Goal: Task Accomplishment & Management: Complete application form

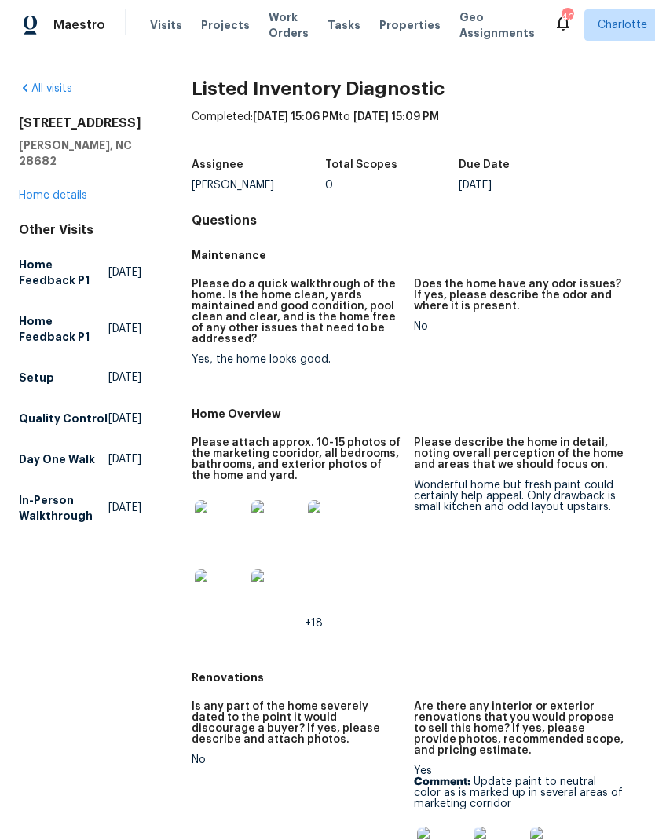
click at [213, 535] on img at bounding box center [220, 525] width 50 height 50
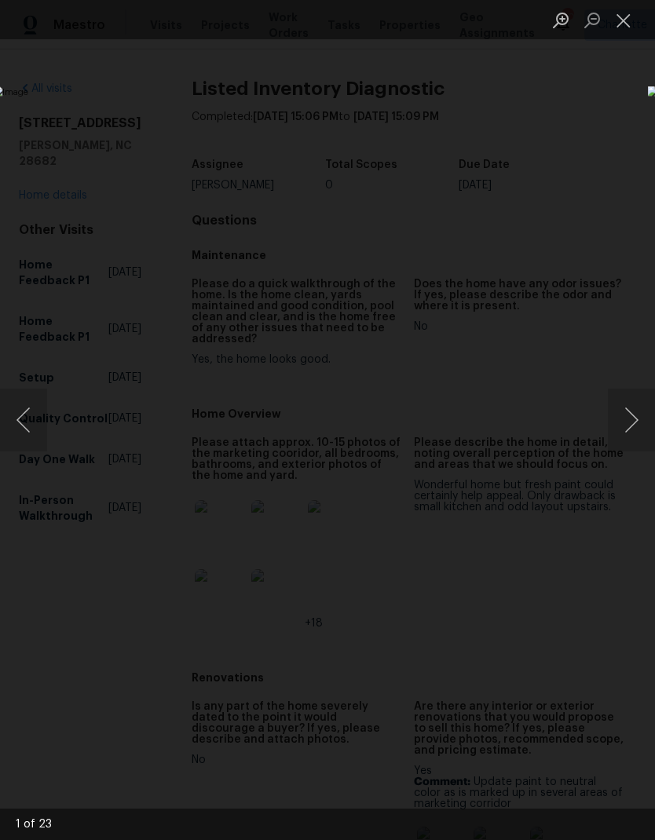
click at [635, 423] on button "Next image" at bounding box center [631, 420] width 47 height 63
click at [633, 425] on button "Next image" at bounding box center [631, 420] width 47 height 63
click at [633, 423] on button "Next image" at bounding box center [631, 420] width 47 height 63
click at [632, 427] on button "Next image" at bounding box center [631, 420] width 47 height 63
click at [631, 428] on button "Next image" at bounding box center [631, 420] width 47 height 63
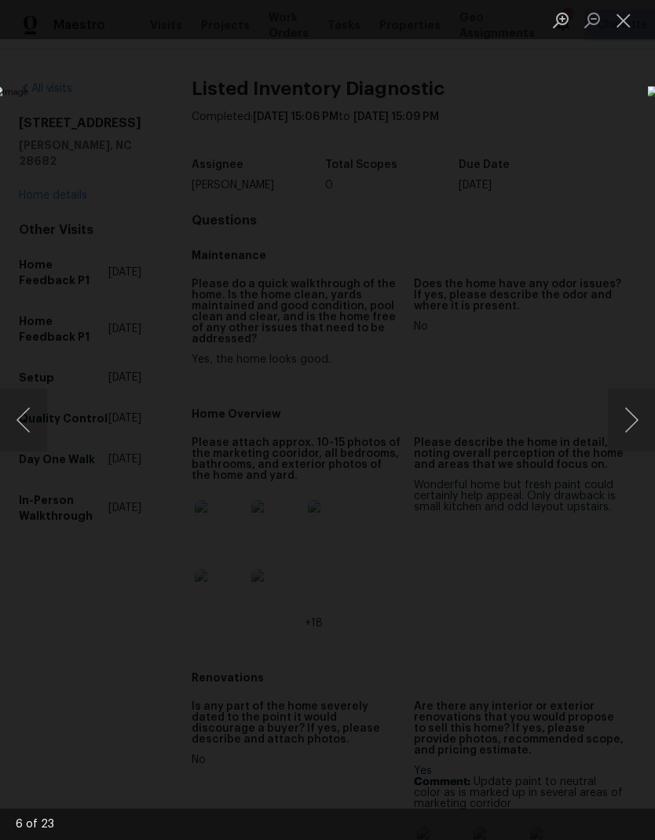
click at [631, 428] on button "Next image" at bounding box center [631, 420] width 47 height 63
click at [635, 426] on button "Next image" at bounding box center [631, 420] width 47 height 63
click at [631, 423] on button "Next image" at bounding box center [631, 420] width 47 height 63
click at [630, 425] on button "Next image" at bounding box center [631, 420] width 47 height 63
click at [628, 422] on button "Next image" at bounding box center [631, 420] width 47 height 63
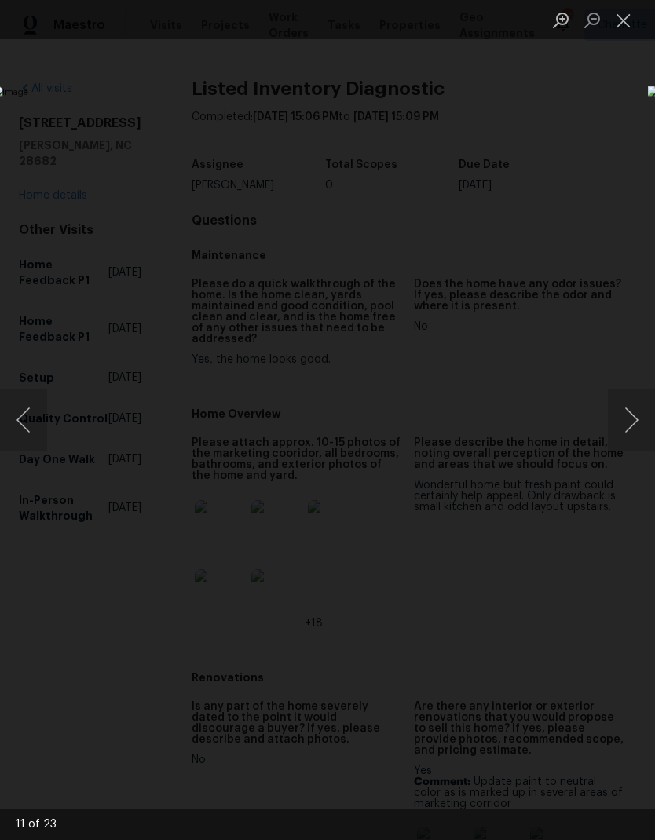
click at [628, 424] on button "Next image" at bounding box center [631, 420] width 47 height 63
click at [625, 426] on button "Next image" at bounding box center [631, 420] width 47 height 63
click at [624, 423] on button "Next image" at bounding box center [631, 420] width 47 height 63
click at [622, 427] on button "Next image" at bounding box center [631, 420] width 47 height 63
click at [624, 423] on button "Next image" at bounding box center [631, 420] width 47 height 63
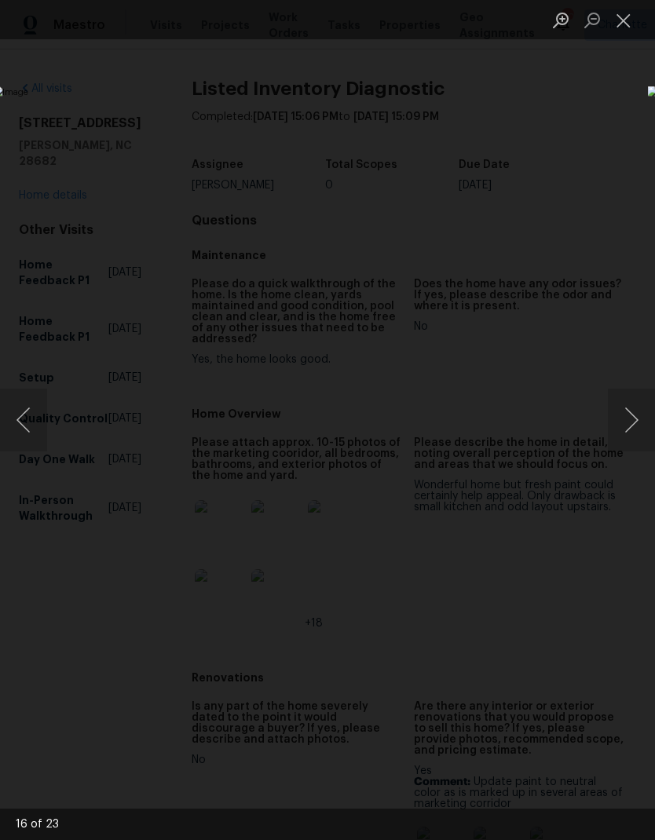
click at [626, 426] on button "Next image" at bounding box center [631, 420] width 47 height 63
click at [628, 422] on button "Next image" at bounding box center [631, 420] width 47 height 63
click at [638, 422] on button "Next image" at bounding box center [631, 420] width 47 height 63
click at [24, 420] on button "Previous image" at bounding box center [23, 420] width 47 height 63
click at [24, 419] on button "Previous image" at bounding box center [23, 420] width 47 height 63
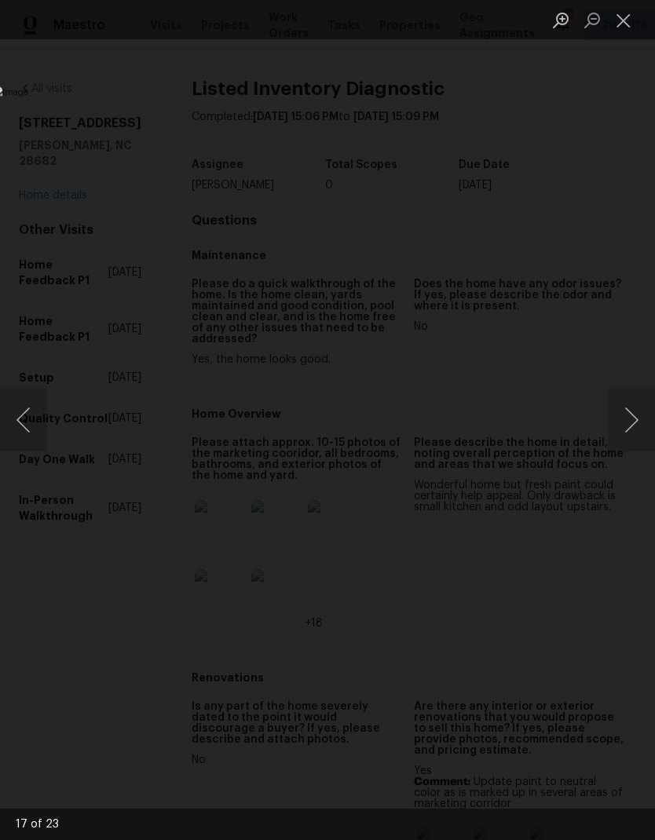
click at [624, 419] on button "Next image" at bounding box center [631, 420] width 47 height 63
click at [622, 412] on button "Next image" at bounding box center [631, 420] width 47 height 63
click at [636, 429] on button "Next image" at bounding box center [631, 420] width 47 height 63
click at [638, 420] on button "Next image" at bounding box center [631, 420] width 47 height 63
click at [637, 415] on button "Next image" at bounding box center [631, 420] width 47 height 63
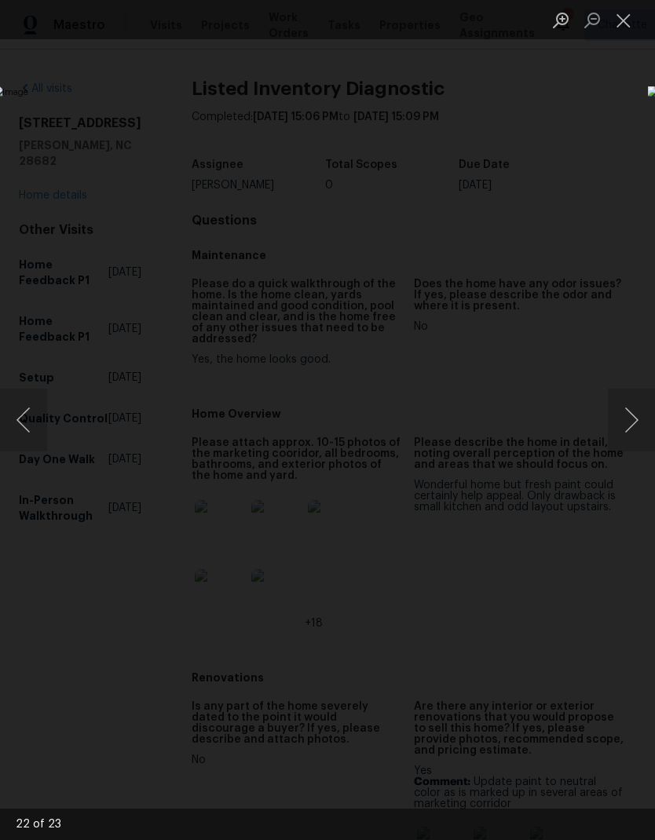
click at [637, 418] on button "Next image" at bounding box center [631, 420] width 47 height 63
click at [633, 422] on button "Next image" at bounding box center [631, 420] width 47 height 63
click at [633, 12] on button "Close lightbox" at bounding box center [623, 19] width 31 height 27
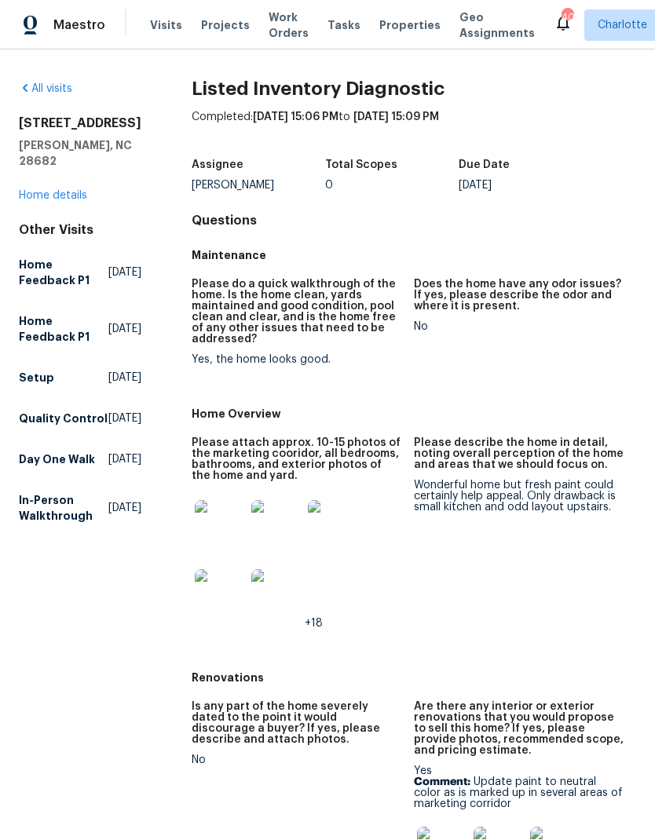
click at [50, 190] on link "Home details" at bounding box center [53, 195] width 68 height 11
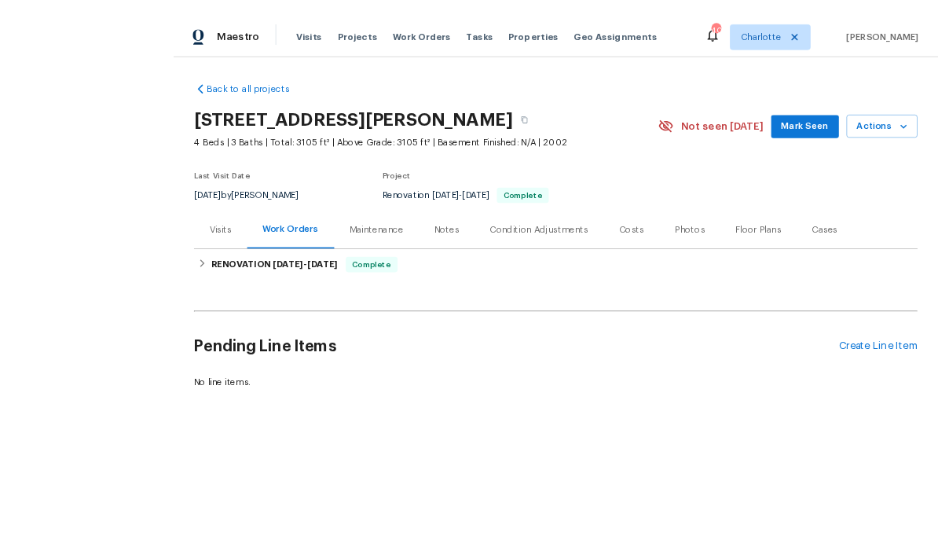
scroll to position [5, 0]
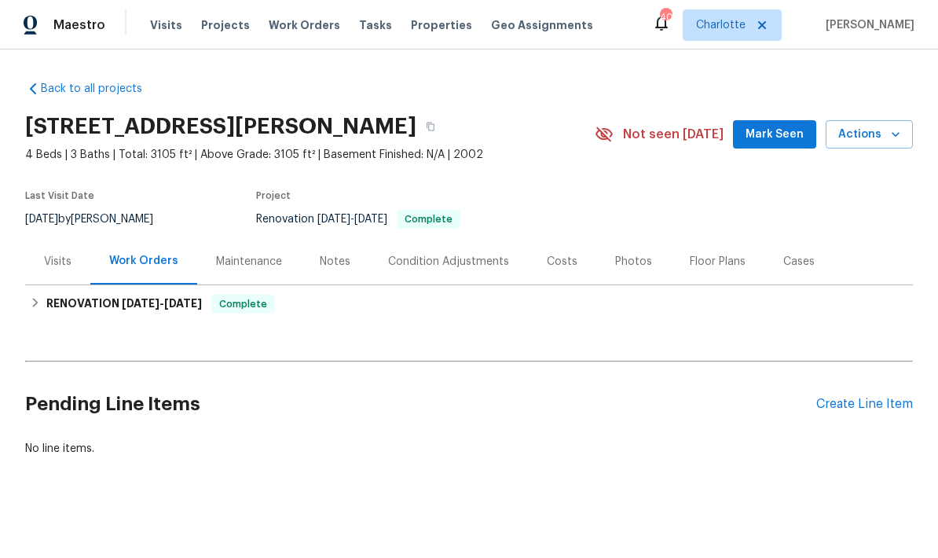
click at [654, 402] on div "Create Line Item" at bounding box center [864, 404] width 97 height 15
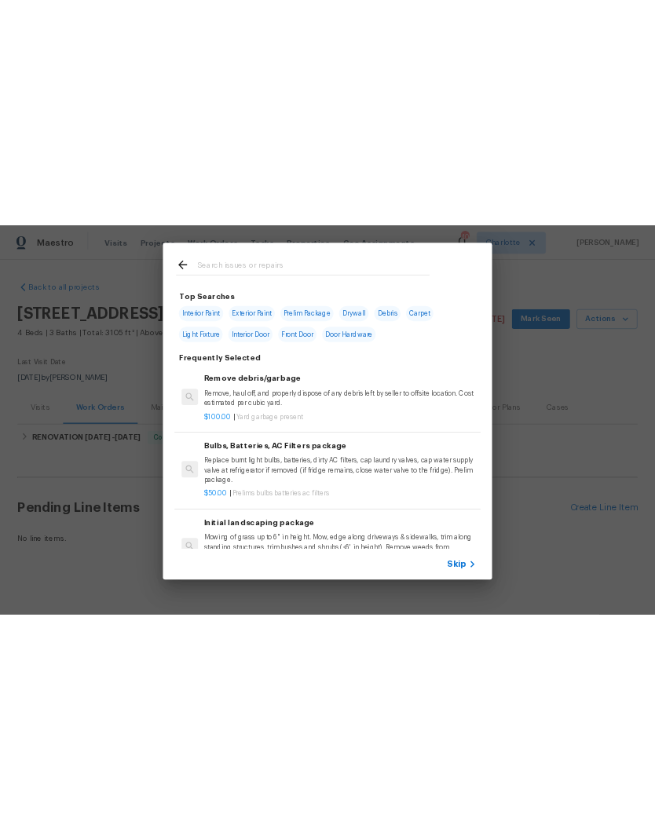
scroll to position [0, 0]
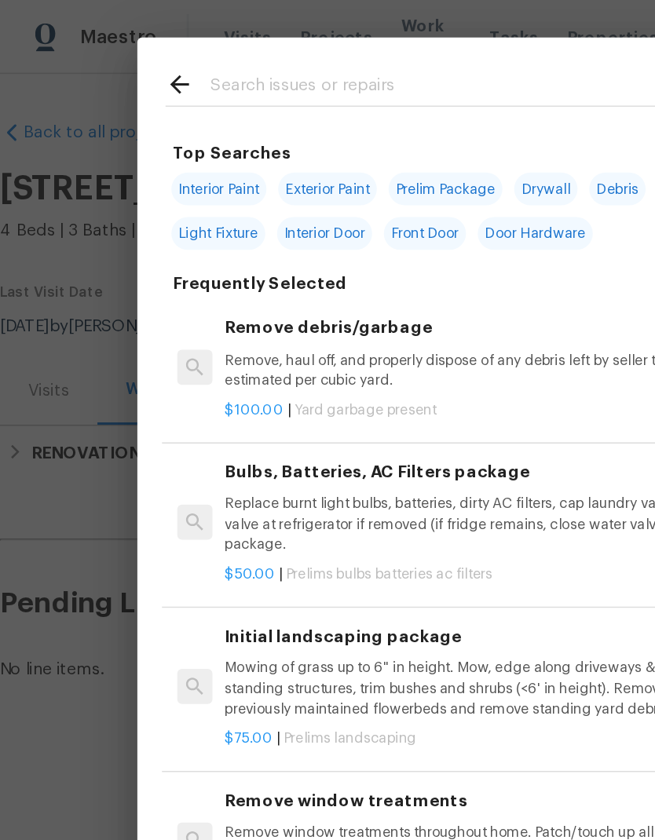
click at [141, 119] on span "Interior Paint" at bounding box center [147, 126] width 64 height 22
type input "Interior Paint"
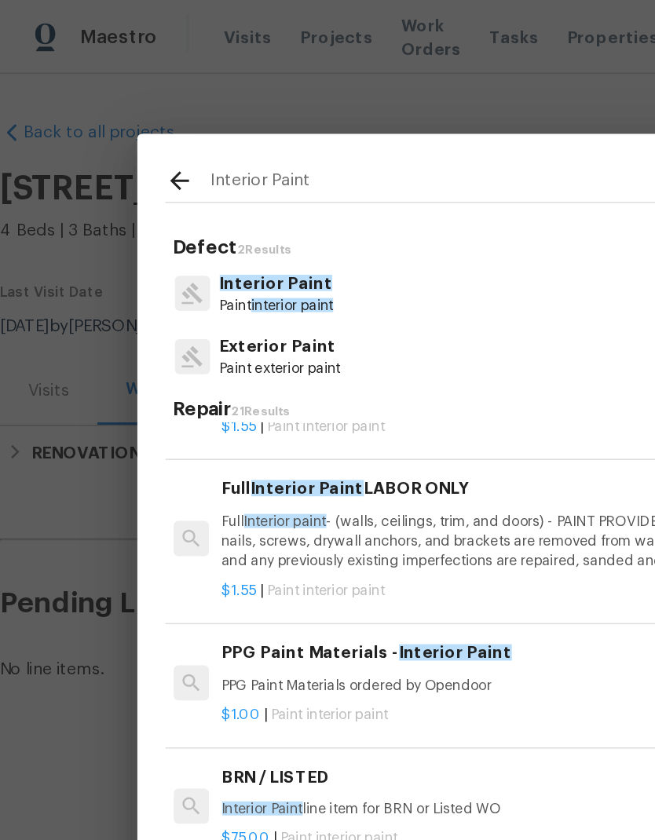
scroll to position [87, 2]
click at [324, 355] on p "Full Interior paint - (walls, ceilings, trim, and doors) - PAINT PROVIDED BY OP…" at bounding box center [343, 362] width 390 height 40
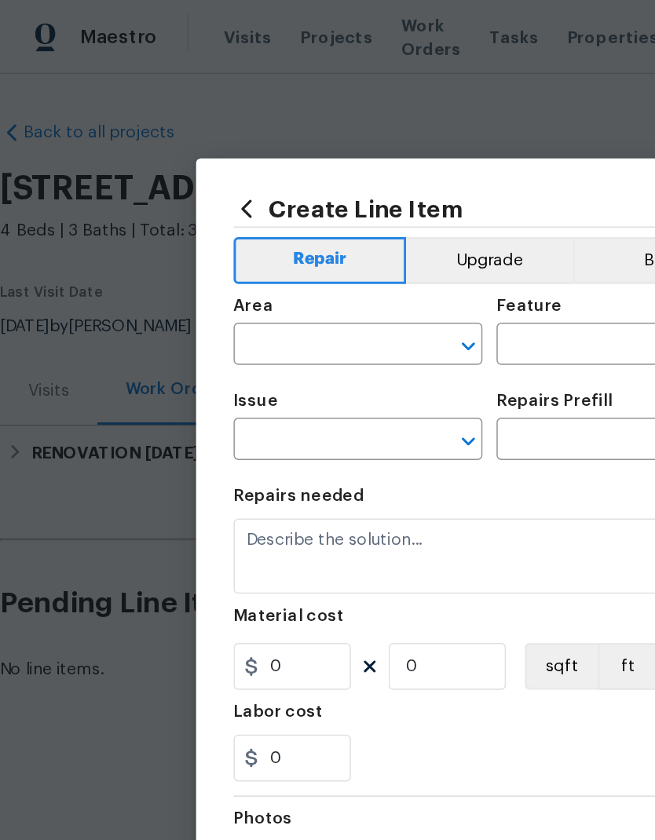
type input "Overall Paint"
type input "Interior Paint"
type input "Full Interior Paint LABOR ONLY $1.55"
type textarea "Full Interior paint - (walls, ceilings, trim, and doors) - PAINT PROVIDED BY OP…"
type input "1.55"
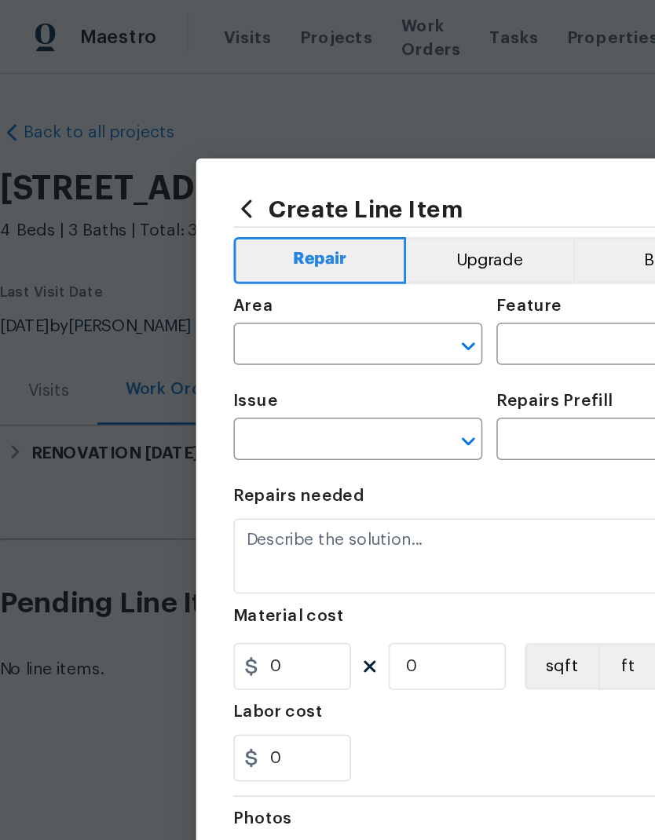
type input "1"
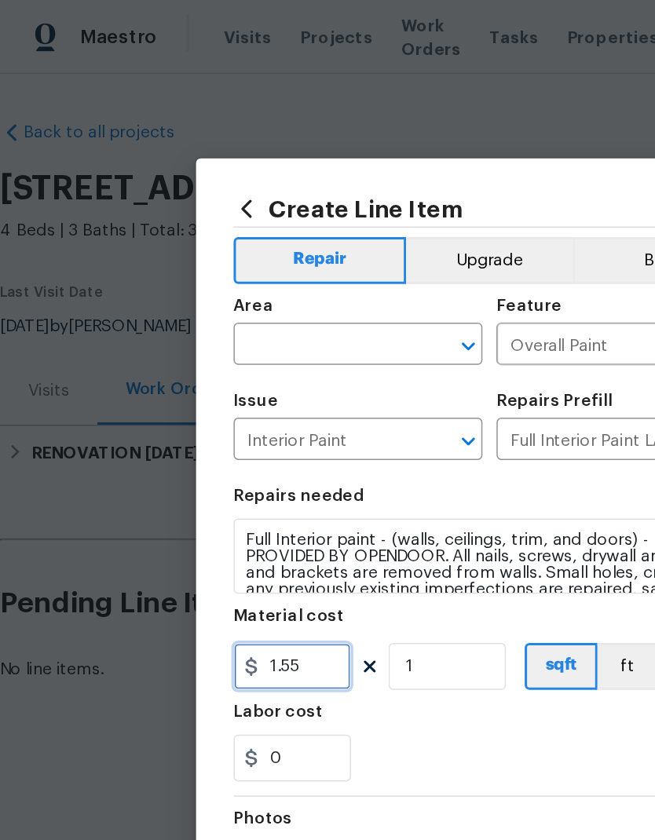
click at [218, 447] on input "1.55" at bounding box center [195, 445] width 79 height 31
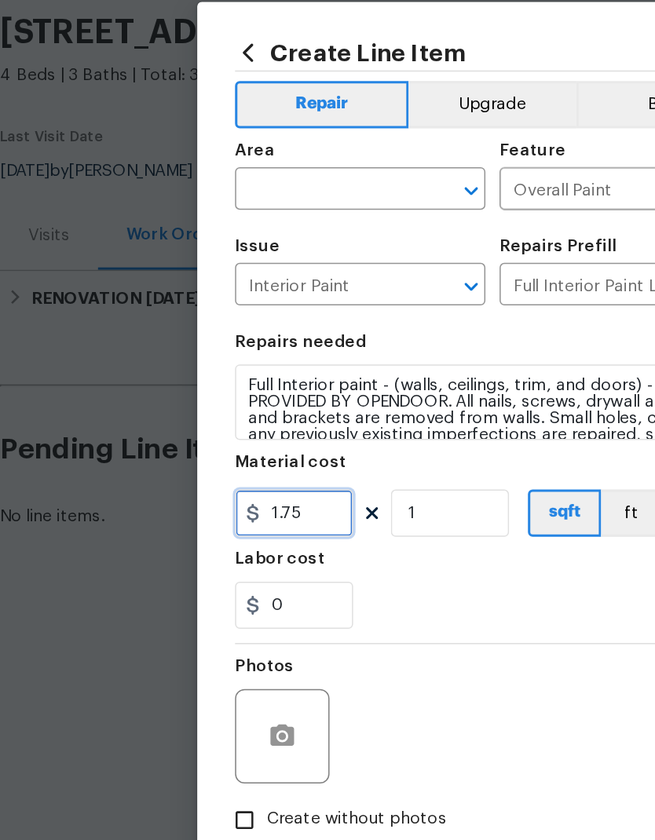
type input "1.75"
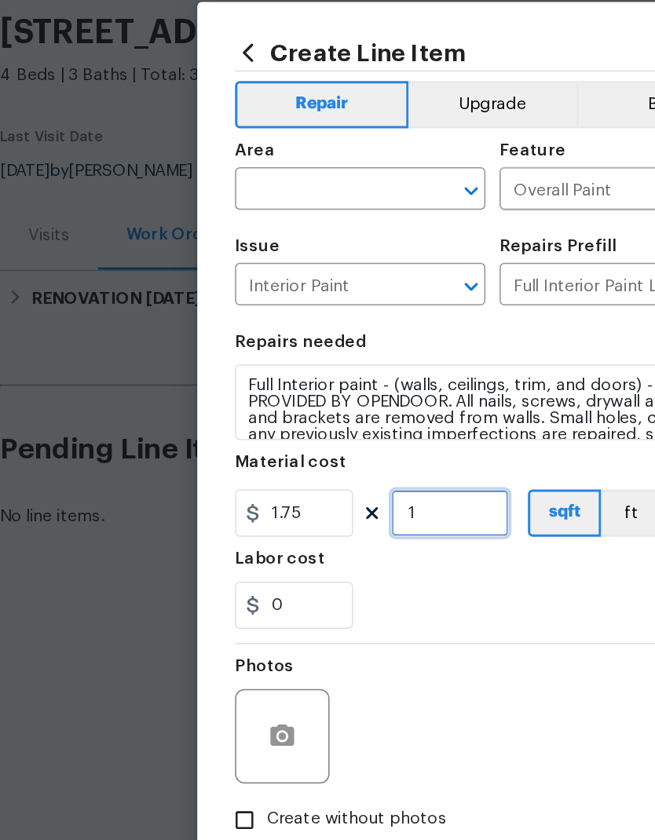
click at [306, 430] on input "1" at bounding box center [299, 445] width 79 height 31
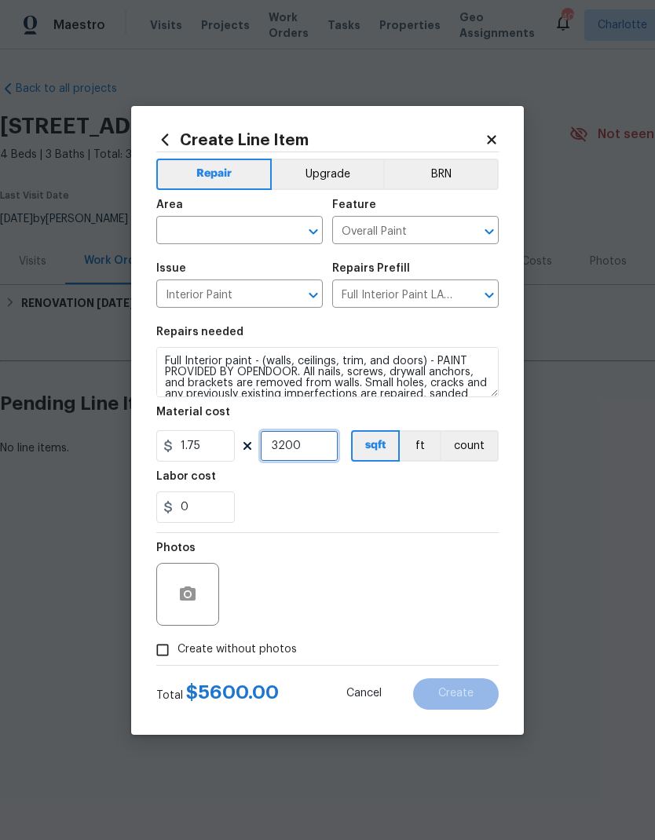
type input "3200"
click at [216, 439] on input "1.75" at bounding box center [195, 445] width 79 height 31
click at [184, 441] on input "1.75" at bounding box center [195, 445] width 79 height 31
click at [183, 441] on input "1.75" at bounding box center [195, 445] width 79 height 31
click at [210, 462] on input "1.75" at bounding box center [195, 445] width 79 height 31
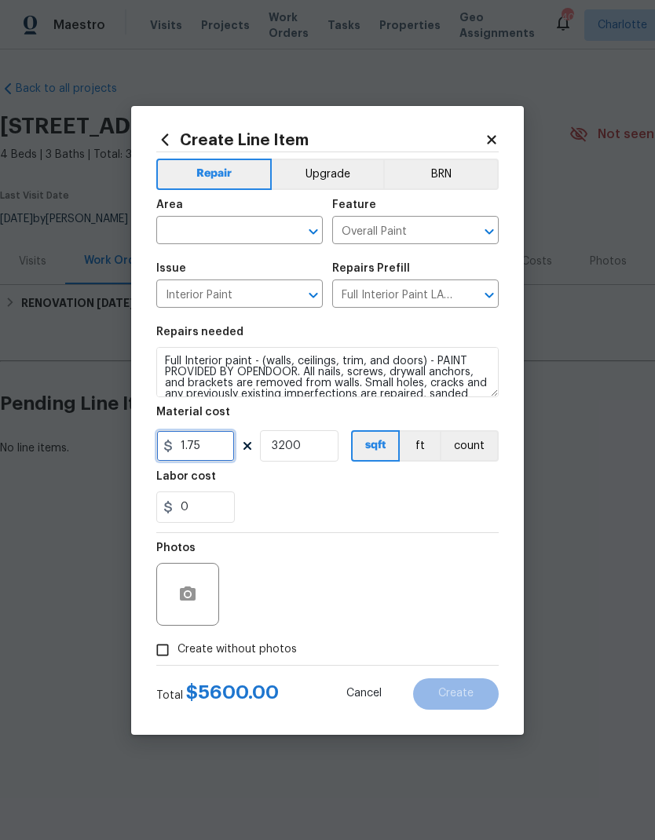
click at [210, 461] on input "1.75" at bounding box center [195, 445] width 79 height 31
type input "1.55"
click at [458, 491] on div "Labor cost" at bounding box center [327, 481] width 342 height 20
click at [192, 232] on input "text" at bounding box center [217, 232] width 123 height 24
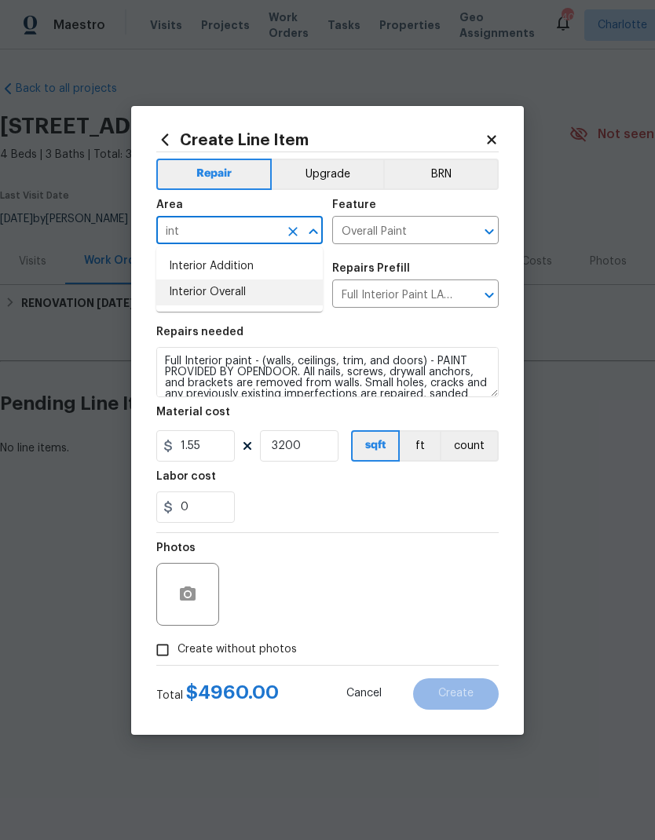
click at [203, 293] on li "Interior Overall" at bounding box center [239, 293] width 167 height 26
type input "Interior Overall"
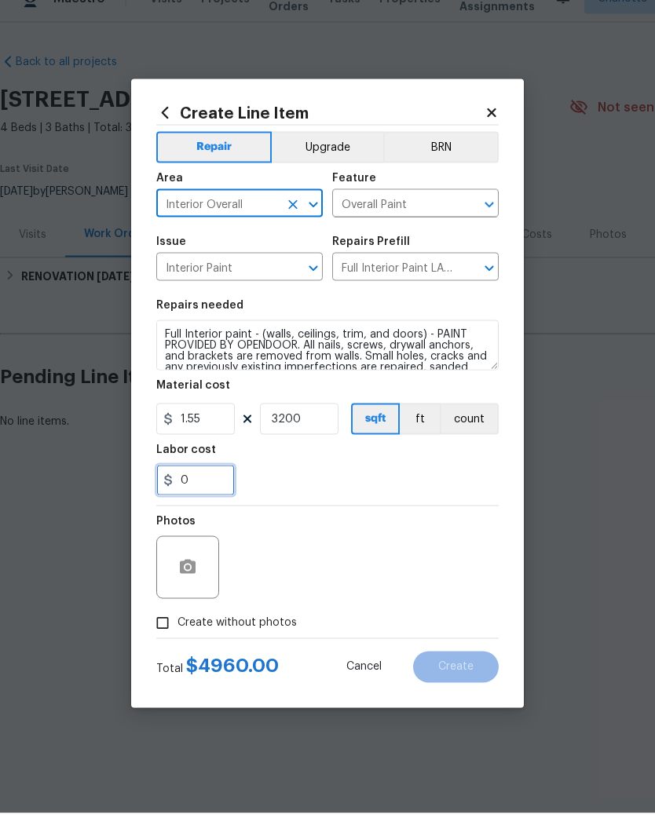
click at [195, 492] on input "0" at bounding box center [195, 507] width 79 height 31
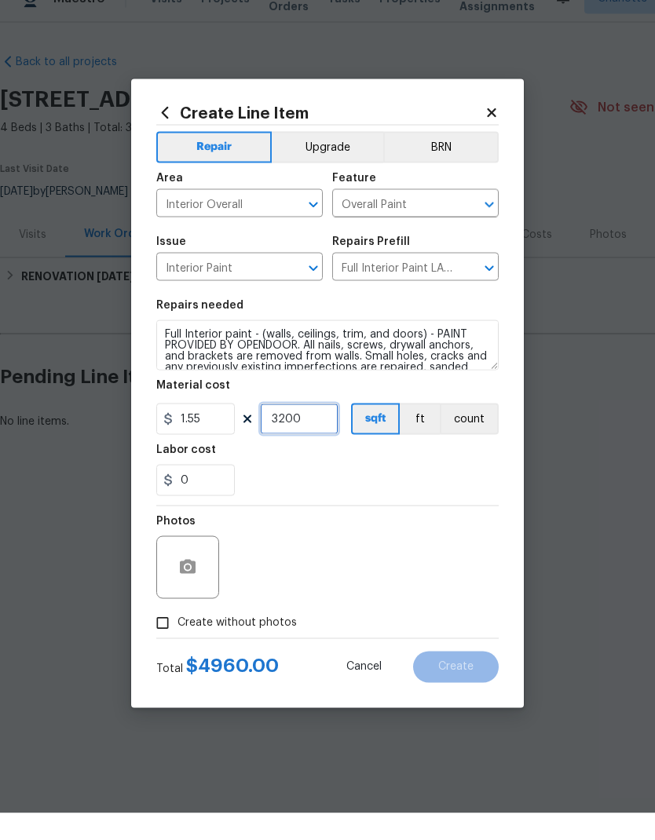
click at [297, 430] on input "3200" at bounding box center [299, 445] width 79 height 31
click at [296, 430] on input "3200" at bounding box center [299, 445] width 79 height 31
type input "3500"
click at [290, 502] on section "Repairs needed Full Interior paint - (walls, ceilings, trim, and doors) - PAINT…" at bounding box center [327, 424] width 342 height 215
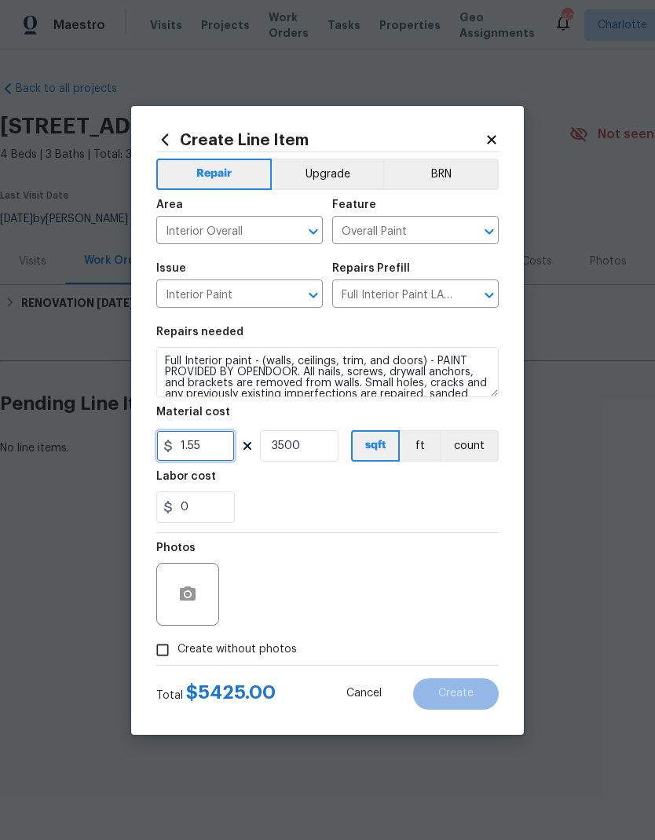
click at [199, 456] on input "1.55" at bounding box center [195, 445] width 79 height 31
click at [474, 559] on div "Photos" at bounding box center [327, 584] width 342 height 102
click at [218, 449] on input "1.75" at bounding box center [195, 445] width 79 height 31
type input "1.55"
click at [407, 535] on div "Photos" at bounding box center [327, 584] width 342 height 102
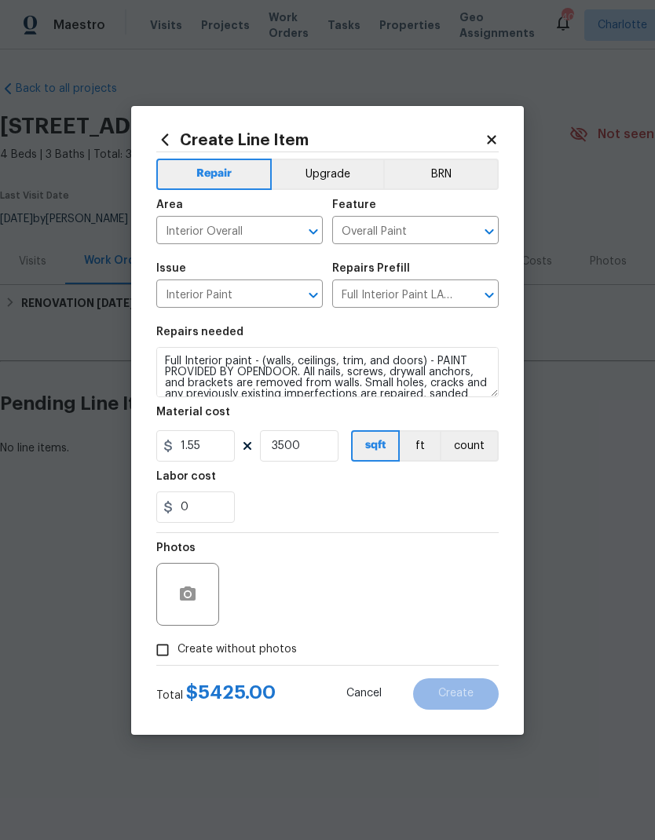
click at [176, 654] on input "Create without photos" at bounding box center [163, 650] width 30 height 30
checkbox input "true"
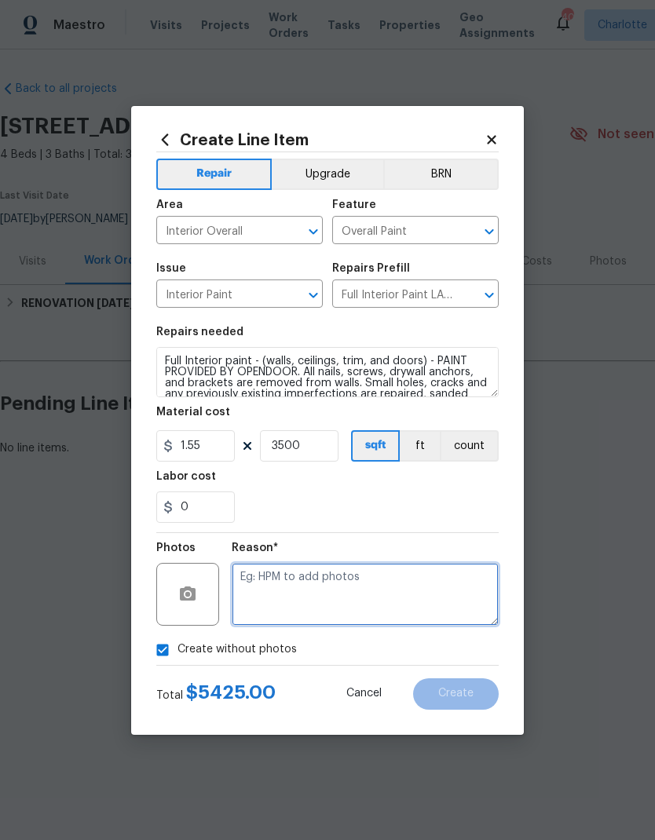
click at [455, 618] on textarea at bounding box center [365, 594] width 267 height 63
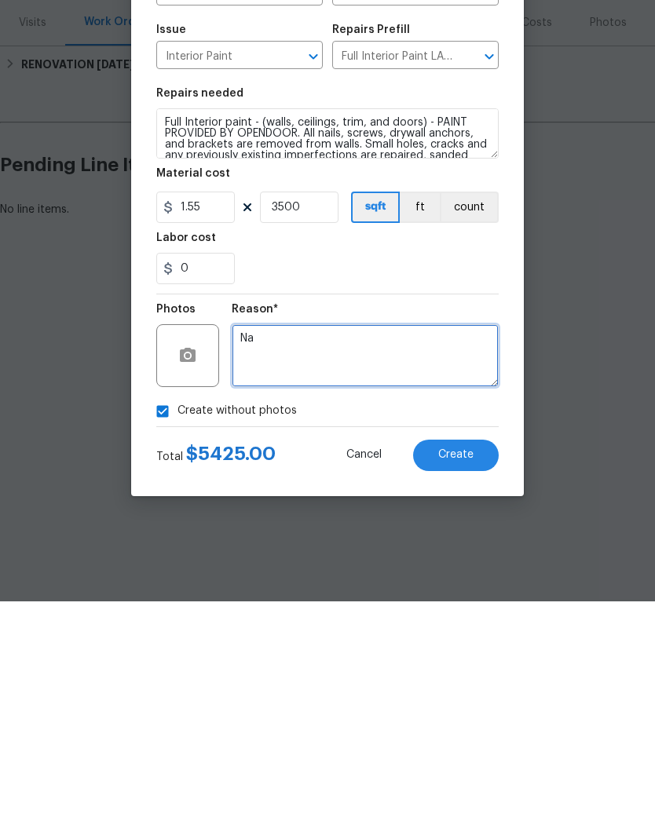
type textarea "Na"
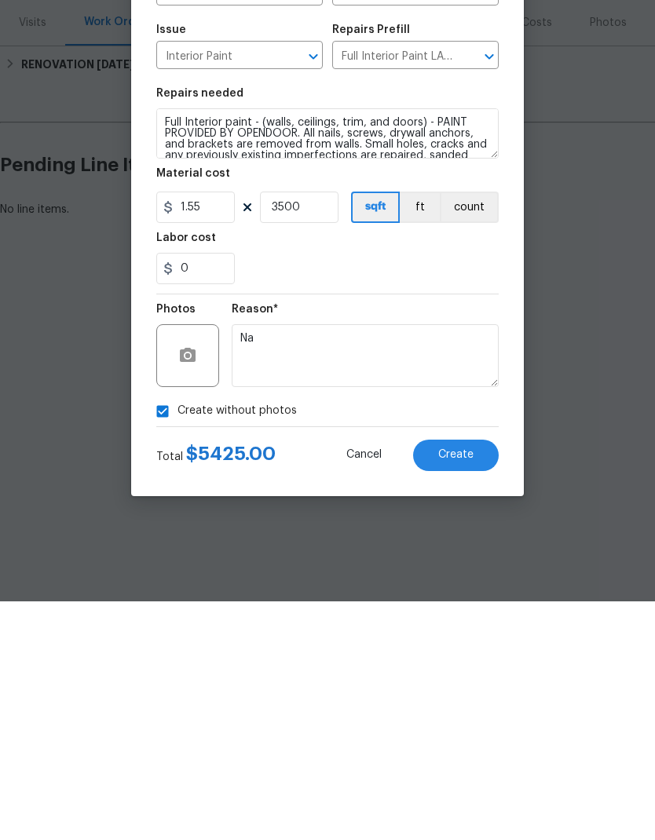
click at [428, 317] on section "Repairs needed Full Interior paint - (walls, ceilings, trim, and doors) - PAINT…" at bounding box center [327, 424] width 342 height 215
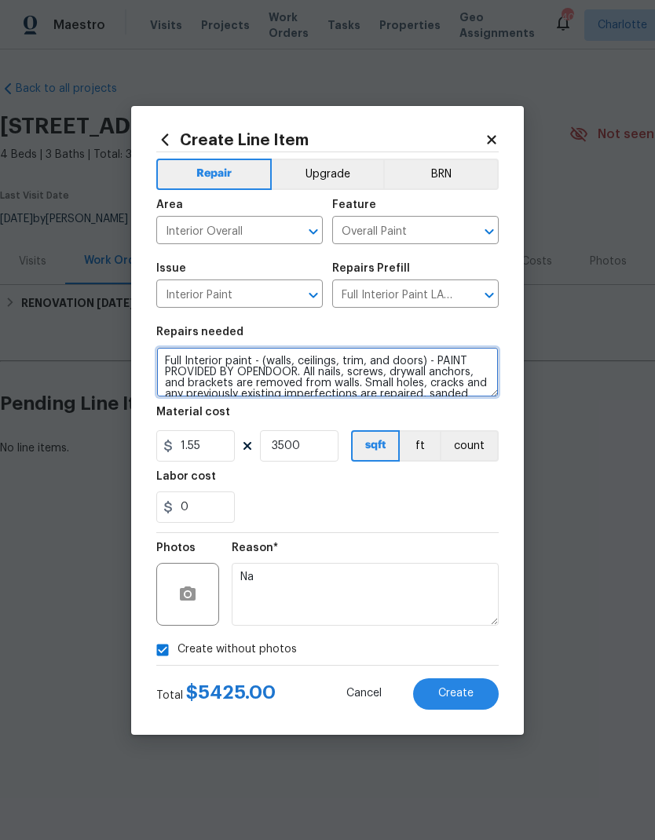
click at [164, 353] on textarea "Full Interior paint - (walls, ceilings, trim, and doors) - PAINT PROVIDED BY OP…" at bounding box center [327, 372] width 342 height 50
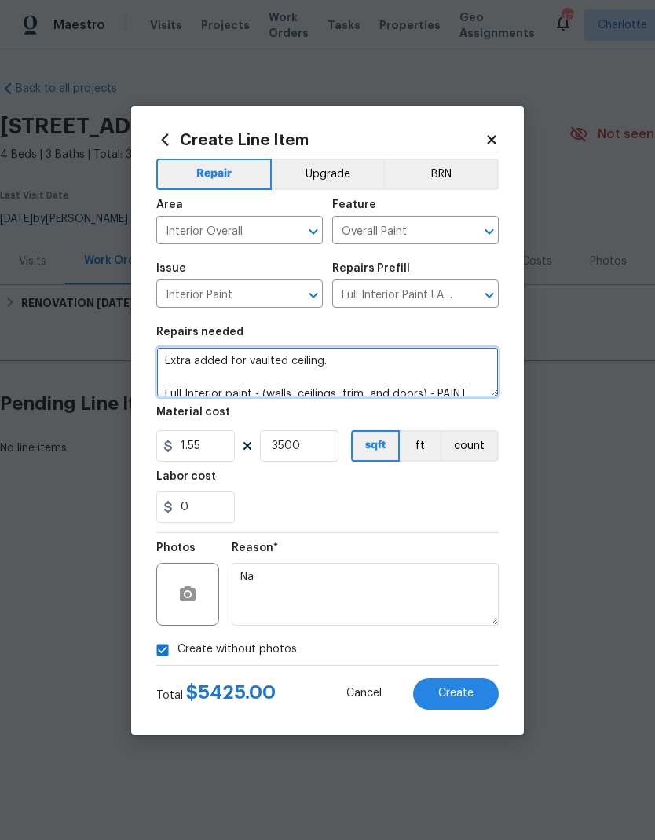
scroll to position [4, 0]
click at [201, 357] on textarea "Extra added for vaulted ceiling. Full Interior paint - (walls, ceilings, trim, …" at bounding box center [327, 372] width 342 height 50
type textarea "Extra sqft added for vaulted ceiling. Full Interior paint - (walls, ceilings, t…"
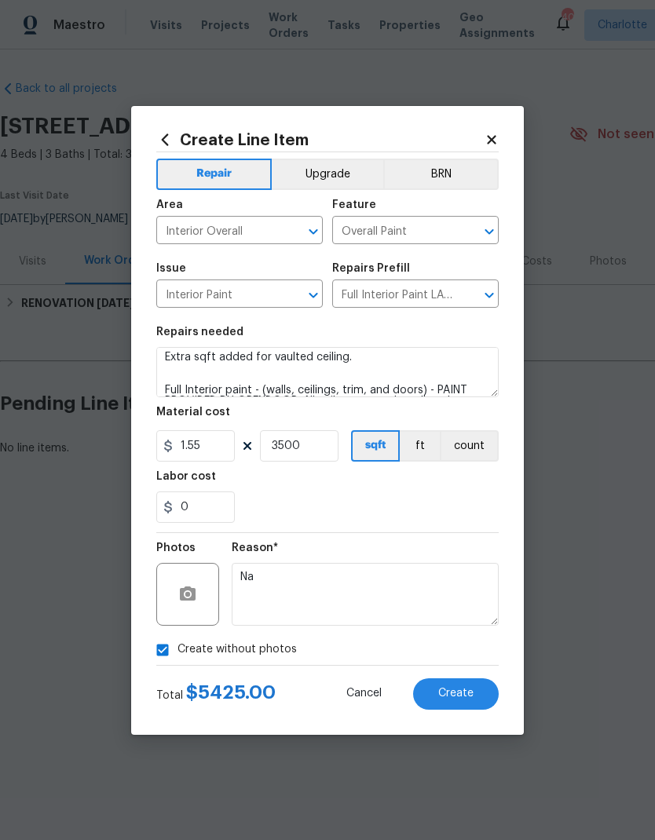
click at [429, 324] on section "Repairs needed Extra sqft added for vaulted ceiling. Full Interior paint - (wal…" at bounding box center [327, 424] width 342 height 215
click at [459, 694] on span "Create" at bounding box center [455, 694] width 35 height 12
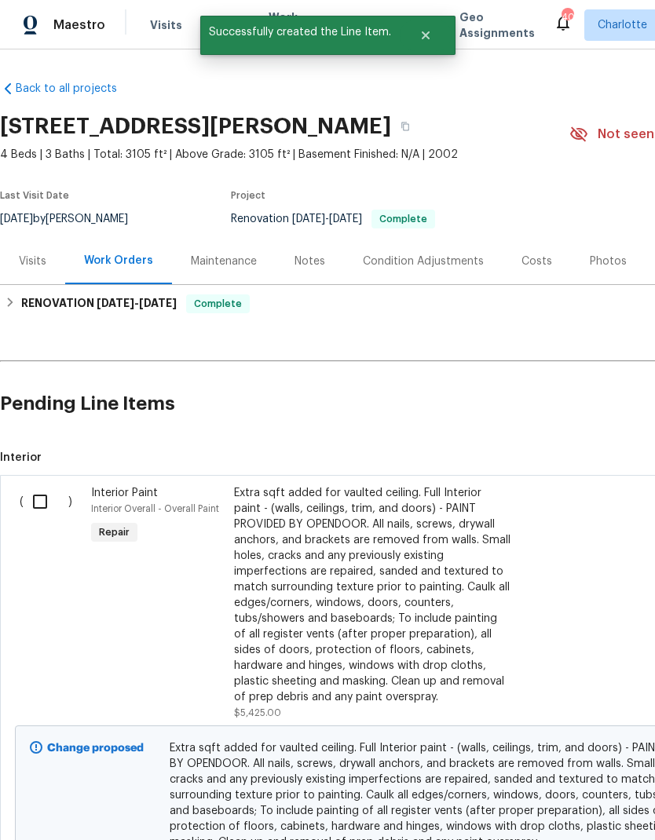
scroll to position [63, 0]
click at [383, 827] on div "Change proposed Extra sqft added for vaulted ceiling. Full Interior paint - (wa…" at bounding box center [444, 806] width 848 height 171
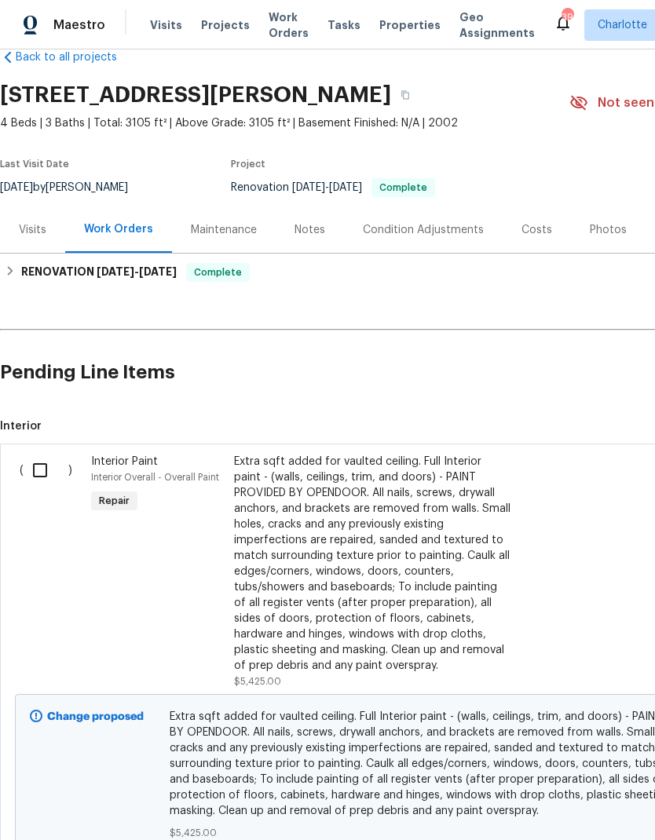
scroll to position [32, 0]
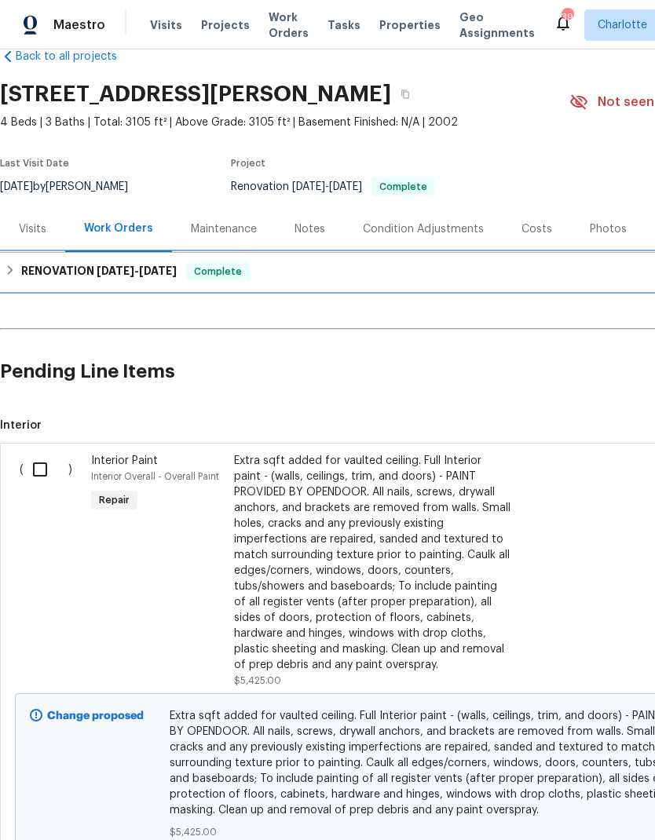
click at [11, 268] on icon at bounding box center [10, 270] width 11 height 11
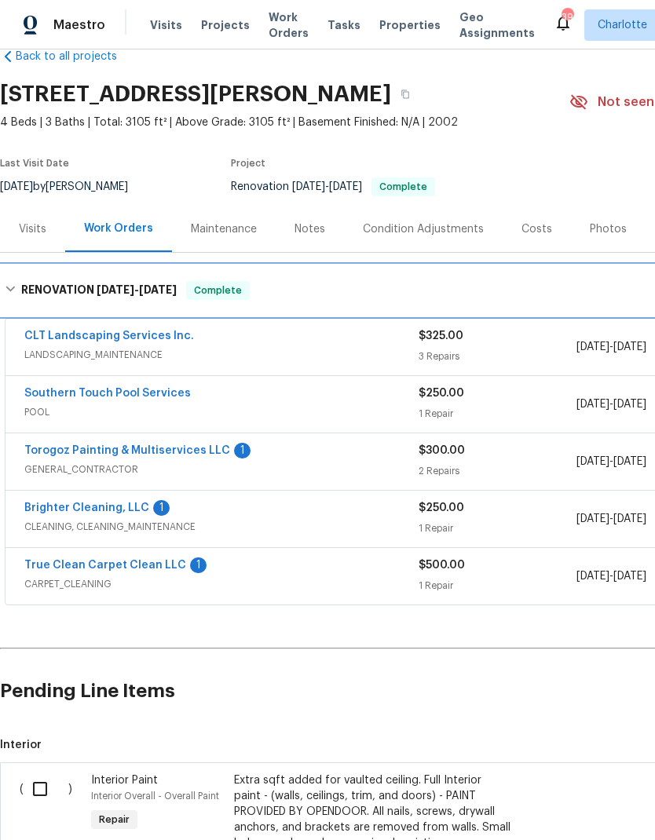
click at [24, 290] on h6 "RENOVATION 3/7/25 - 3/21/25" at bounding box center [99, 290] width 156 height 19
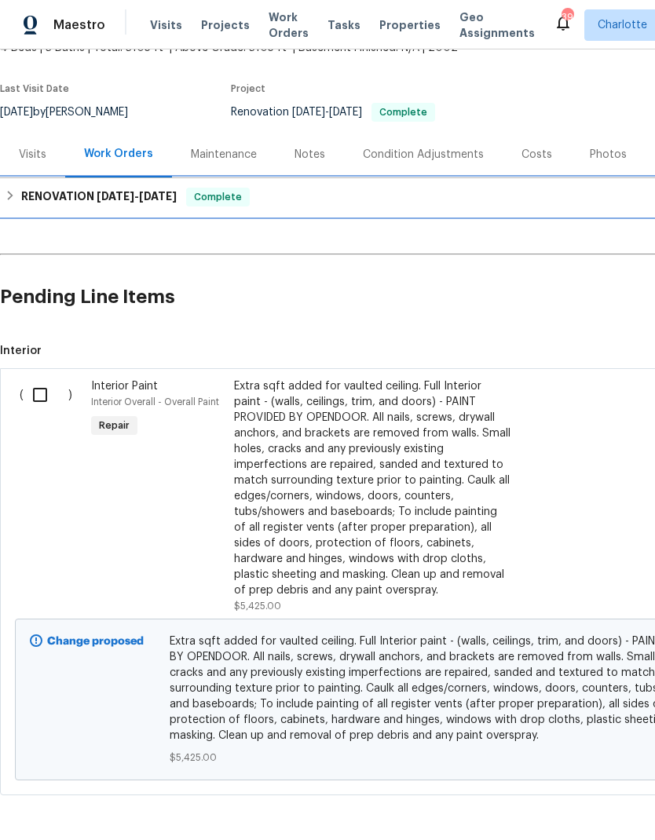
scroll to position [106, 0]
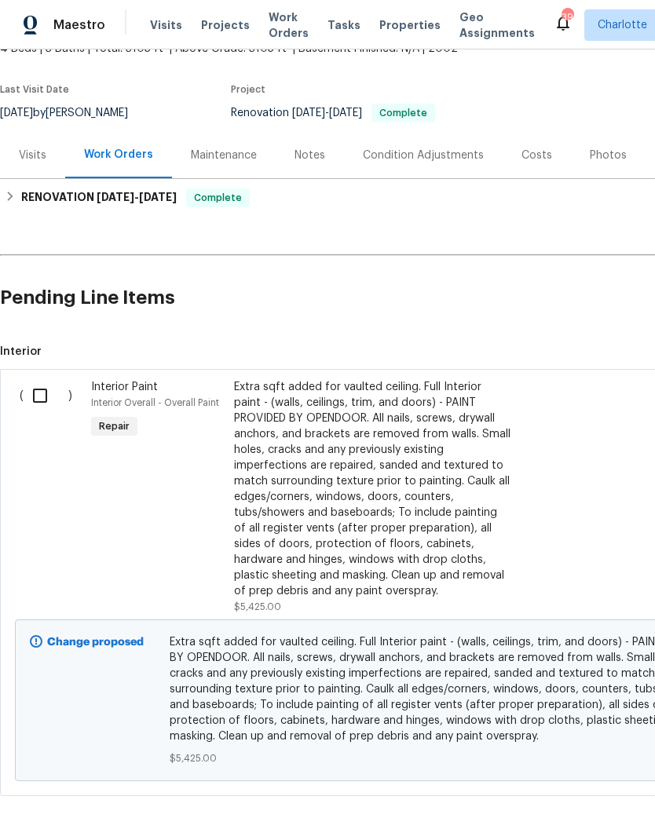
click at [410, 493] on div "Extra sqft added for vaulted ceiling. Full Interior paint - (walls, ceilings, t…" at bounding box center [372, 489] width 276 height 220
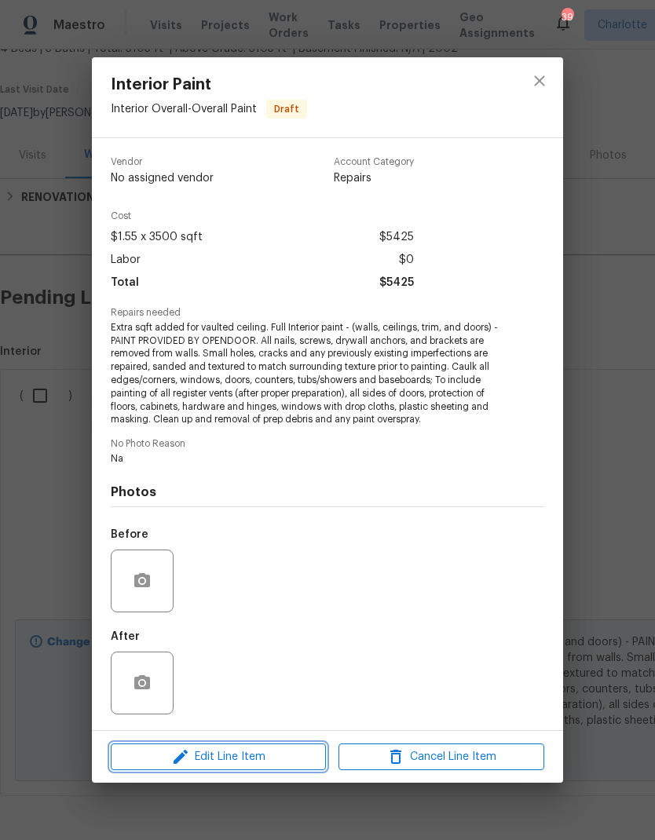
click at [271, 760] on span "Edit Line Item" at bounding box center [218, 758] width 206 height 20
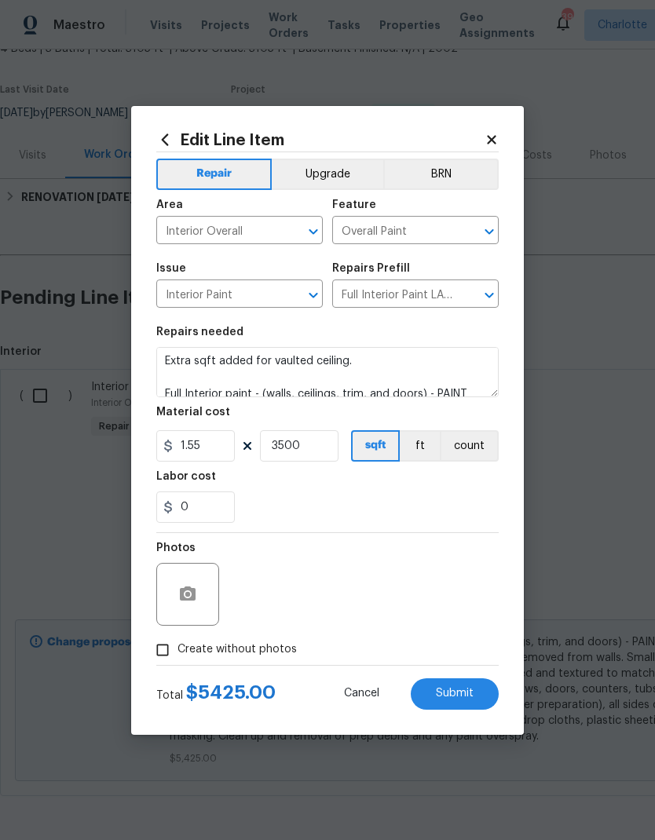
click at [276, 232] on input "Interior Overall" at bounding box center [217, 232] width 123 height 24
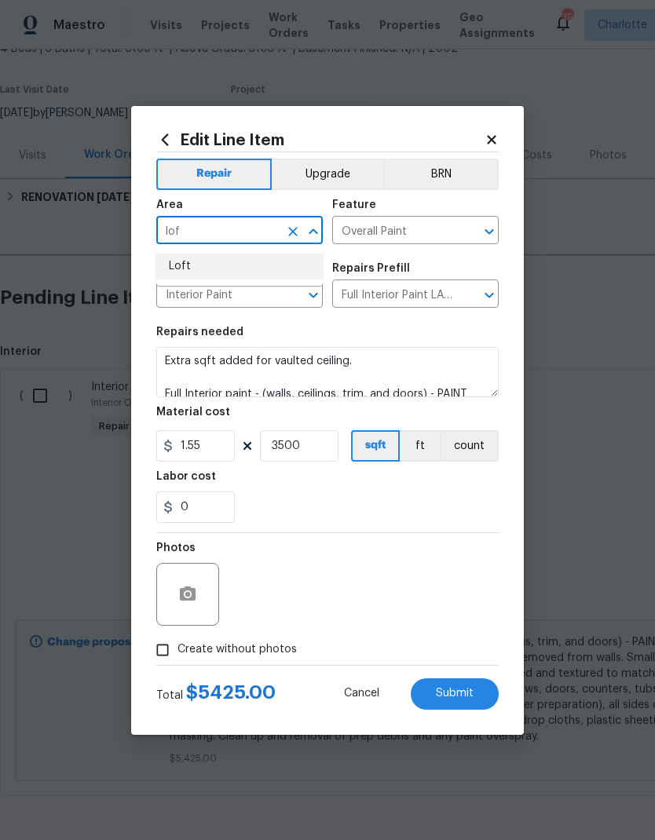
click at [240, 263] on li "Loft" at bounding box center [239, 267] width 167 height 26
type input "Loft"
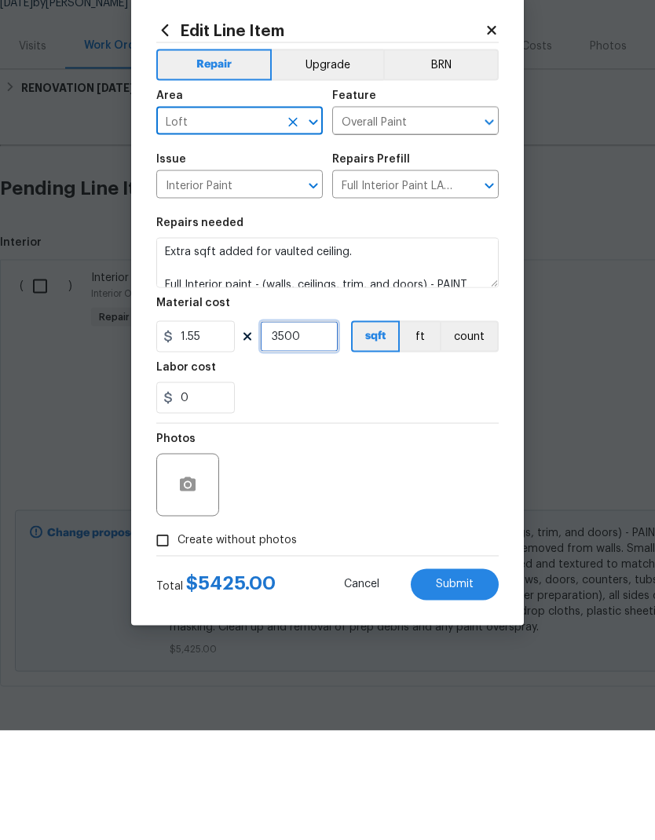
click at [302, 430] on input "3500" at bounding box center [299, 445] width 79 height 31
click at [306, 430] on input "3500" at bounding box center [299, 445] width 79 height 31
click at [305, 430] on input "3500" at bounding box center [299, 445] width 79 height 31
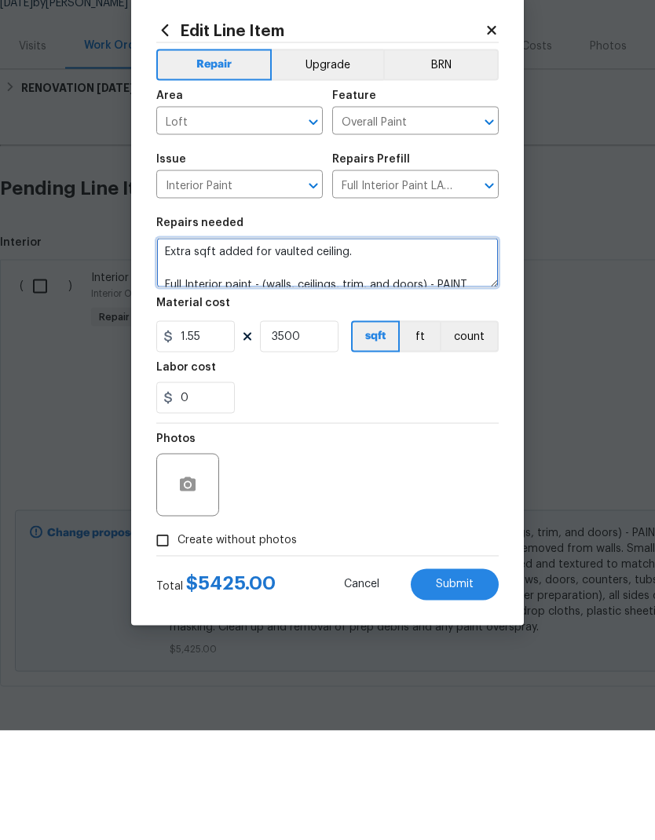
click at [381, 347] on textarea "Extra sqft added for vaulted ceiling. Full Interior paint - (walls, ceilings, t…" at bounding box center [327, 372] width 342 height 50
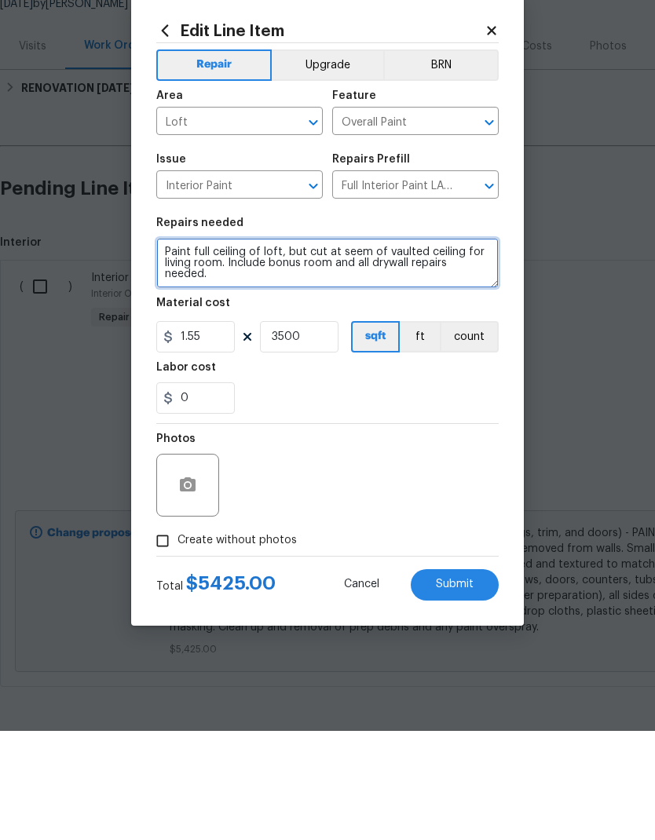
type textarea "Paint full ceiling of loft, but cut at seem of vaulted ceiling for living room.…"
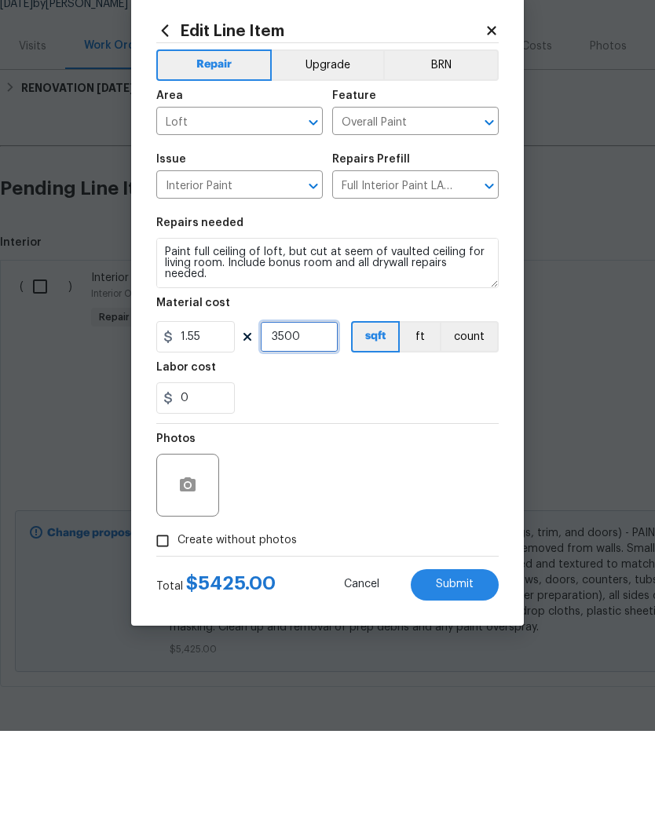
click at [323, 430] on input "3500" at bounding box center [299, 445] width 79 height 31
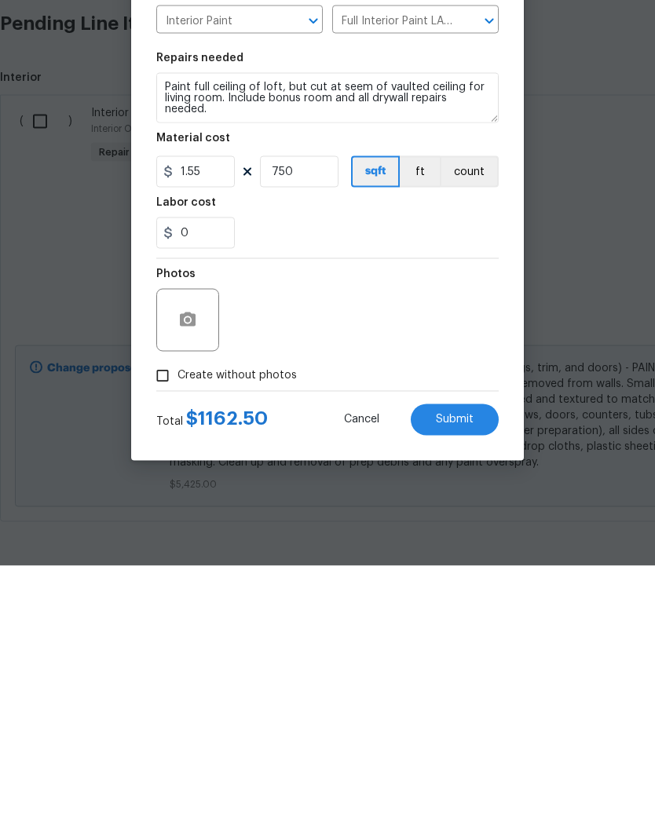
click at [455, 533] on div "Photos" at bounding box center [327, 584] width 342 height 102
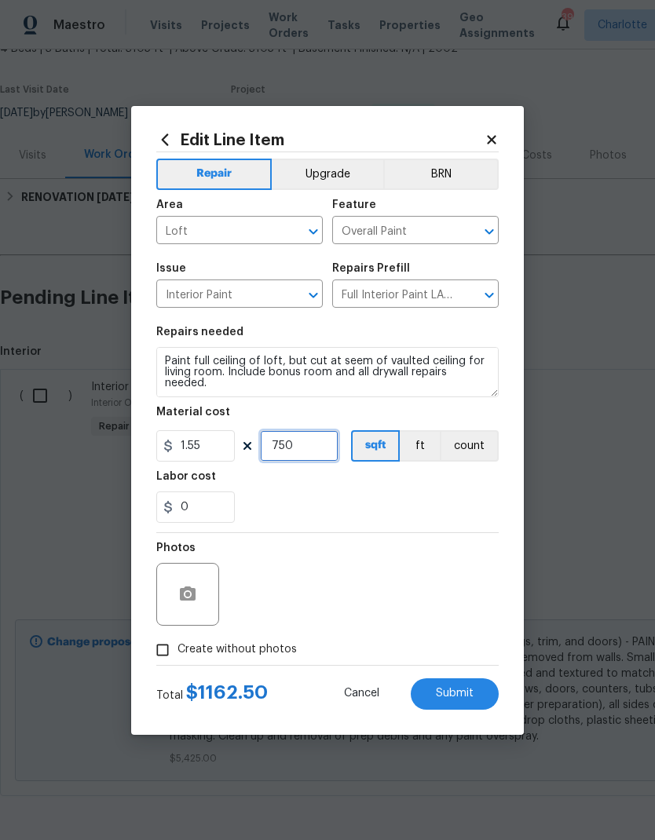
click at [326, 443] on input "750" at bounding box center [299, 445] width 79 height 31
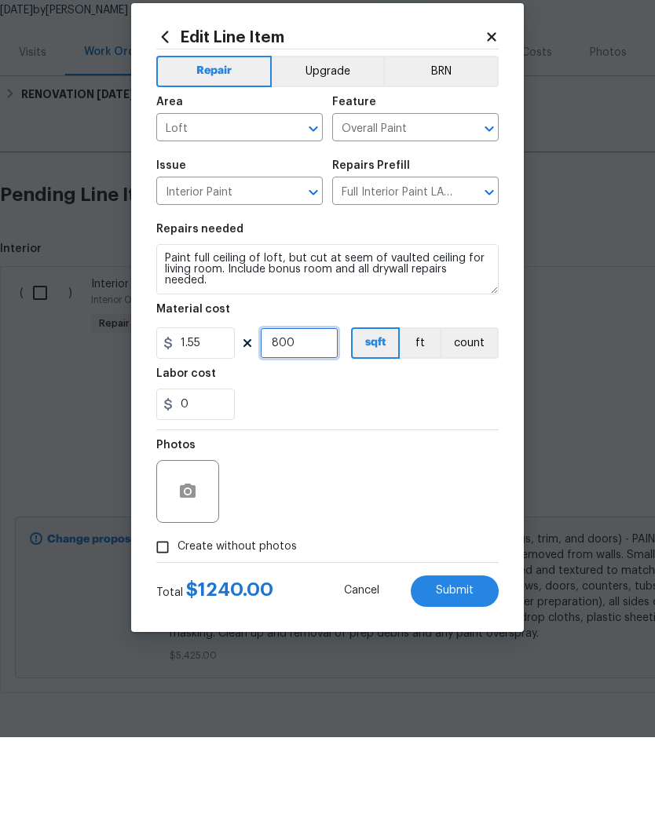
type input "800"
click at [445, 533] on div "Photos" at bounding box center [327, 584] width 342 height 102
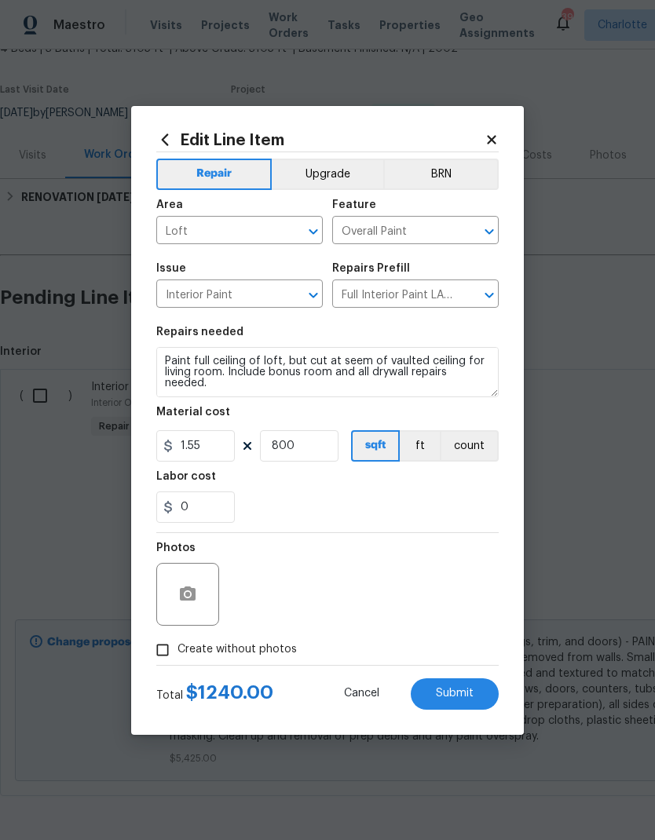
click at [483, 676] on div "Total $ 1240.00 Cancel Submit" at bounding box center [327, 688] width 342 height 44
click at [480, 693] on button "Submit" at bounding box center [455, 694] width 88 height 31
type textarea "Extra sqft added for vaulted ceiling. Full Interior paint - (walls, ceilings, t…"
type input "3500"
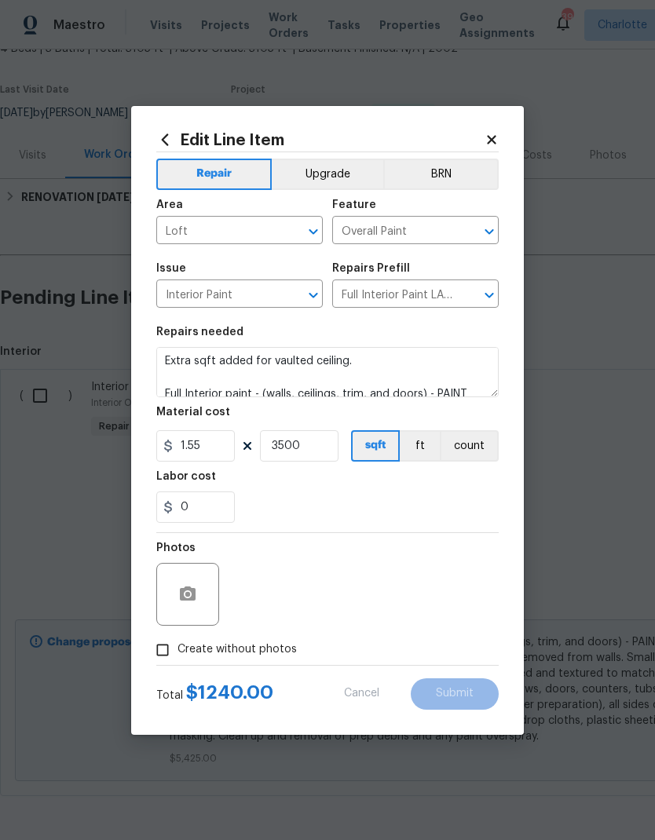
type textarea "Paint full ceiling of loft, but cut at seem of vaulted ceiling for living room.…"
type input "800"
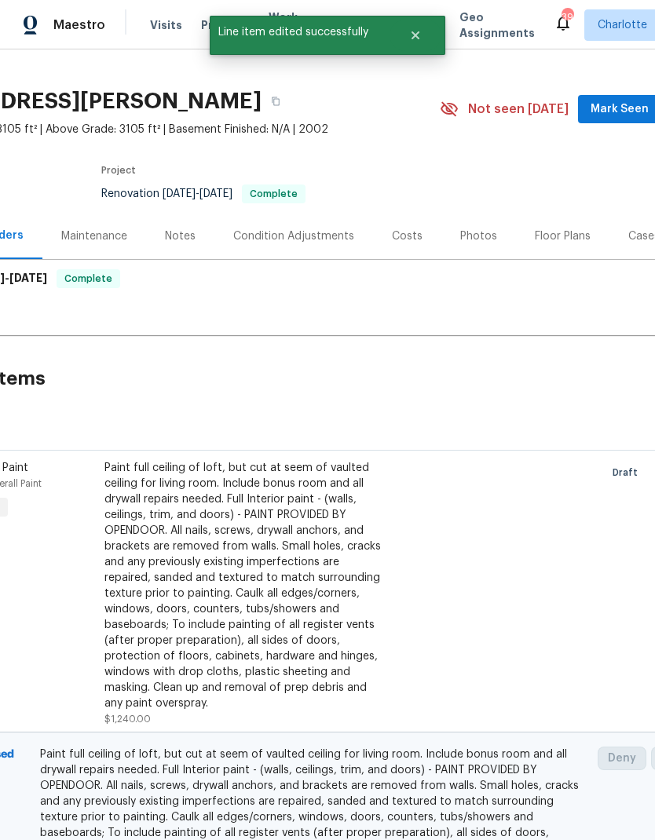
scroll to position [27, 148]
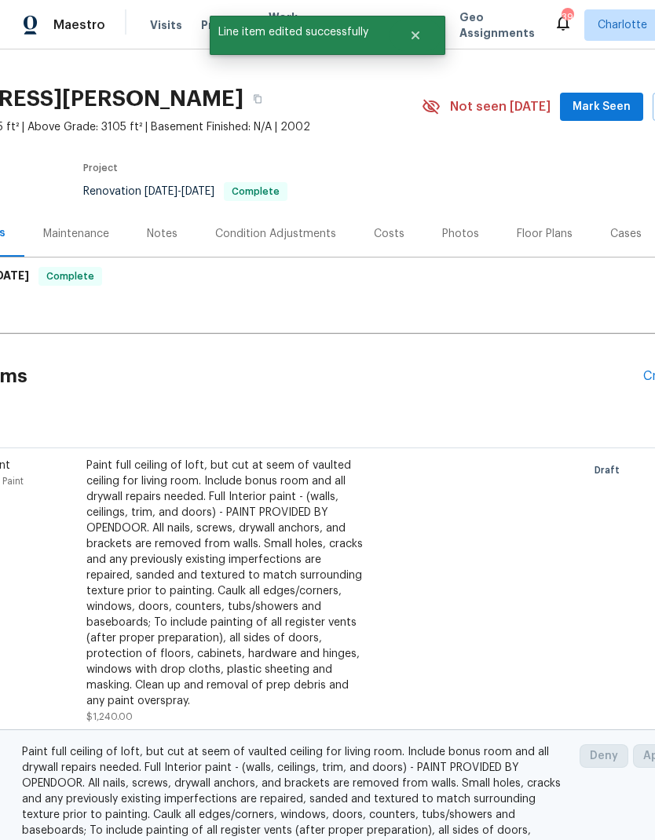
click at [536, 226] on div "Floor Plans" at bounding box center [545, 234] width 56 height 16
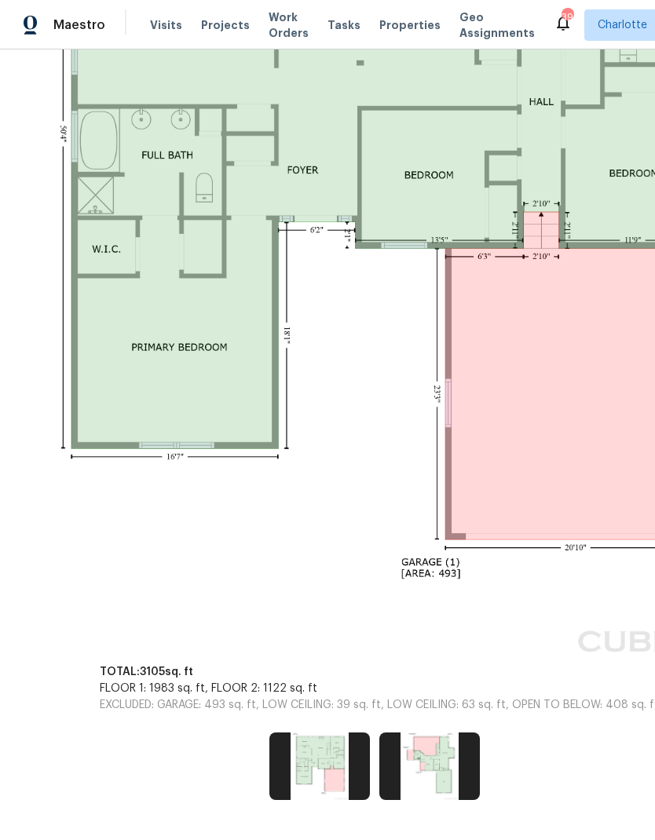
scroll to position [584, 65]
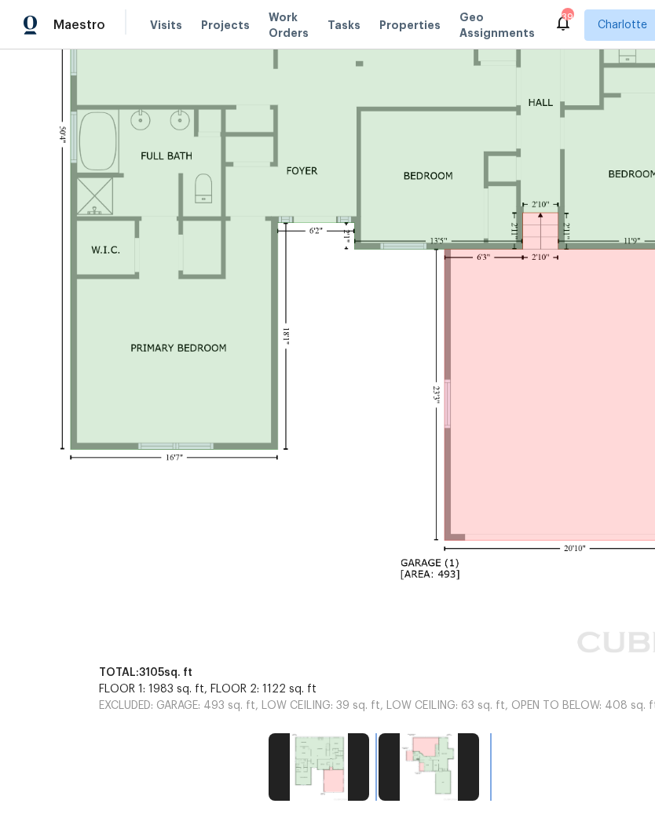
click at [454, 751] on img at bounding box center [429, 768] width 101 height 68
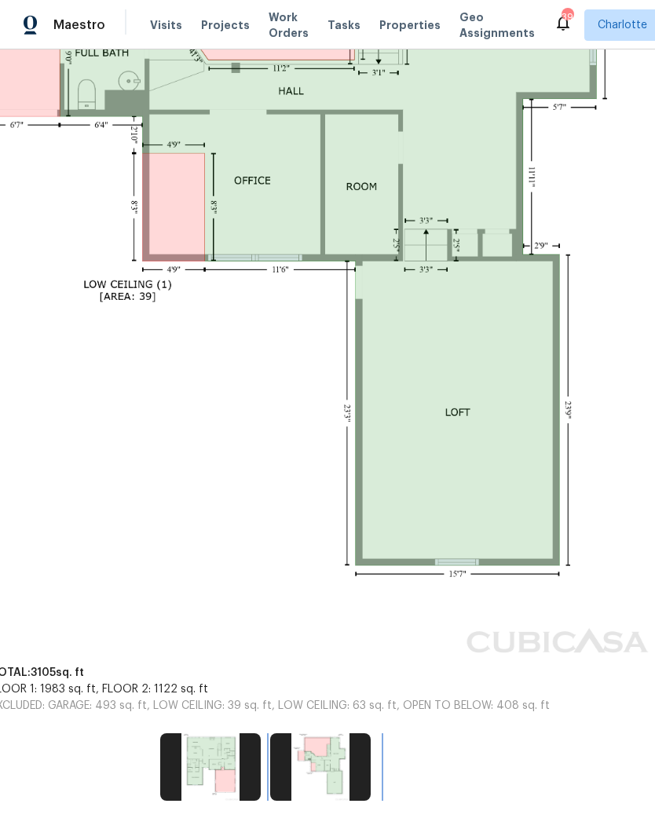
scroll to position [593, 174]
click at [511, 628] on img at bounding box center [270, 209] width 771 height 906
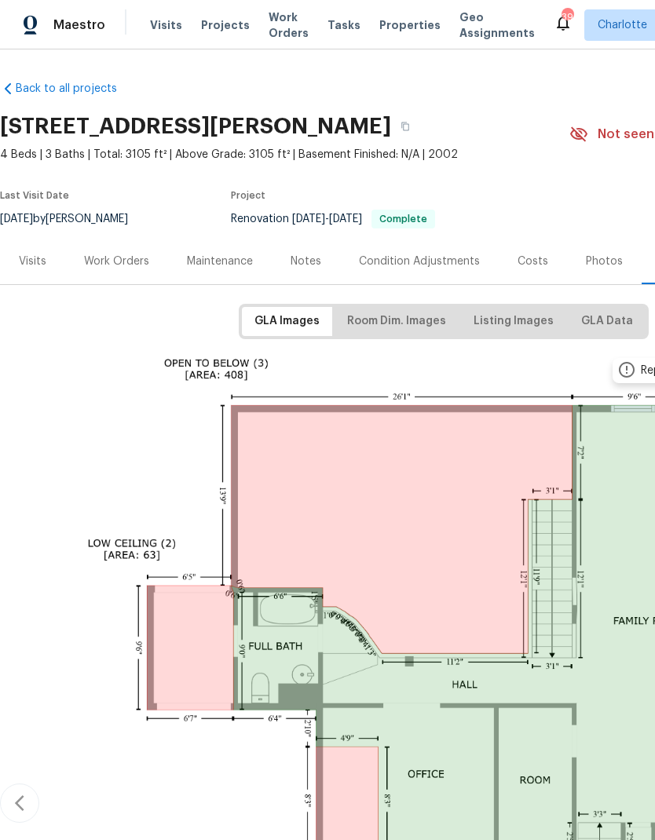
scroll to position [0, 0]
click at [221, 254] on div "Maintenance" at bounding box center [220, 262] width 66 height 16
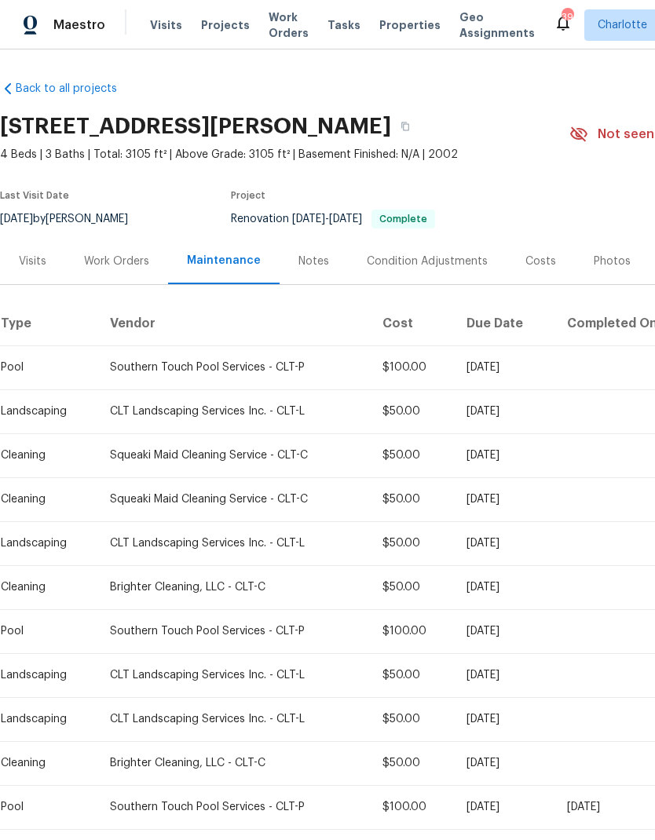
click at [122, 282] on div "Work Orders" at bounding box center [116, 261] width 103 height 46
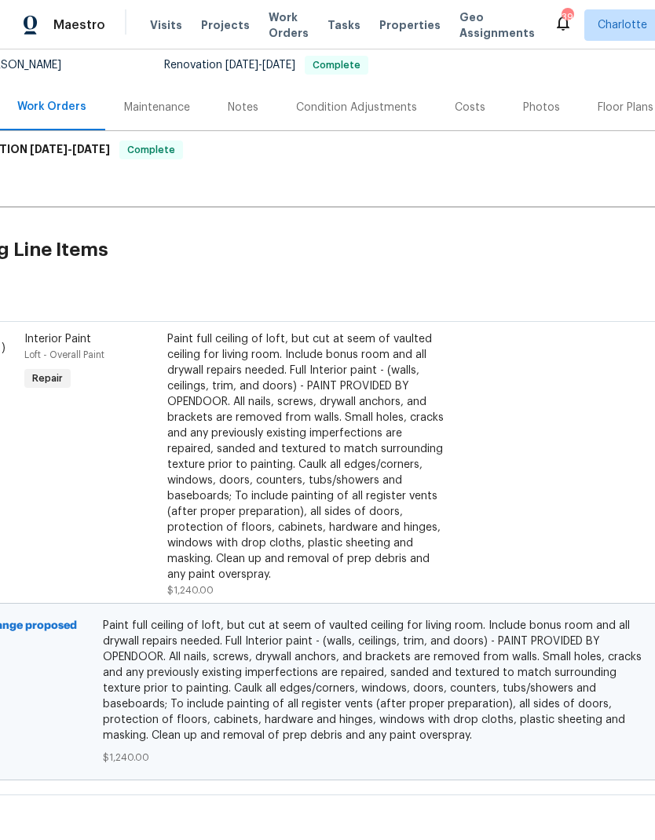
scroll to position [153, 67]
click at [364, 457] on div "Paint full ceiling of loft, but cut at seem of vaulted ceiling for living room.…" at bounding box center [305, 457] width 276 height 251
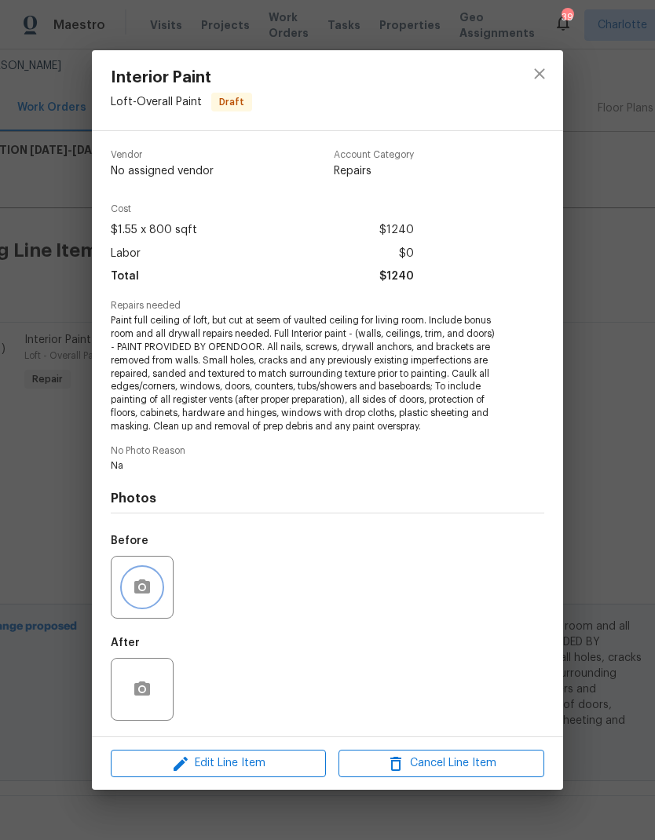
click at [150, 580] on icon "button" at bounding box center [142, 587] width 19 height 19
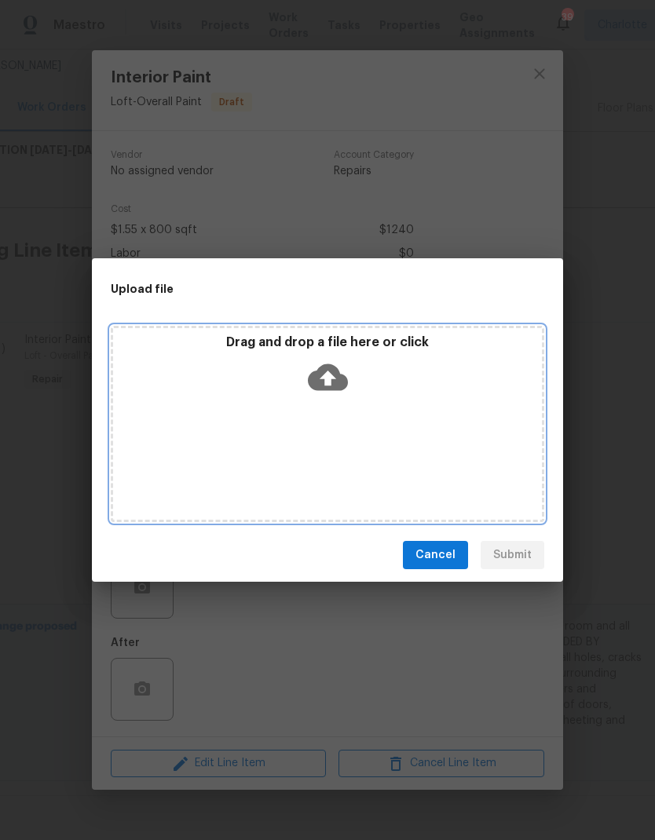
click at [335, 382] on icon at bounding box center [328, 377] width 40 height 27
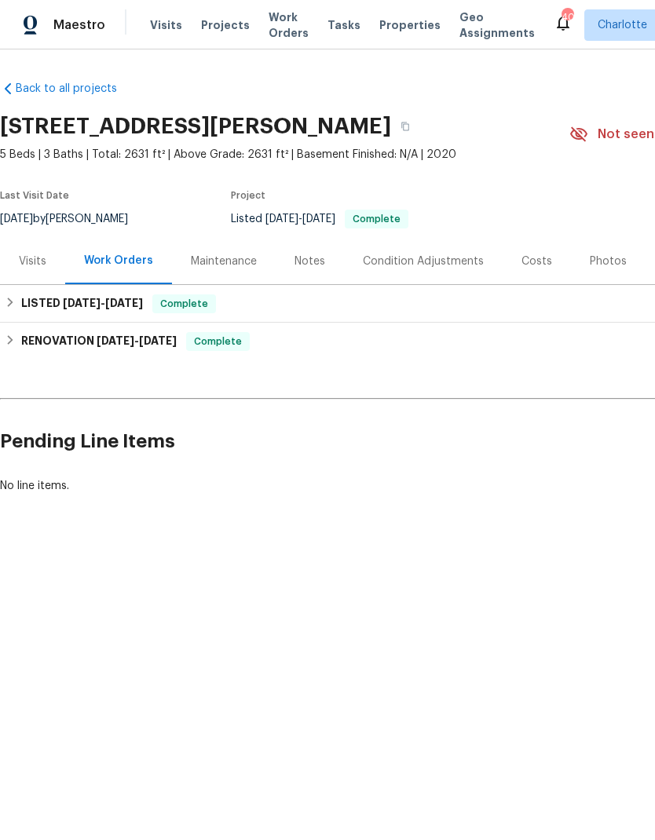
click at [226, 261] on div "Maintenance" at bounding box center [224, 262] width 66 height 16
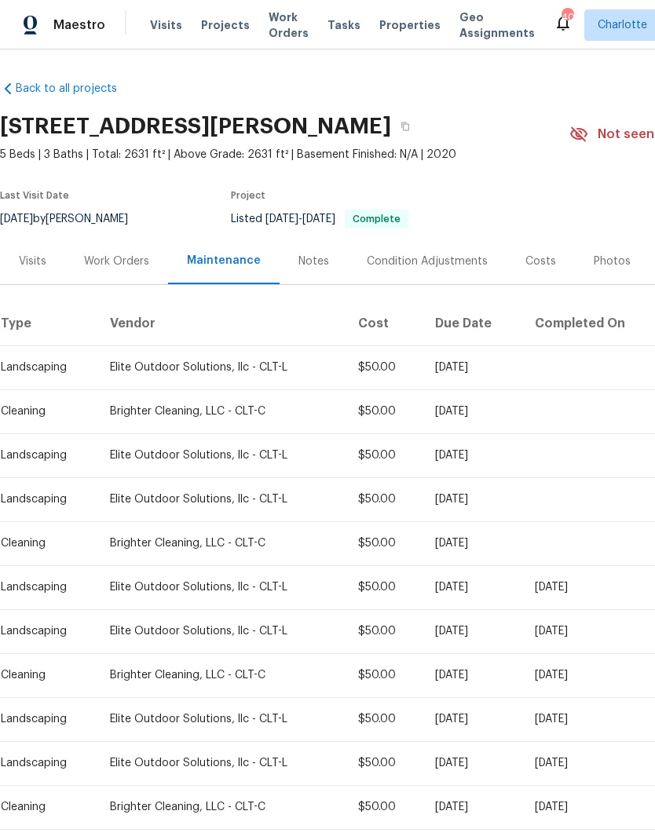
click at [123, 269] on div "Work Orders" at bounding box center [116, 262] width 65 height 16
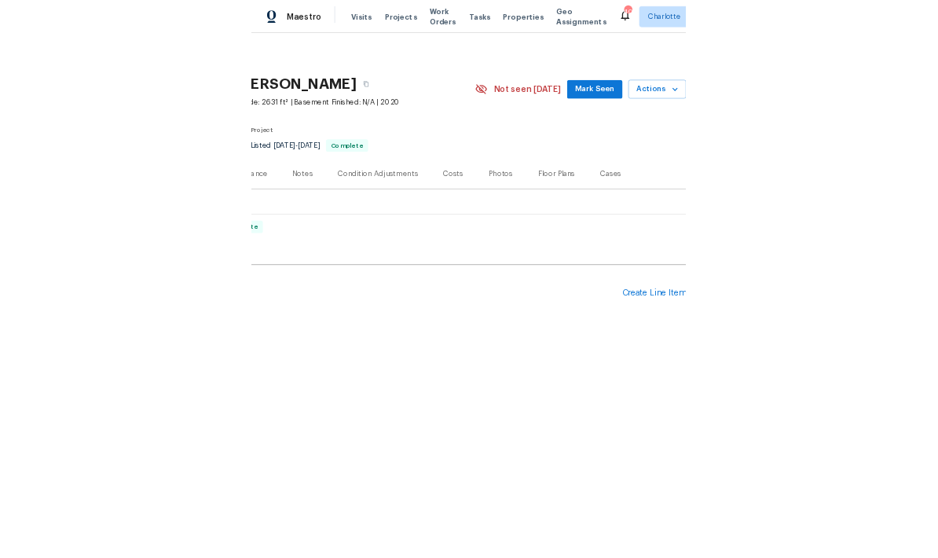
scroll to position [0, 232]
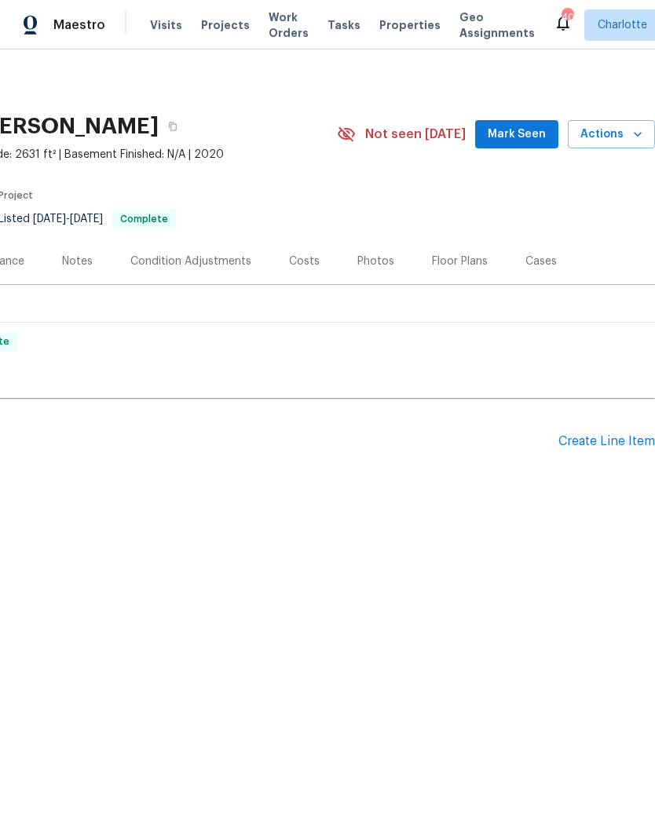
click at [614, 441] on div "Create Line Item" at bounding box center [606, 441] width 97 height 15
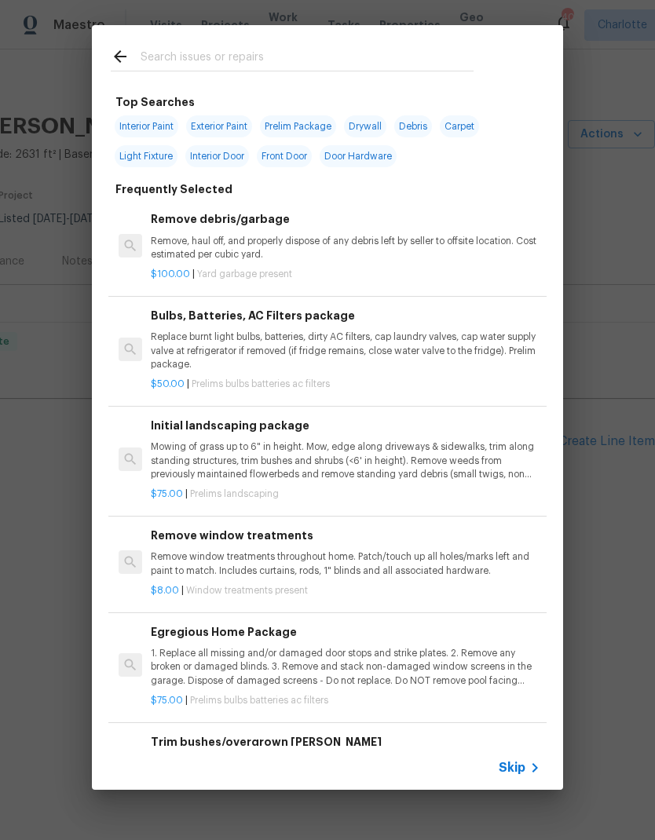
click at [266, 52] on input "text" at bounding box center [307, 59] width 333 height 24
type input "Seed"
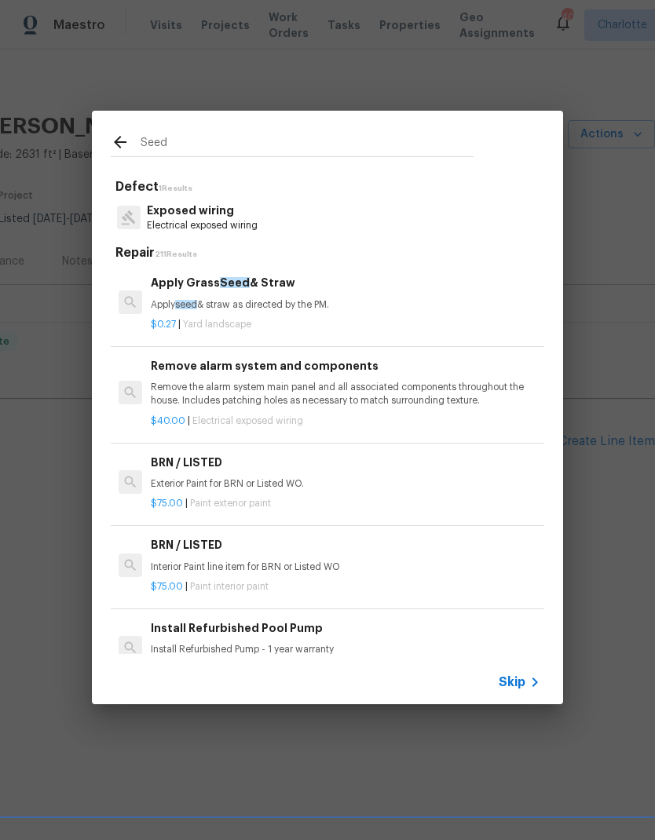
click at [361, 298] on p "Apply seed & straw as directed by the PM." at bounding box center [346, 304] width 390 height 13
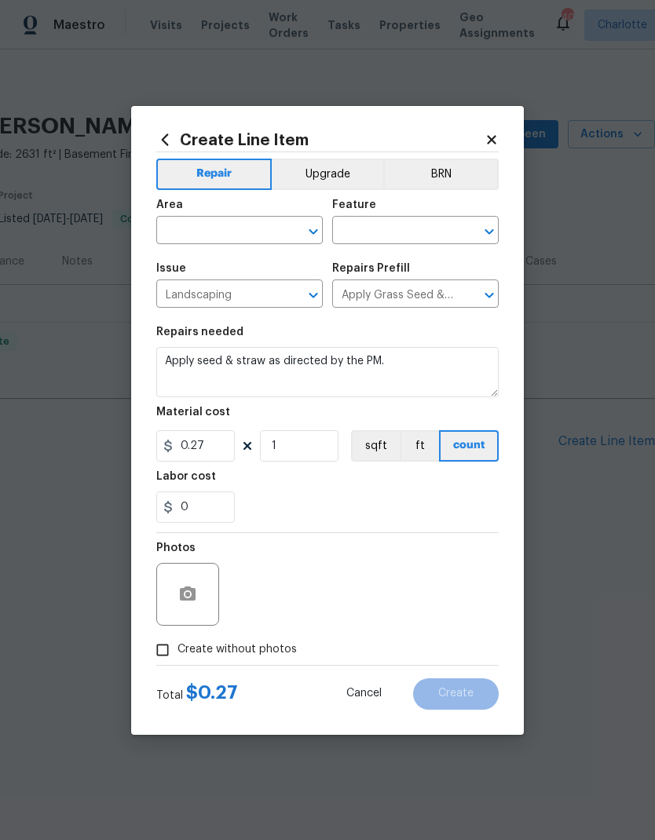
click at [253, 232] on input "text" at bounding box center [217, 232] width 123 height 24
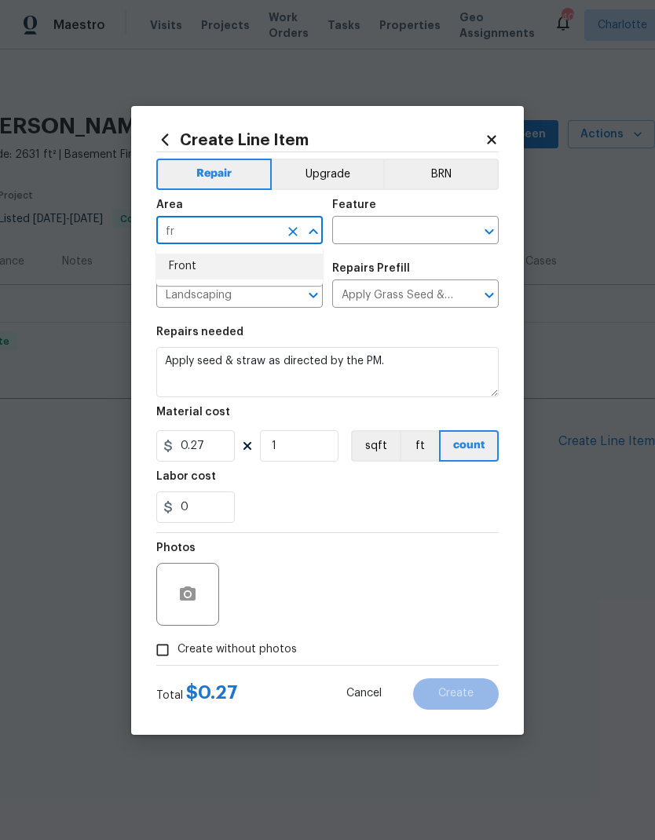
click at [255, 266] on li "Front" at bounding box center [239, 267] width 167 height 26
type input "Front"
click at [425, 229] on input "text" at bounding box center [393, 232] width 123 height 24
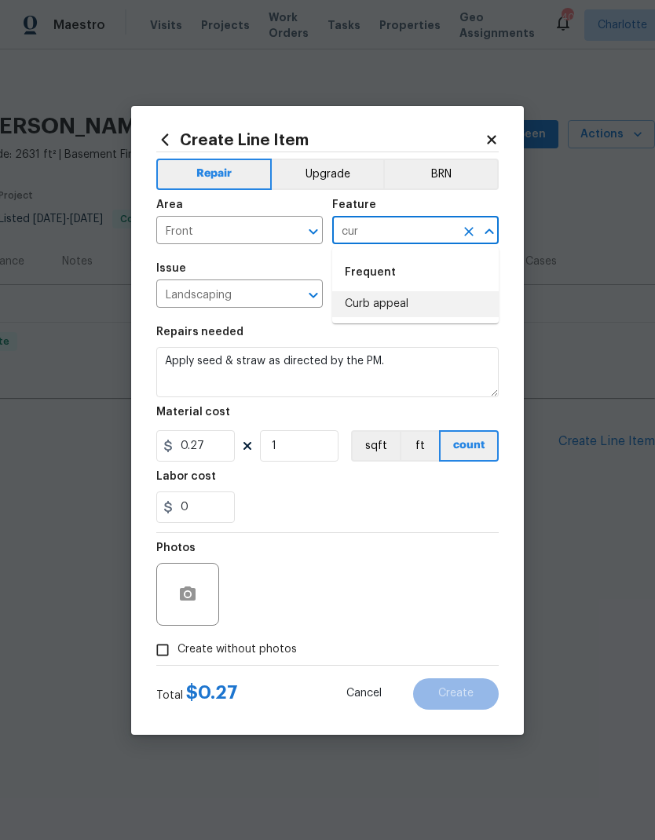
click at [371, 301] on li "Curb appeal" at bounding box center [415, 304] width 167 height 26
type input "Curb appeal"
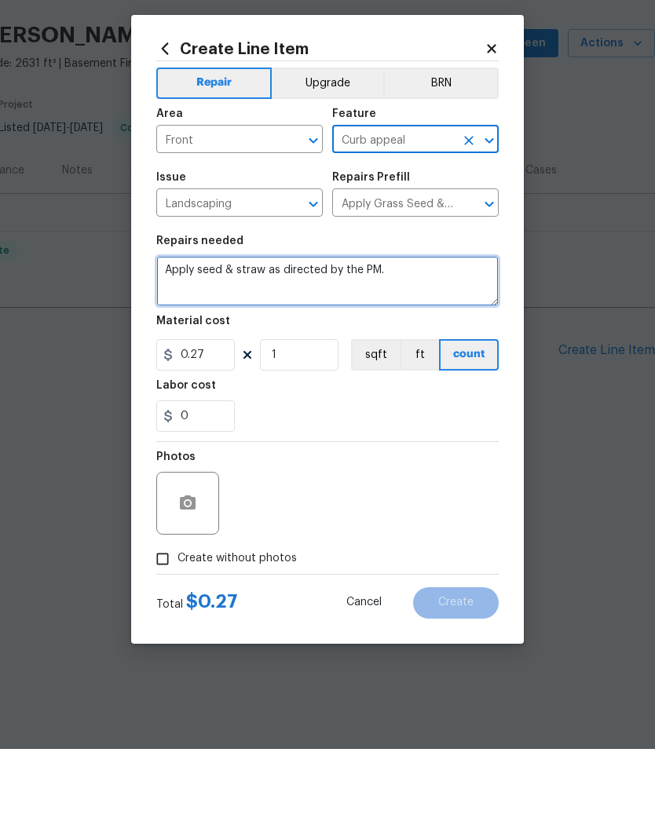
click at [164, 347] on textarea "Apply seed & straw as directed by the PM." at bounding box center [327, 372] width 342 height 50
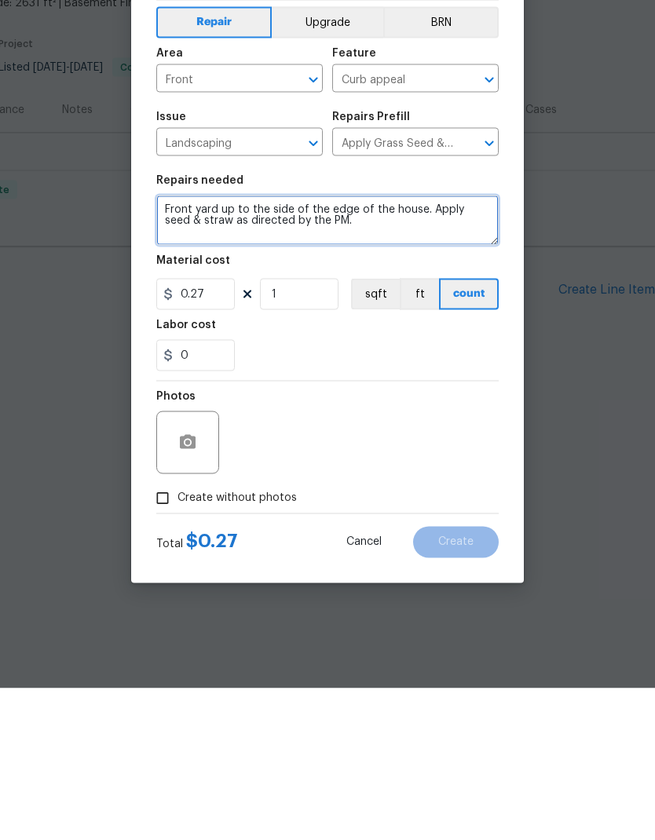
type textarea "Front yard up to the side of the edge of the house. Apply seed & straw as direc…"
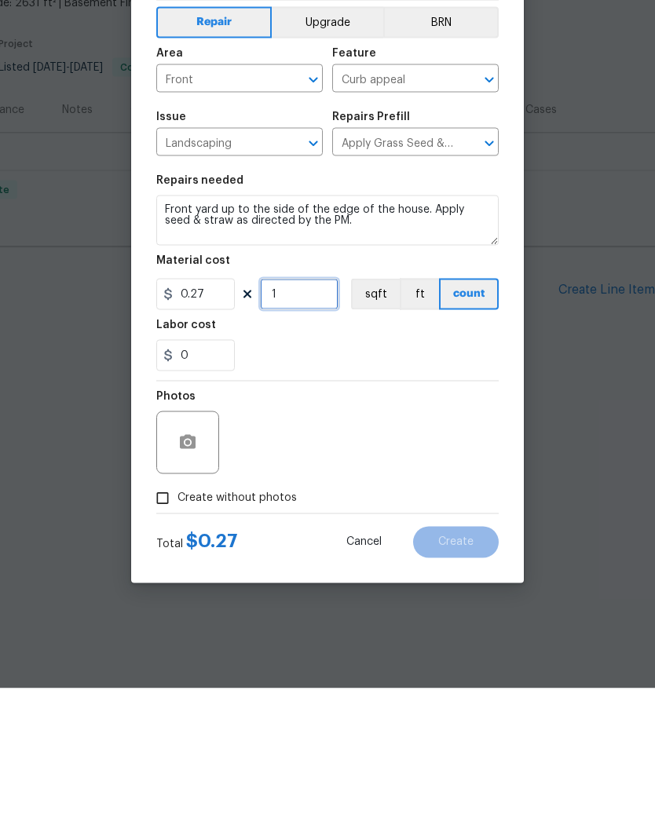
click at [308, 430] on input "1" at bounding box center [299, 445] width 79 height 31
click at [303, 430] on input "1" at bounding box center [299, 445] width 79 height 31
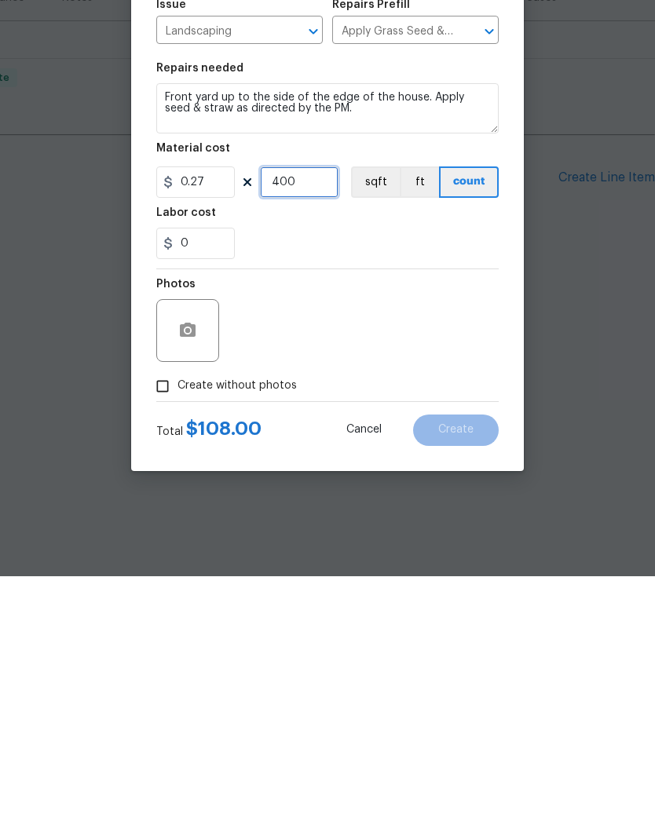
type input "400"
click at [428, 533] on div "Photos" at bounding box center [327, 584] width 342 height 102
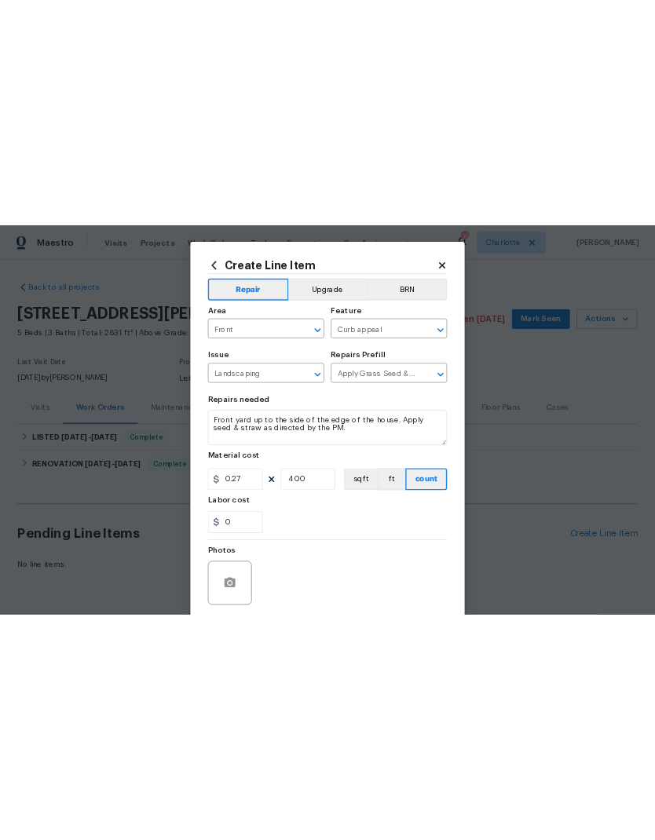
scroll to position [0, 0]
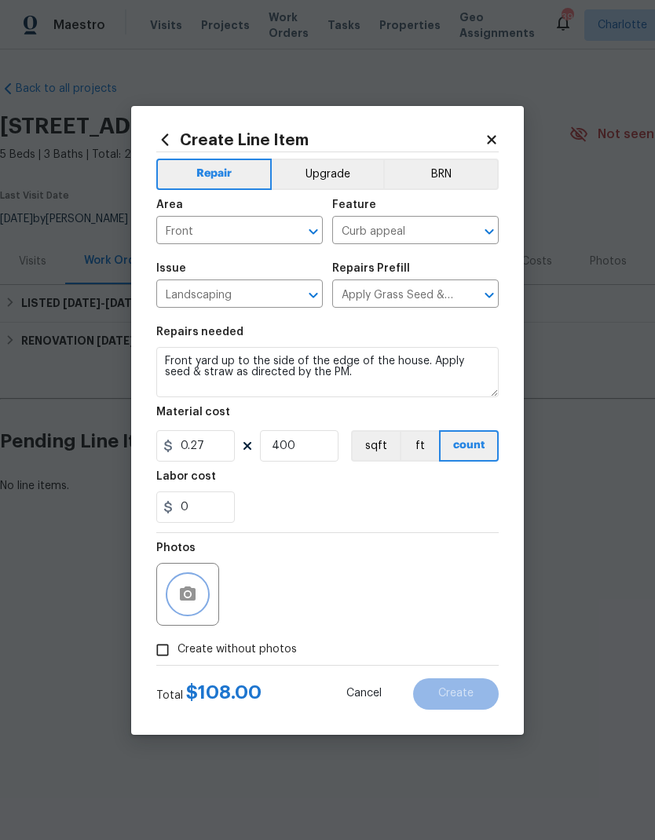
click at [203, 589] on button "button" at bounding box center [188, 595] width 38 height 38
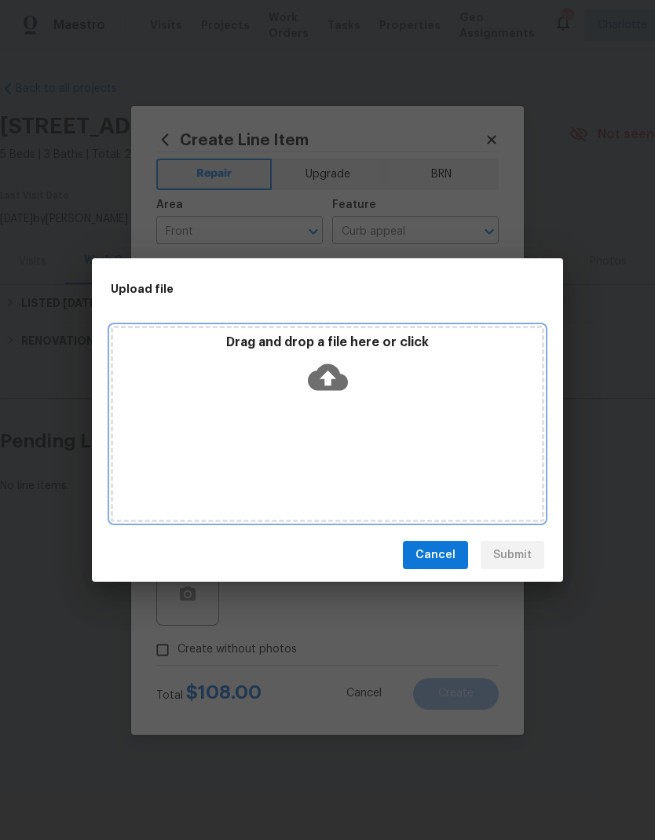
click at [338, 396] on icon at bounding box center [328, 377] width 40 height 40
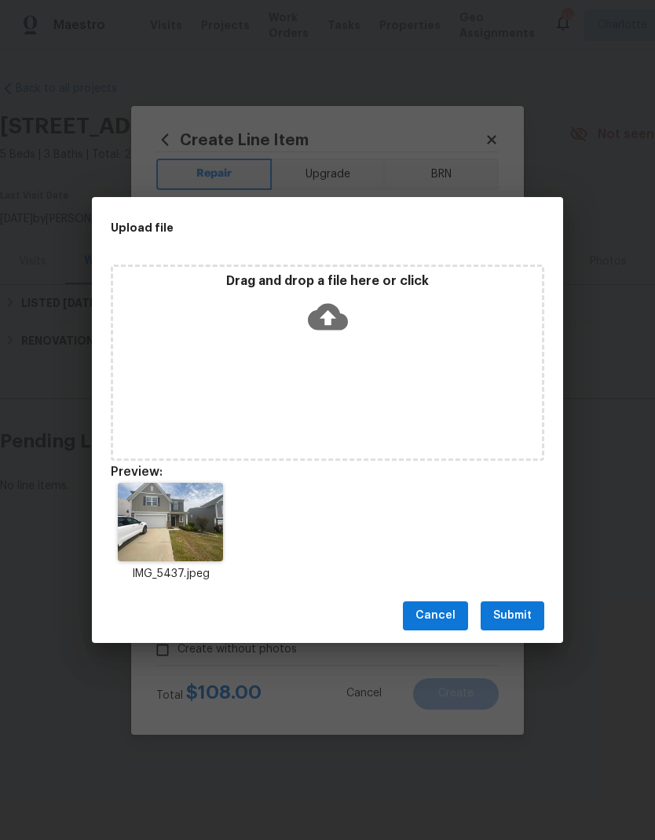
click at [533, 611] on button "Submit" at bounding box center [513, 616] width 64 height 29
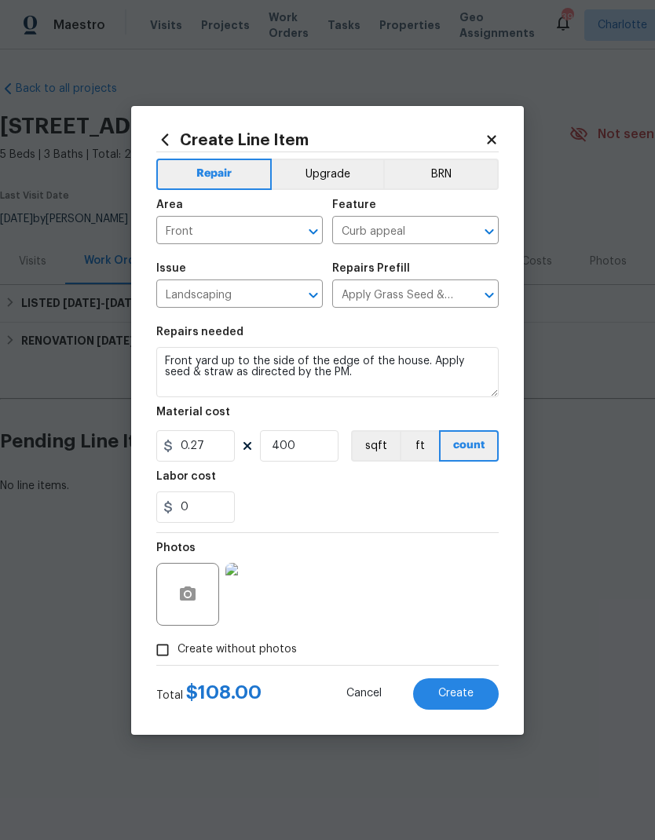
click at [474, 686] on button "Create" at bounding box center [456, 694] width 86 height 31
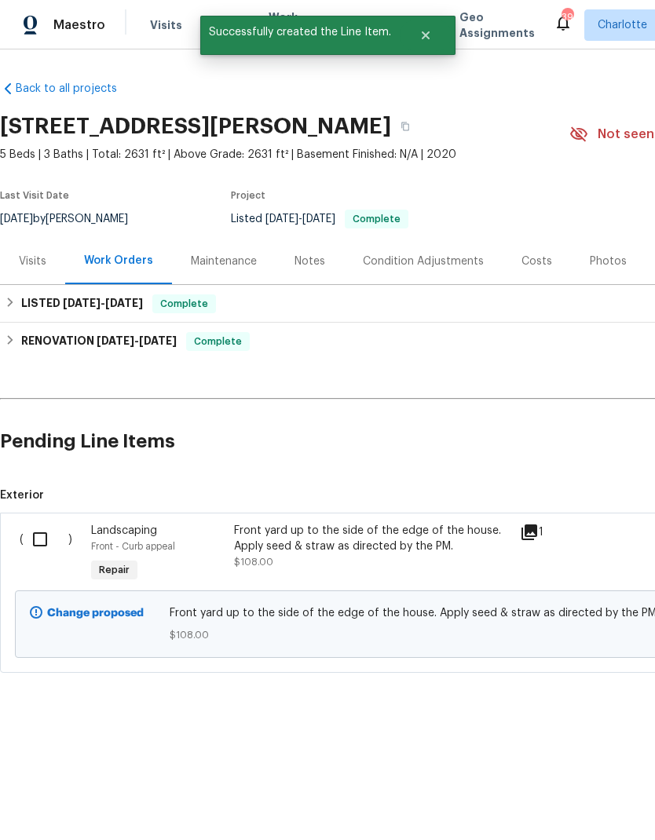
click at [46, 542] on input "checkbox" at bounding box center [46, 539] width 45 height 33
checkbox input "true"
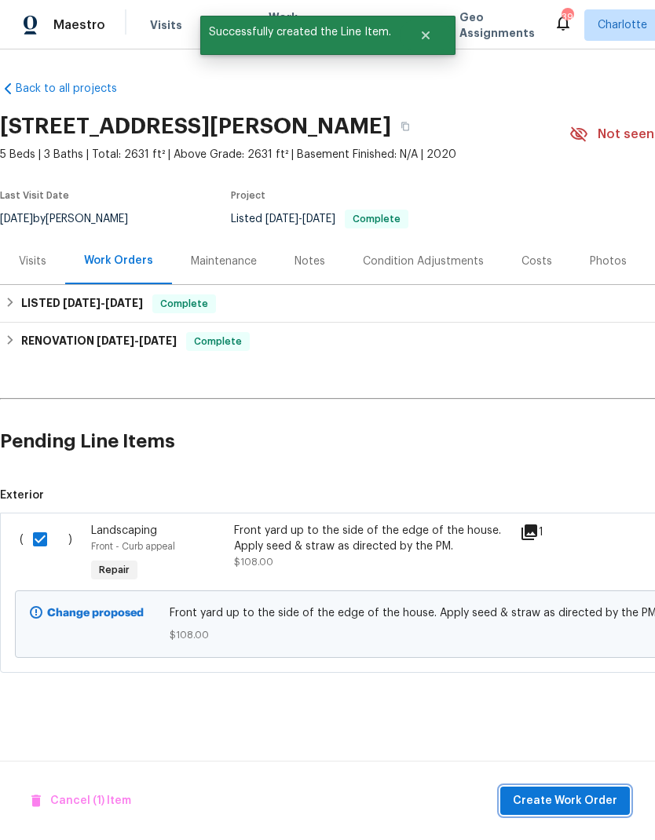
click at [595, 789] on button "Create Work Order" at bounding box center [565, 801] width 130 height 29
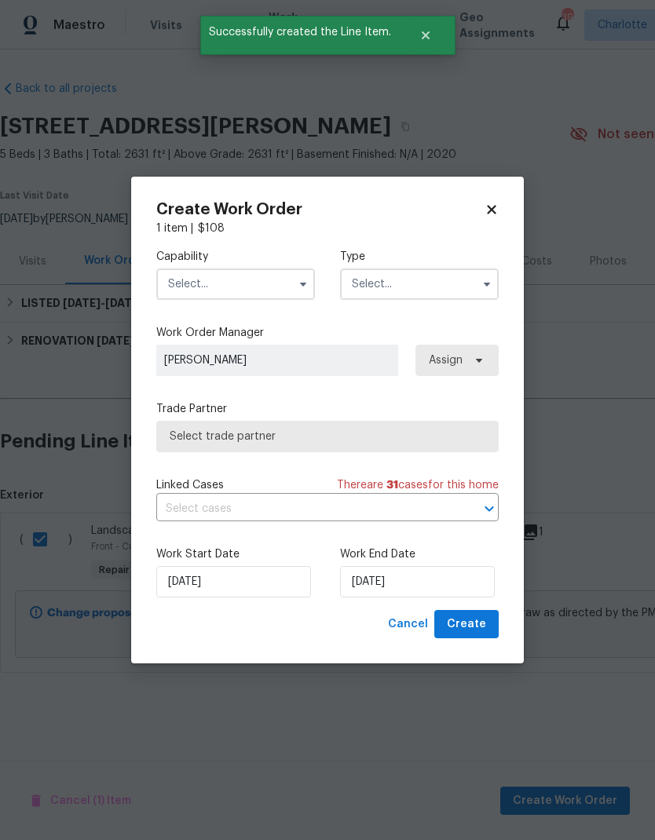
click at [276, 282] on input "text" at bounding box center [235, 284] width 159 height 31
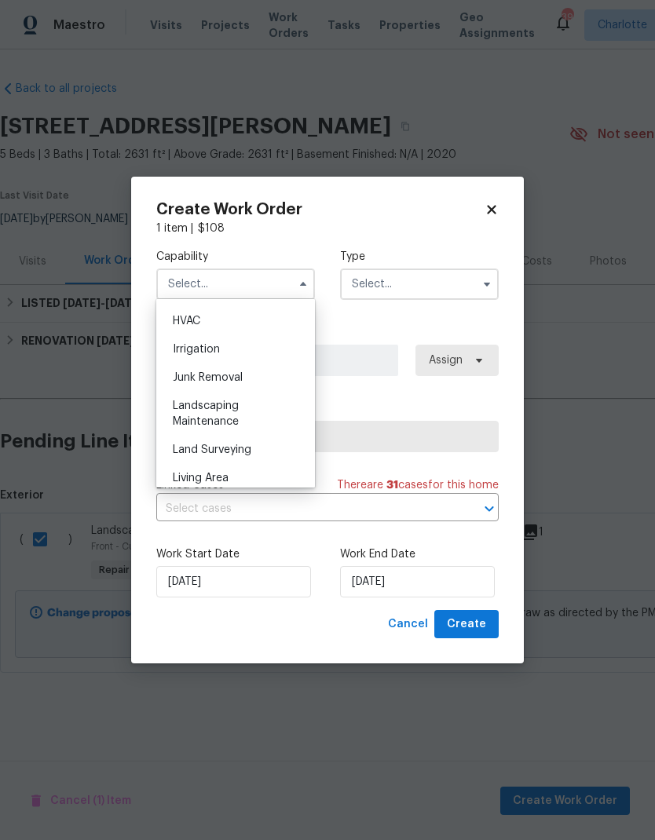
scroll to position [972, 0]
click at [225, 369] on div "Landscaping Maintenance" at bounding box center [235, 386] width 151 height 44
type input "Landscaping Maintenance"
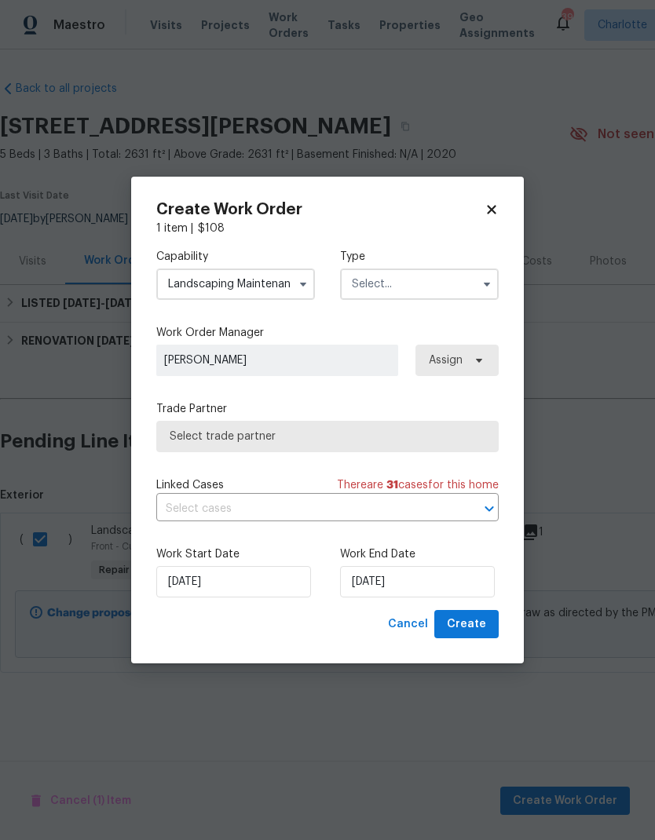
click at [427, 273] on input "text" at bounding box center [419, 284] width 159 height 31
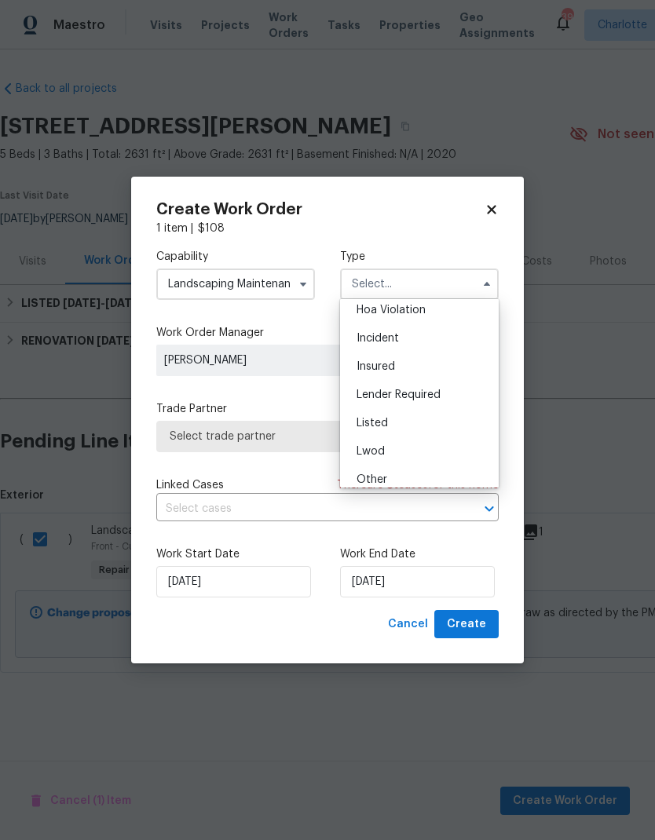
scroll to position [55, 0]
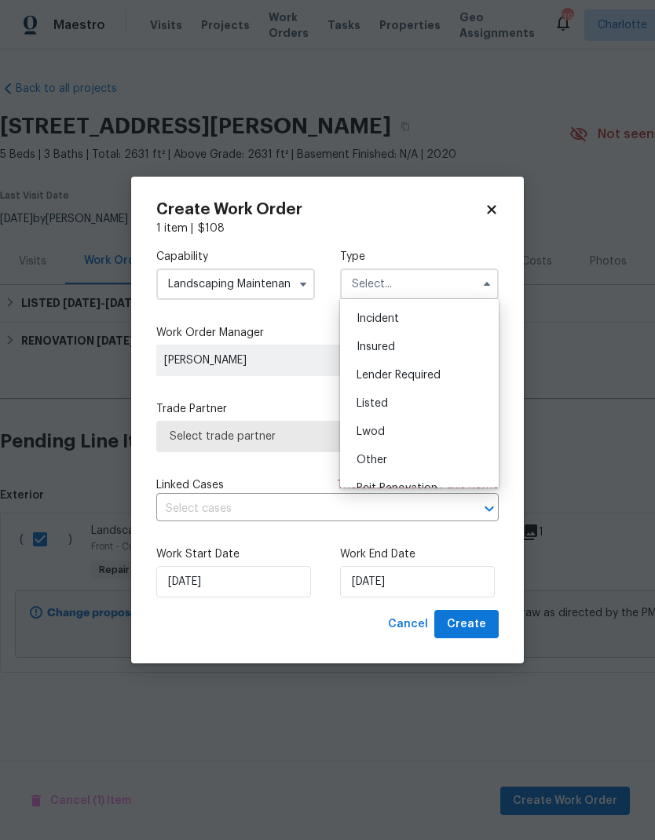
click at [400, 399] on div "Listed" at bounding box center [419, 404] width 151 height 28
type input "Listed"
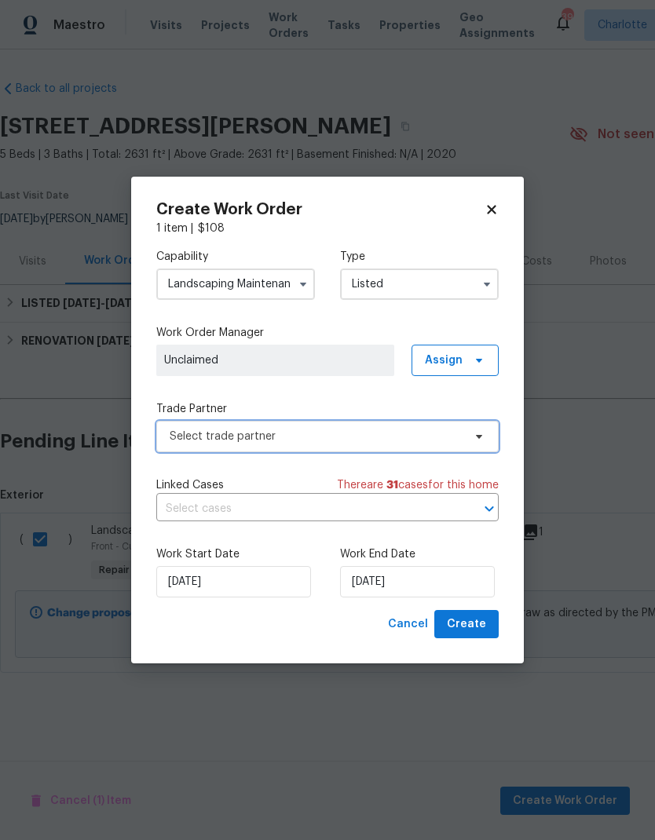
click at [371, 437] on span "Select trade partner" at bounding box center [316, 437] width 293 height 16
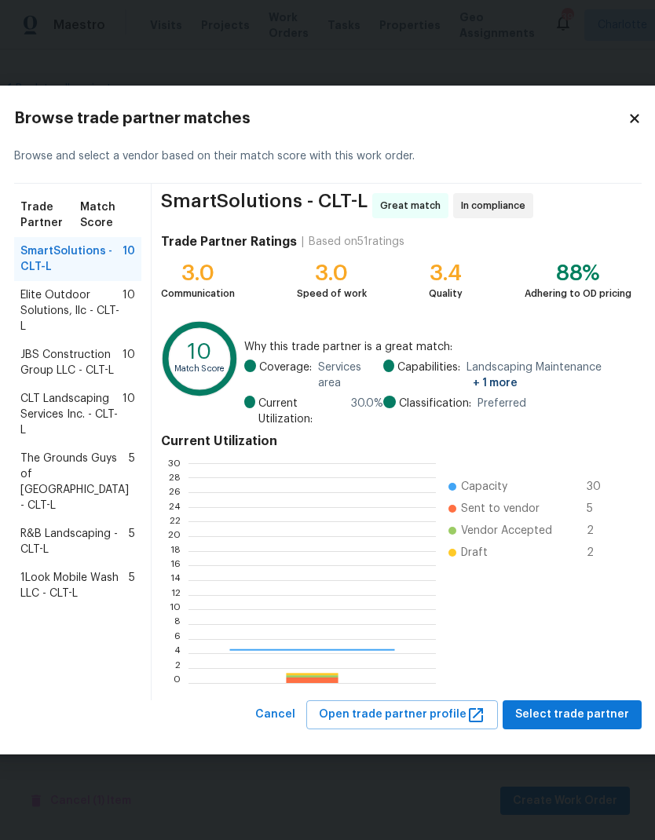
scroll to position [220, 247]
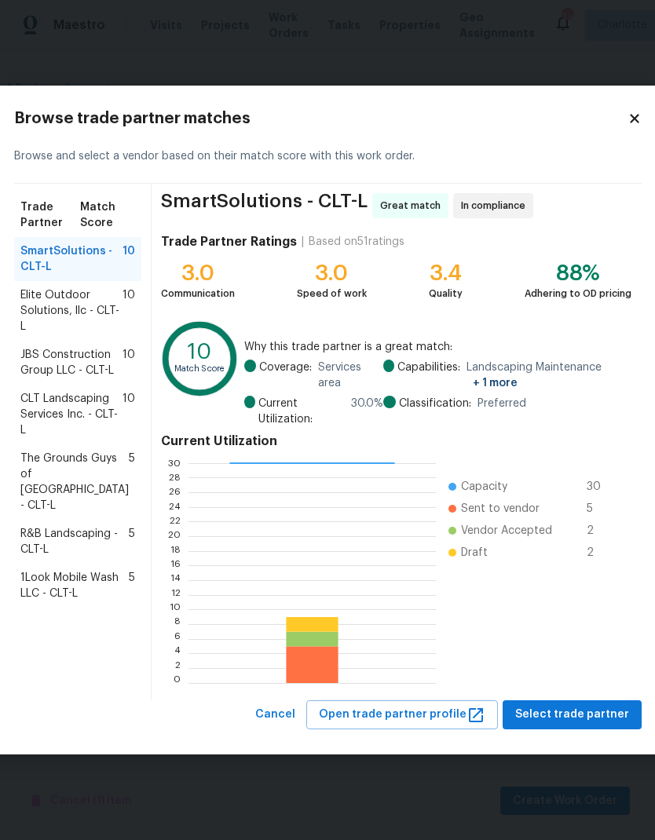
click at [123, 306] on span "10" at bounding box center [129, 310] width 13 height 47
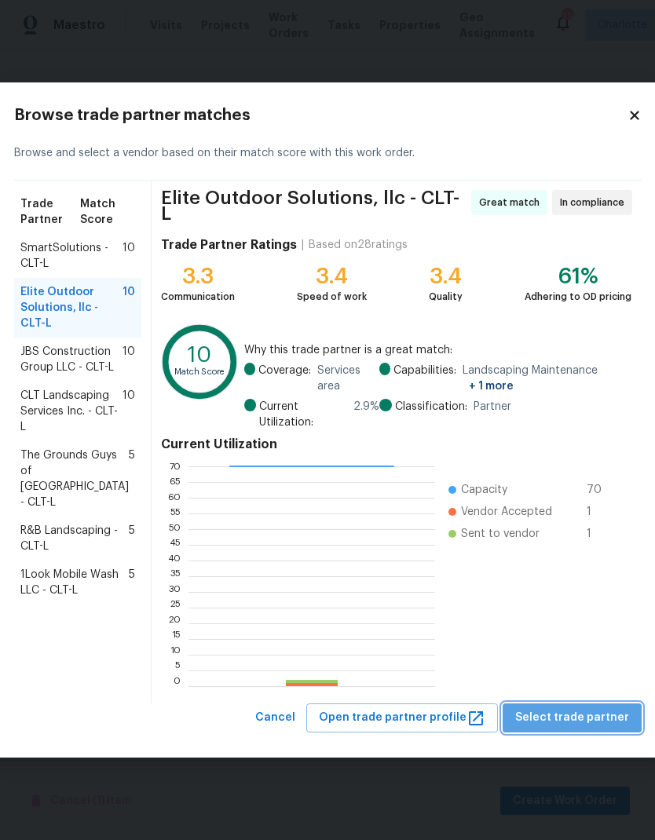
click at [595, 708] on span "Select trade partner" at bounding box center [572, 718] width 114 height 20
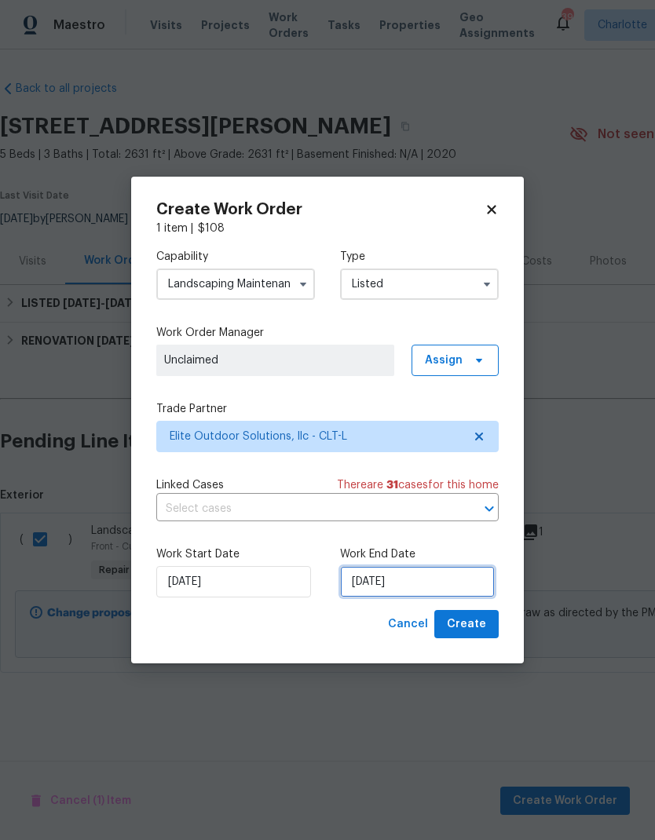
click at [413, 593] on input "[DATE]" at bounding box center [417, 581] width 155 height 31
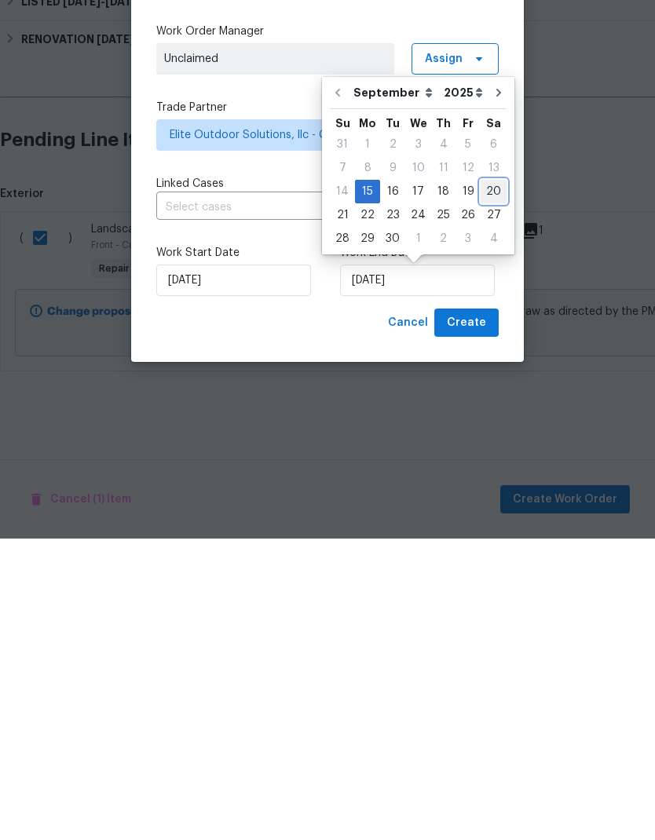
click at [489, 482] on div "20" at bounding box center [494, 493] width 26 height 22
type input "9/20/2025"
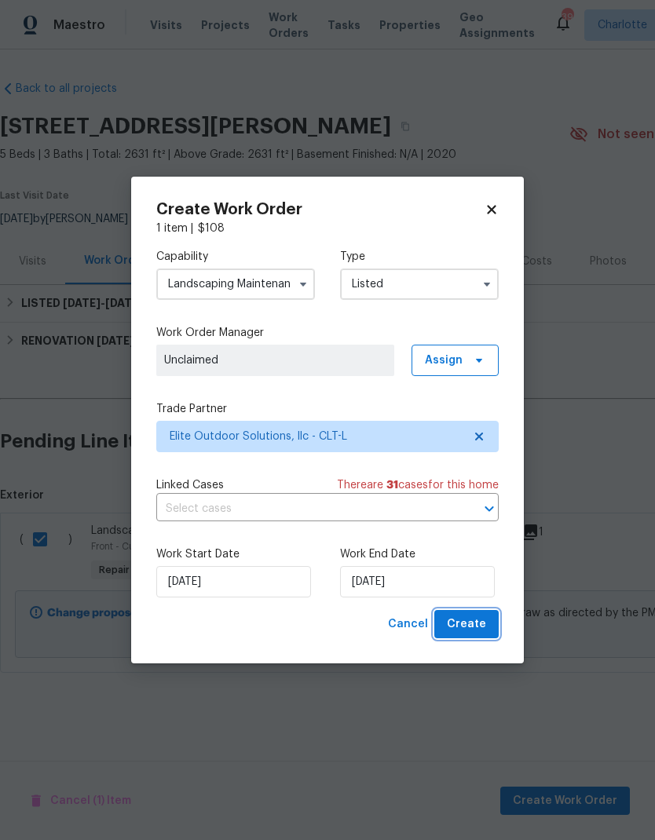
click at [480, 622] on span "Create" at bounding box center [466, 625] width 39 height 20
checkbox input "false"
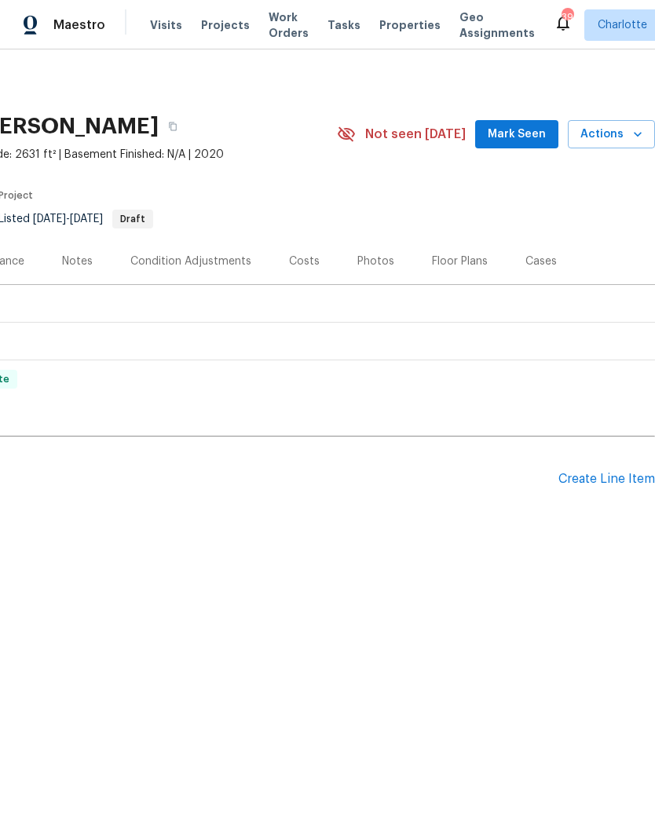
scroll to position [0, 232]
click at [627, 472] on div "Create Line Item" at bounding box center [606, 479] width 97 height 15
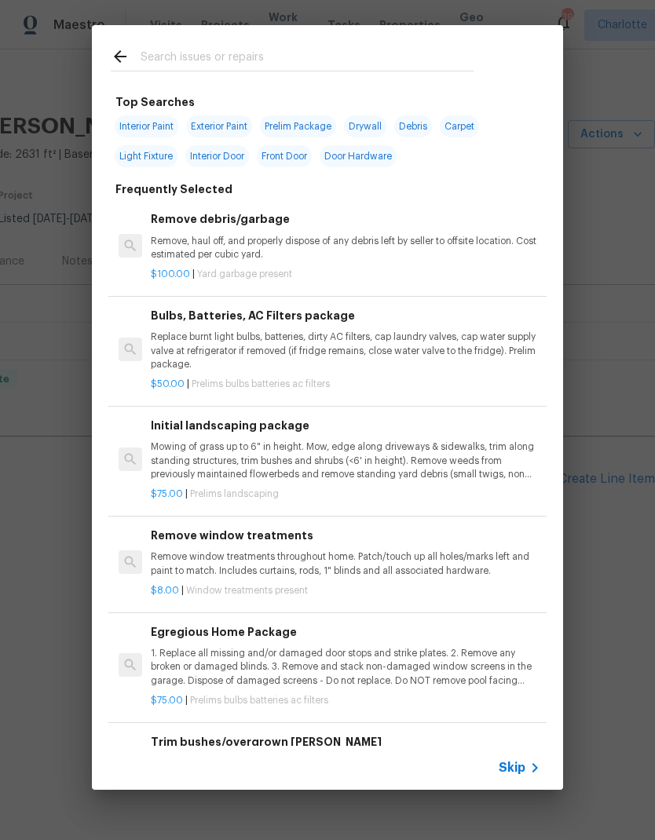
click at [290, 49] on input "text" at bounding box center [307, 59] width 333 height 24
type input "Ceiling fan"
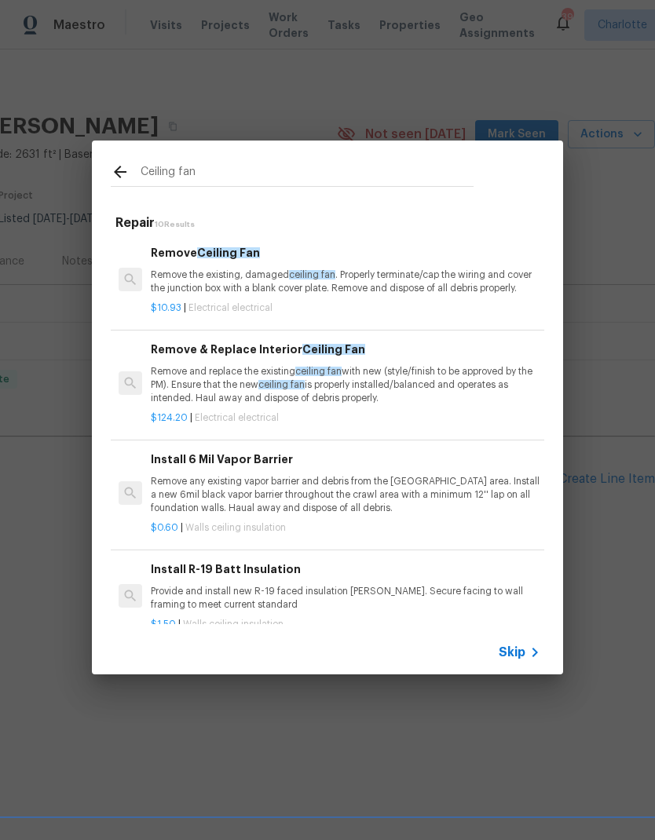
click at [444, 378] on p "Remove and replace the existing ceiling fan with new (style/finish to be approv…" at bounding box center [346, 385] width 390 height 40
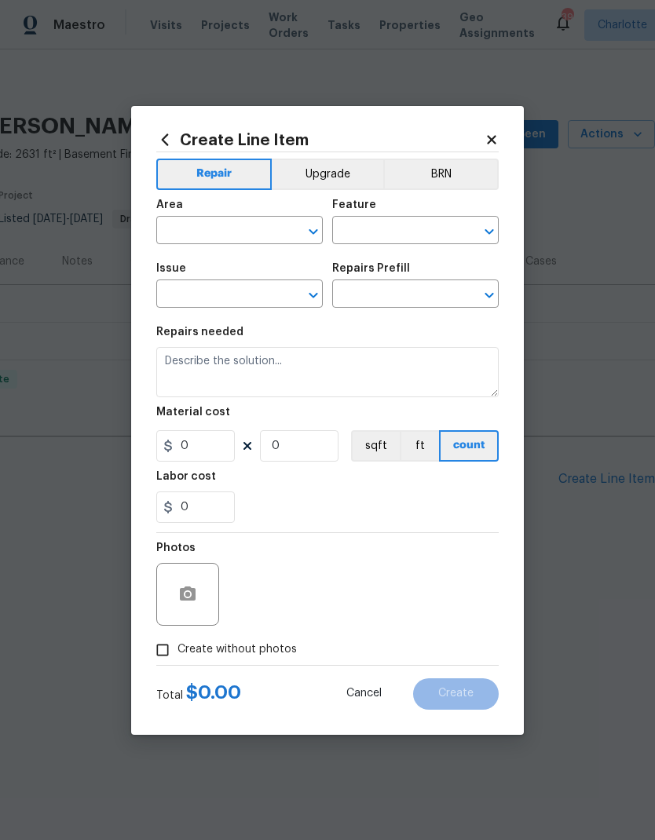
type input "Electrical"
type textarea "Remove and replace the existing ceiling fan with new (style/finish to be approv…"
type input "1"
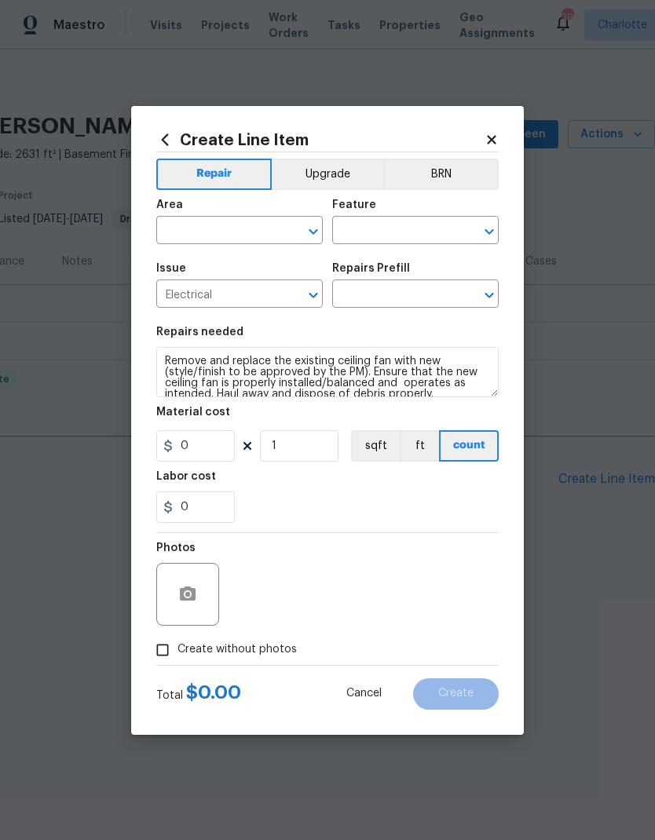
type input "Remove & Replace Interior Ceiling Fan $124.20"
type input "124.2"
click at [210, 512] on input "0" at bounding box center [195, 507] width 79 height 31
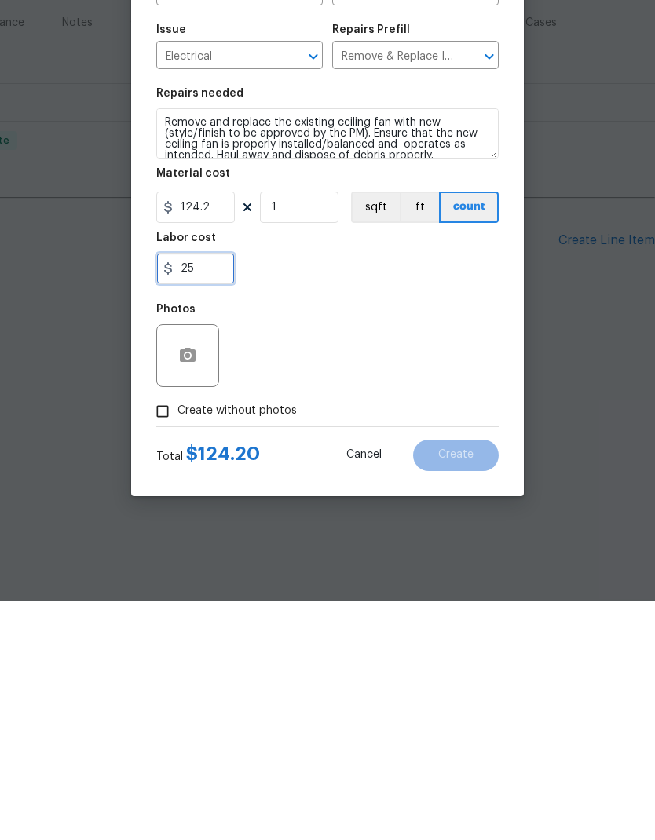
type input "25"
click at [360, 533] on div "Photos" at bounding box center [327, 584] width 342 height 102
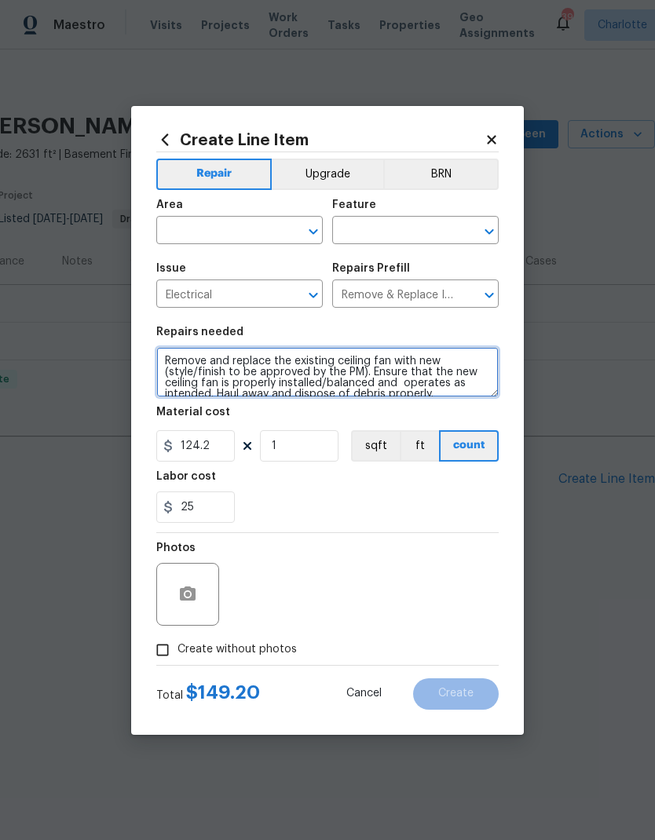
click at [166, 368] on textarea "Remove and replace the existing ceiling fan with new (style/finish to be approv…" at bounding box center [327, 372] width 342 height 50
click at [181, 349] on textarea "Remove and replace the existing ceiling fan with new (style/finish to be approv…" at bounding box center [327, 372] width 342 height 50
click at [161, 361] on textarea "Remove and replace the existing ceiling fan with new (style/finish to be approv…" at bounding box center [327, 372] width 342 height 50
click at [180, 357] on textarea "Add ceiling fan Remove and replace the existing ceiling fan with new (style/fin…" at bounding box center [327, 372] width 342 height 50
click at [265, 357] on textarea "Add 52” ceiling fan Remove and replace the existing ceiling fan with new (style…" at bounding box center [327, 372] width 342 height 50
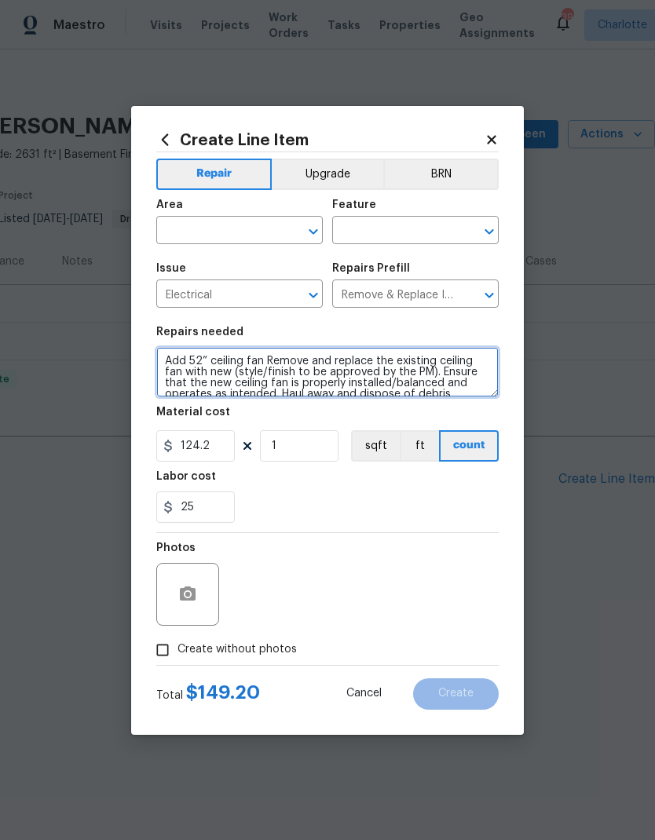
click at [259, 362] on textarea "Add 52” ceiling fan Remove and replace the existing ceiling fan with new (style…" at bounding box center [327, 372] width 342 height 50
click at [272, 360] on textarea "Add 52” ceiling fan in main bedroom, and then use the flush mount light that wa…" at bounding box center [327, 372] width 342 height 50
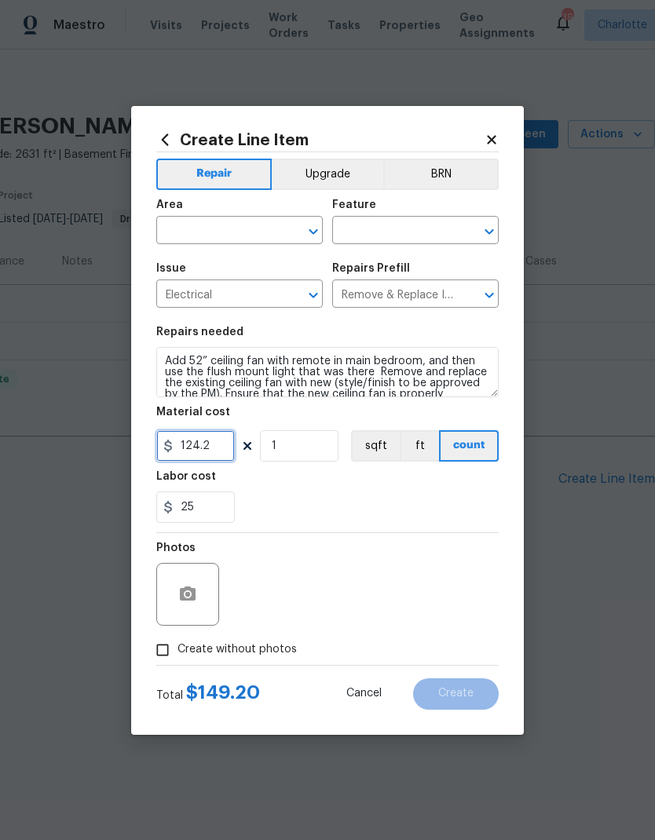
click at [209, 443] on input "124.2" at bounding box center [195, 445] width 79 height 31
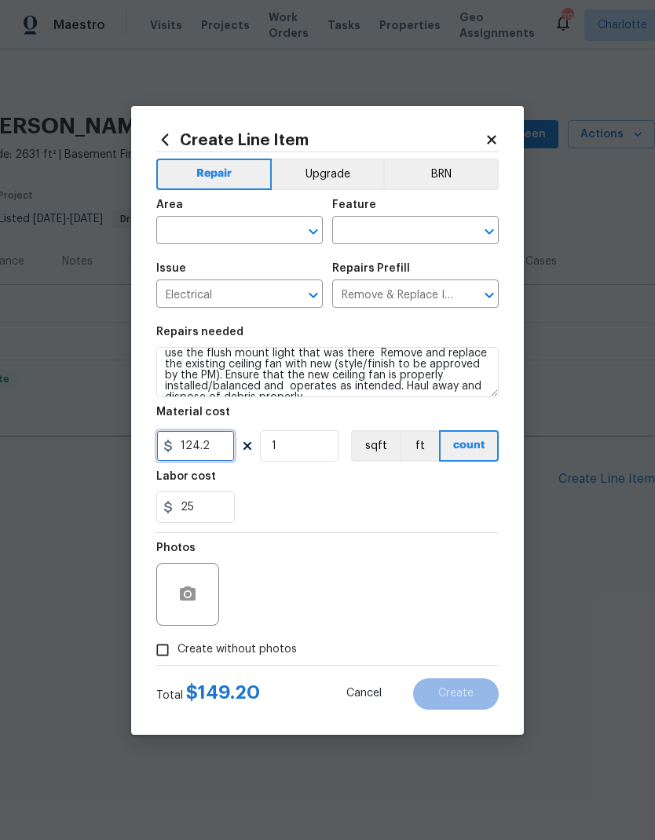
scroll to position [6, 0]
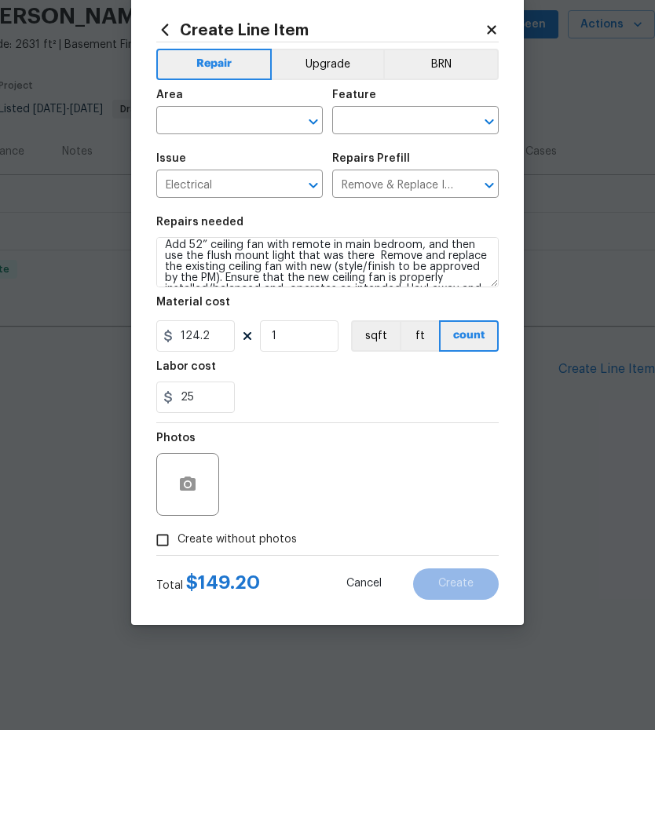
click at [340, 159] on button "Upgrade" at bounding box center [328, 174] width 112 height 31
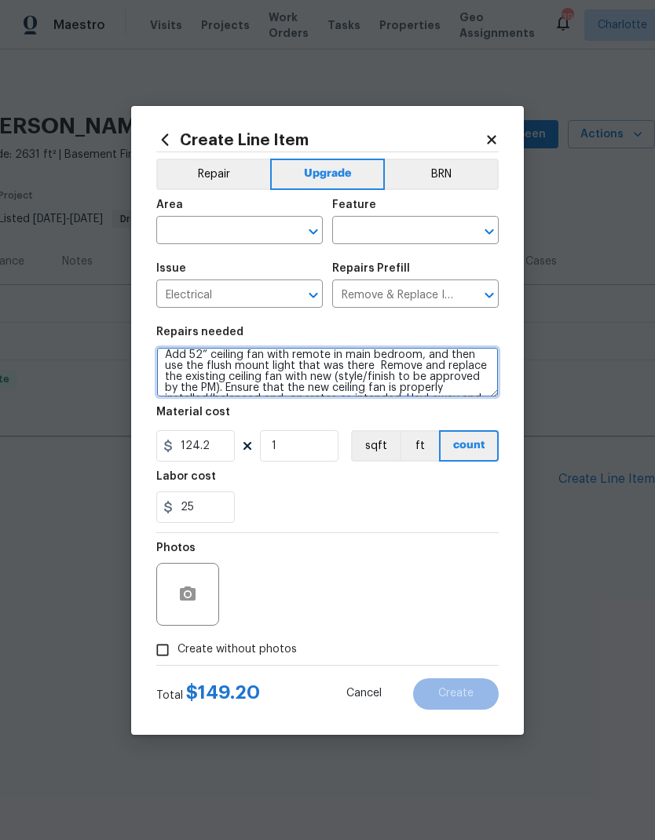
click at [362, 361] on textarea "Add 52” ceiling fan with remote in main bedroom, and then use the flush mount l…" at bounding box center [327, 372] width 342 height 50
click at [371, 371] on textarea "Add 52” ceiling fan with remote in main bedroom, and then use the flush mount l…" at bounding box center [327, 372] width 342 height 50
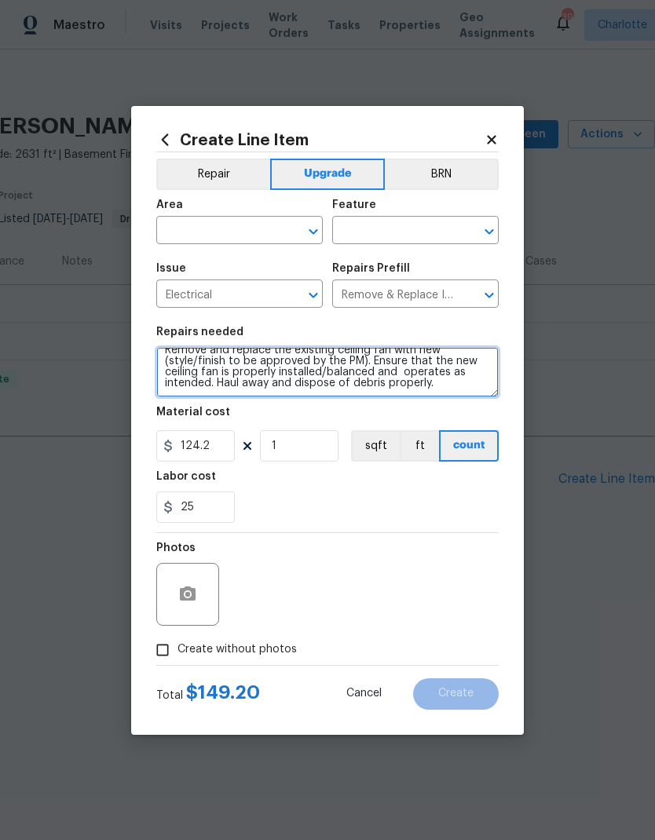
scroll to position [66, 0]
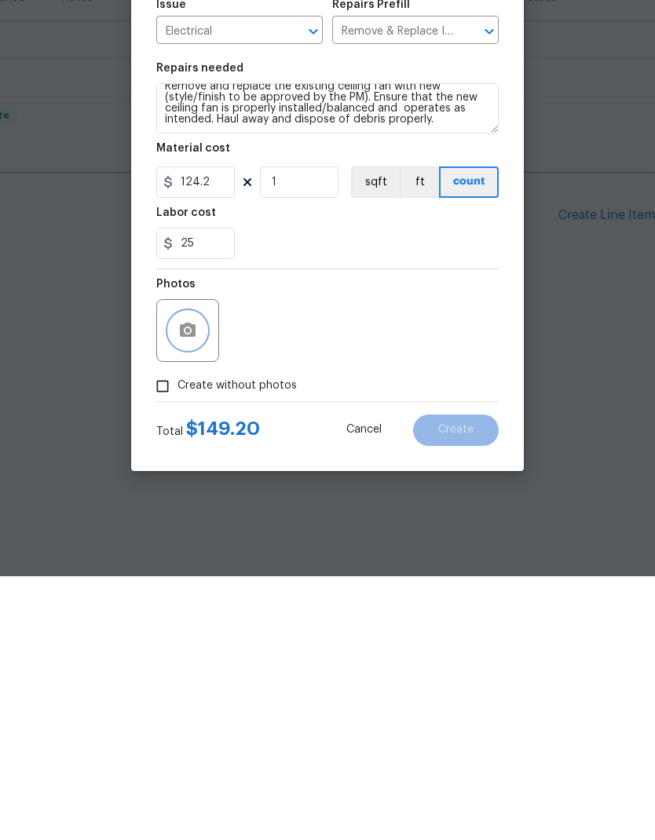
click at [199, 576] on button "button" at bounding box center [188, 595] width 38 height 38
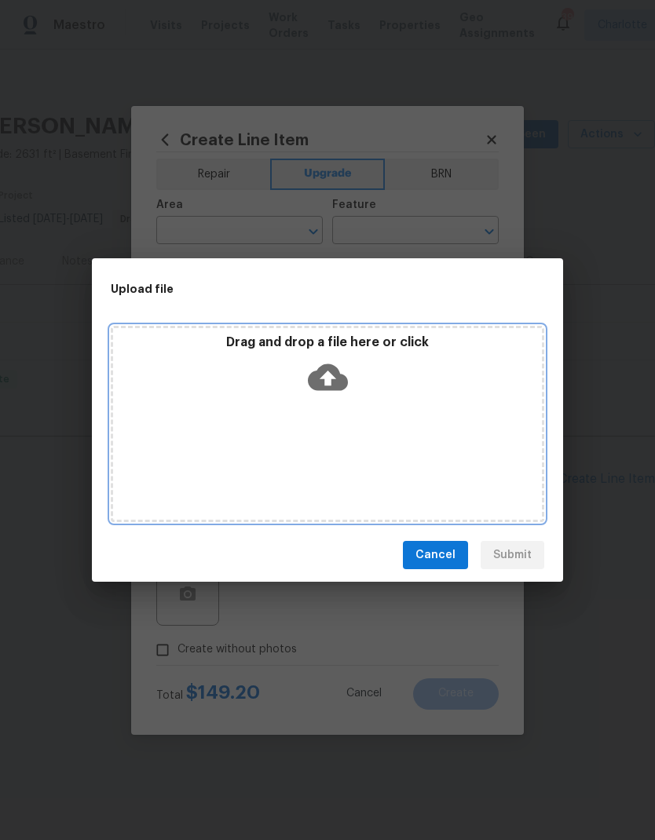
click at [342, 382] on icon at bounding box center [328, 377] width 40 height 27
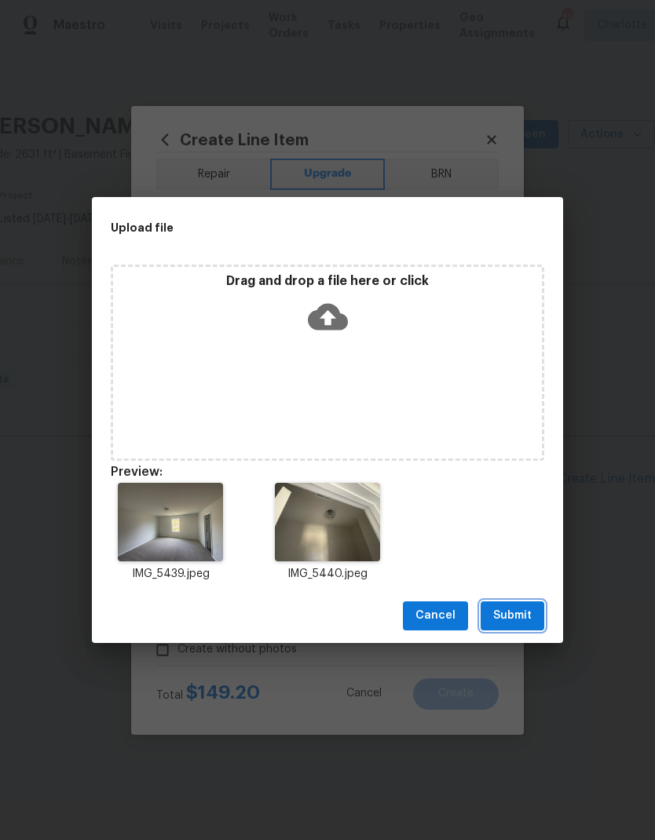
click at [528, 610] on span "Submit" at bounding box center [512, 616] width 38 height 20
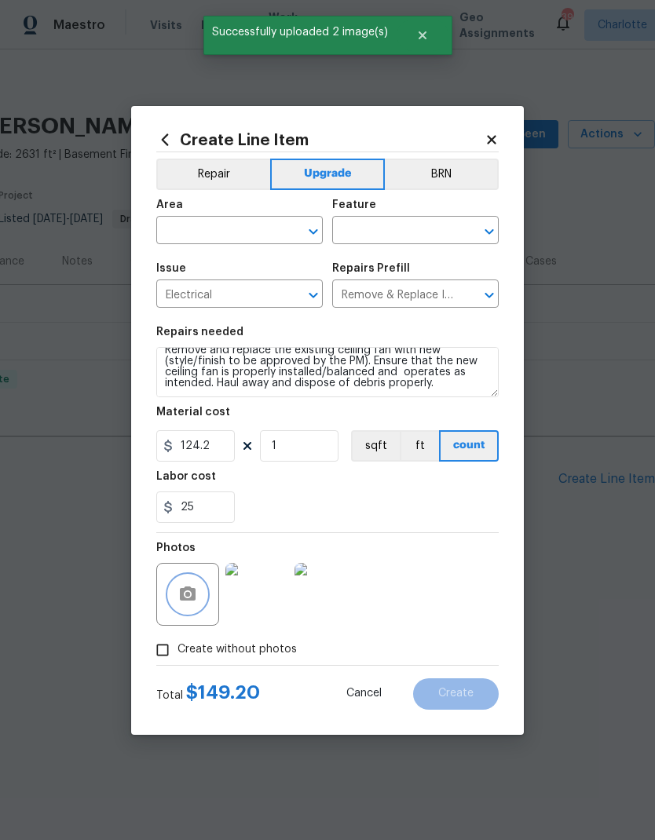
click at [193, 579] on button "button" at bounding box center [188, 595] width 38 height 38
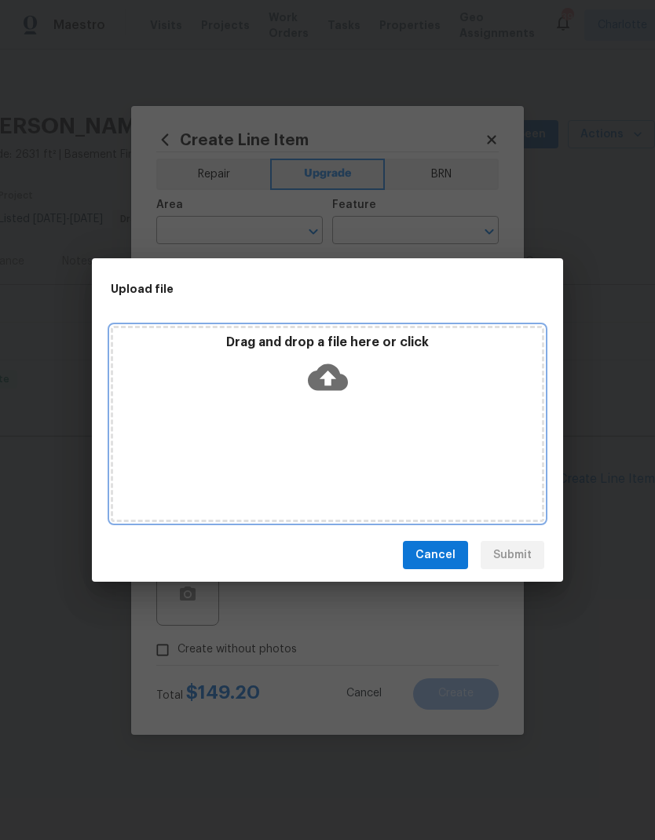
click at [338, 384] on icon at bounding box center [328, 377] width 40 height 27
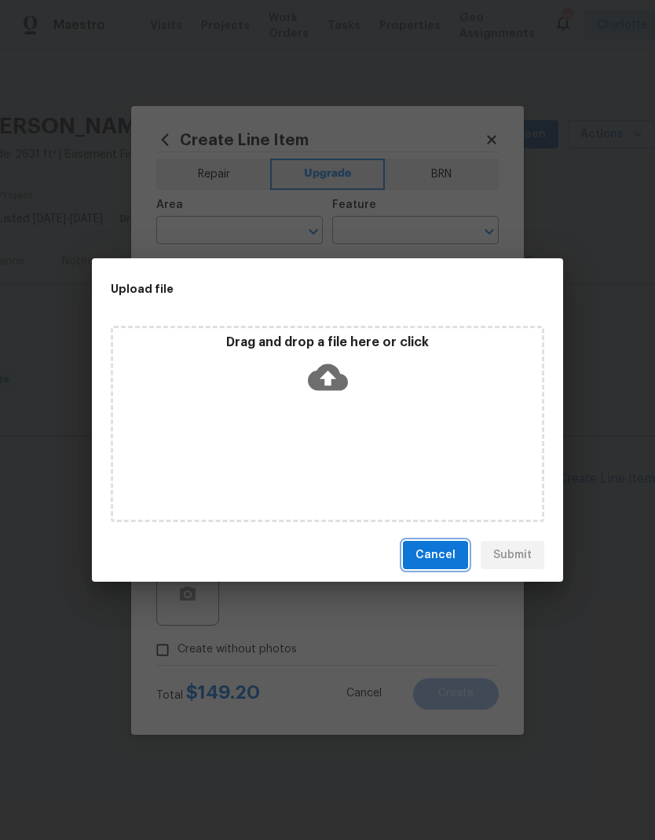
click at [436, 549] on span "Cancel" at bounding box center [435, 556] width 40 height 20
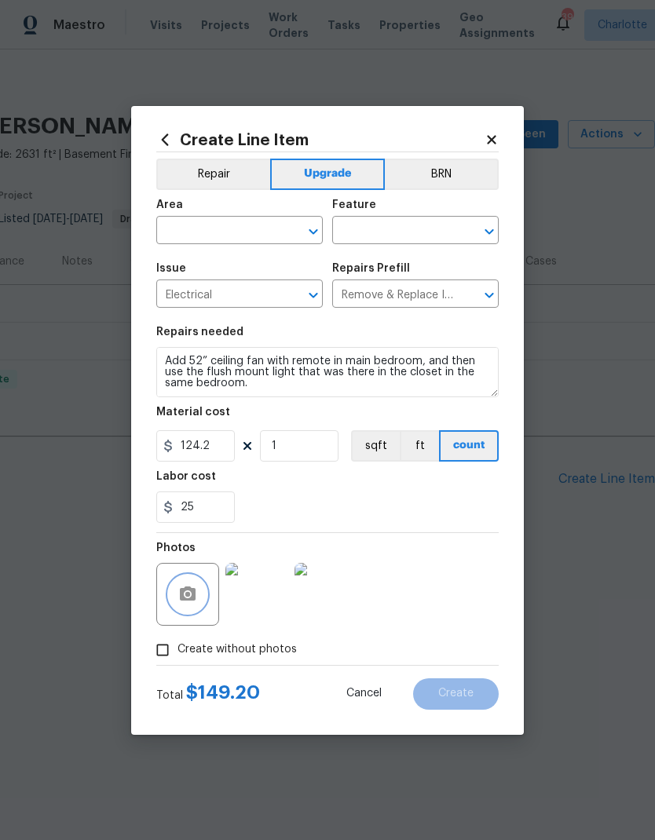
scroll to position [0, 0]
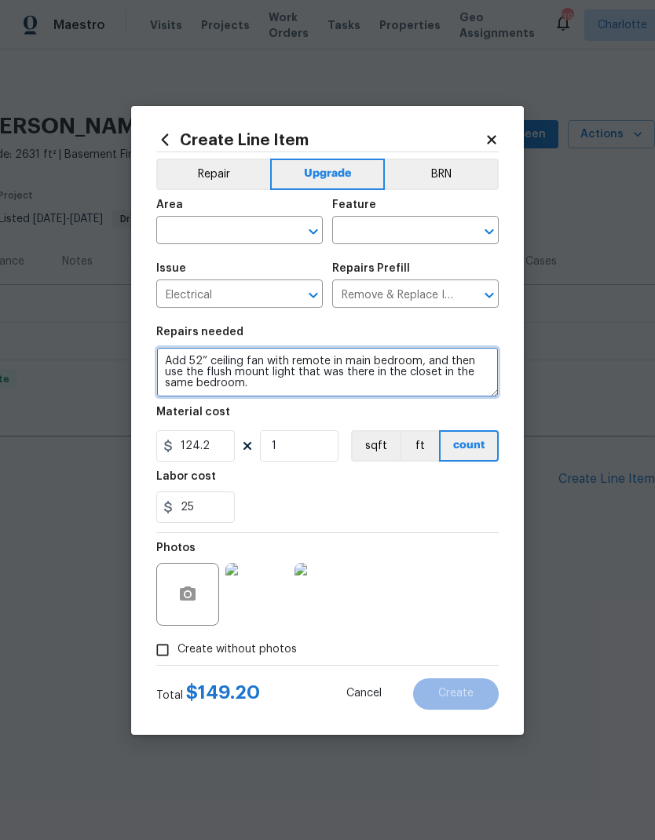
click at [189, 357] on textarea "Add 52” ceiling fan with remote in main bedroom, and then use the flush mount l…" at bounding box center [327, 372] width 342 height 50
type textarea "Add brushed nickel or white 52” ceiling fan with remote in main bedroom, and th…"
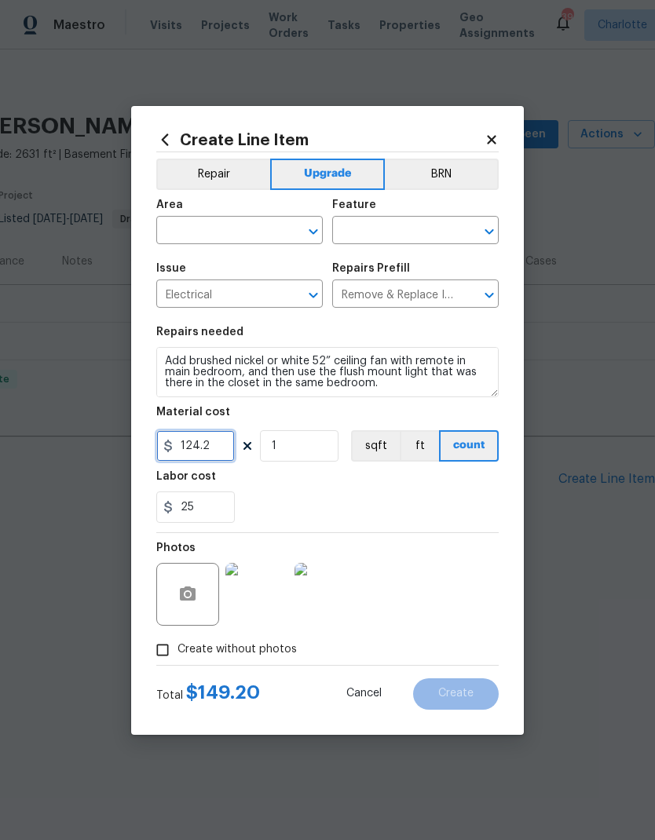
click at [207, 445] on input "124.2" at bounding box center [195, 445] width 79 height 31
click at [207, 444] on input "124.2" at bounding box center [195, 445] width 79 height 31
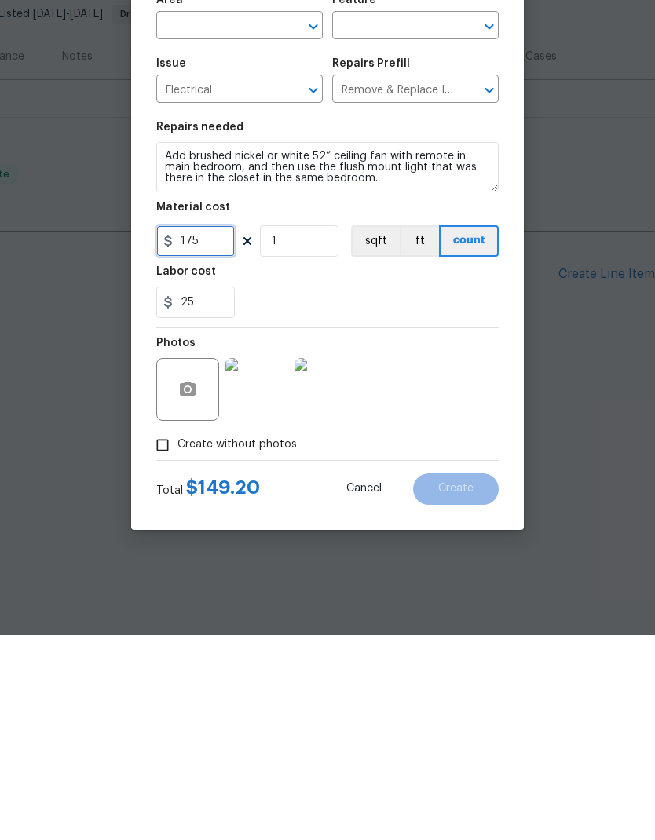
type input "175"
click at [460, 533] on div "Photos" at bounding box center [327, 584] width 342 height 102
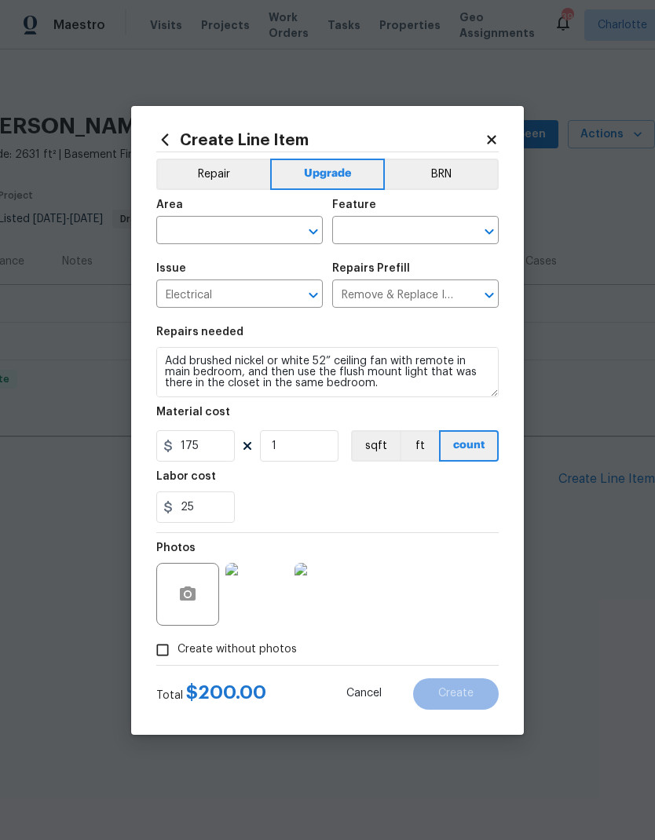
click at [474, 497] on div "25" at bounding box center [327, 507] width 342 height 31
click at [477, 539] on div "Photos" at bounding box center [327, 584] width 342 height 102
click at [475, 512] on div "25" at bounding box center [327, 507] width 342 height 31
click at [436, 507] on div "25" at bounding box center [327, 507] width 342 height 31
click at [277, 229] on input "text" at bounding box center [217, 232] width 123 height 24
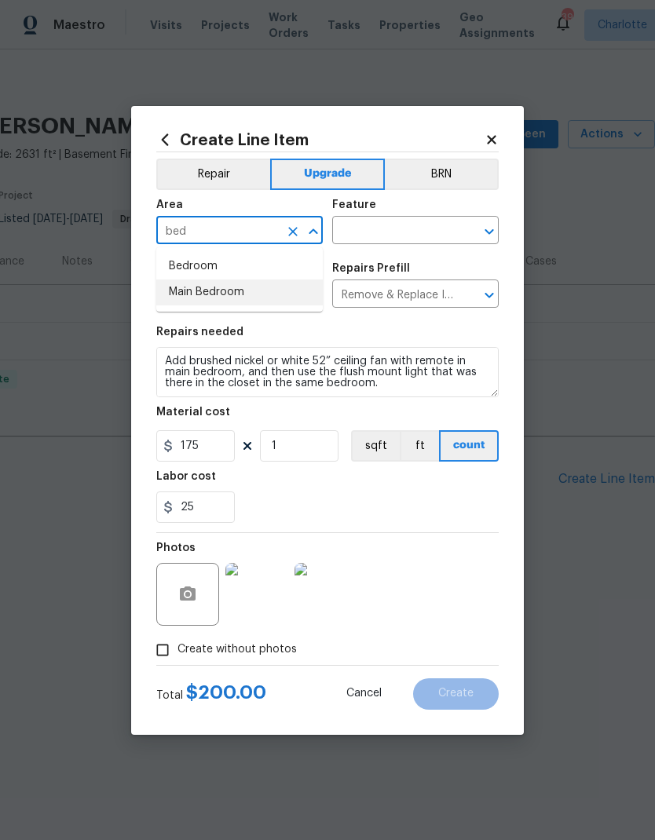
click at [252, 289] on li "Main Bedroom" at bounding box center [239, 293] width 167 height 26
type input "Main Bedroom"
click at [408, 229] on input "text" at bounding box center [393, 232] width 123 height 24
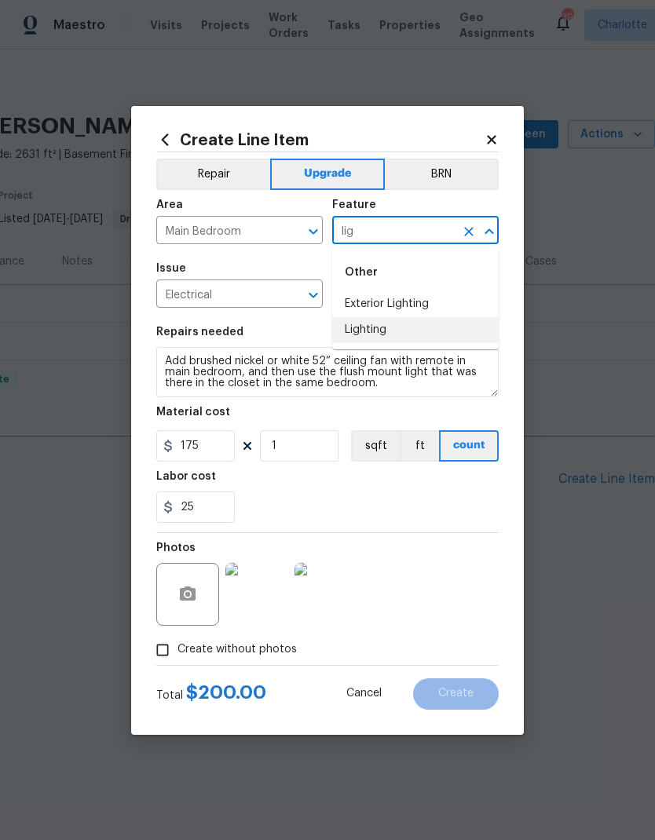
click at [402, 328] on li "Lighting" at bounding box center [415, 330] width 167 height 26
type input "Lighting"
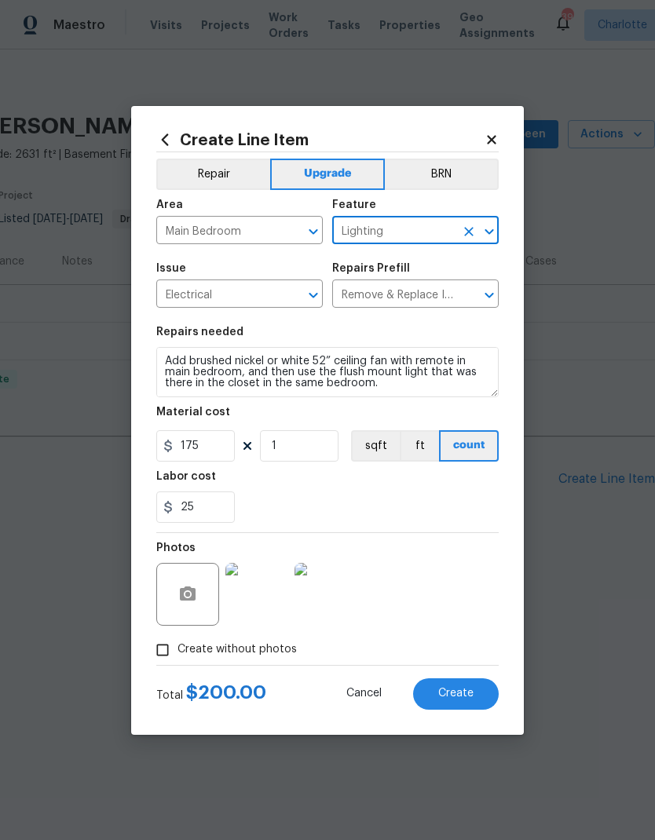
click at [434, 335] on div "Repairs needed" at bounding box center [327, 337] width 342 height 20
click at [467, 689] on span "Create" at bounding box center [455, 694] width 35 height 12
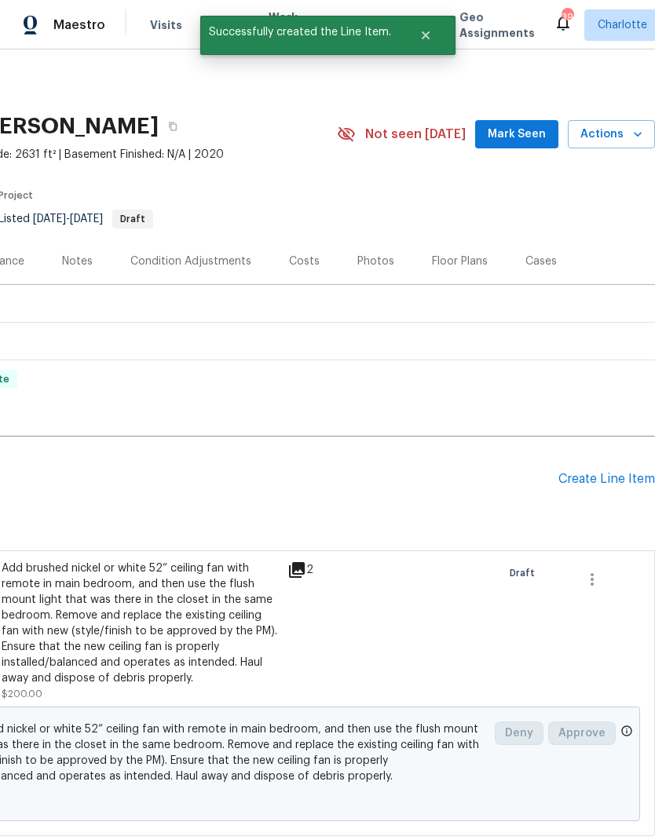
click at [628, 468] on div "Pending Line Items Create Line Item" at bounding box center [212, 479] width 888 height 73
click at [625, 483] on div "Create Line Item" at bounding box center [606, 479] width 97 height 15
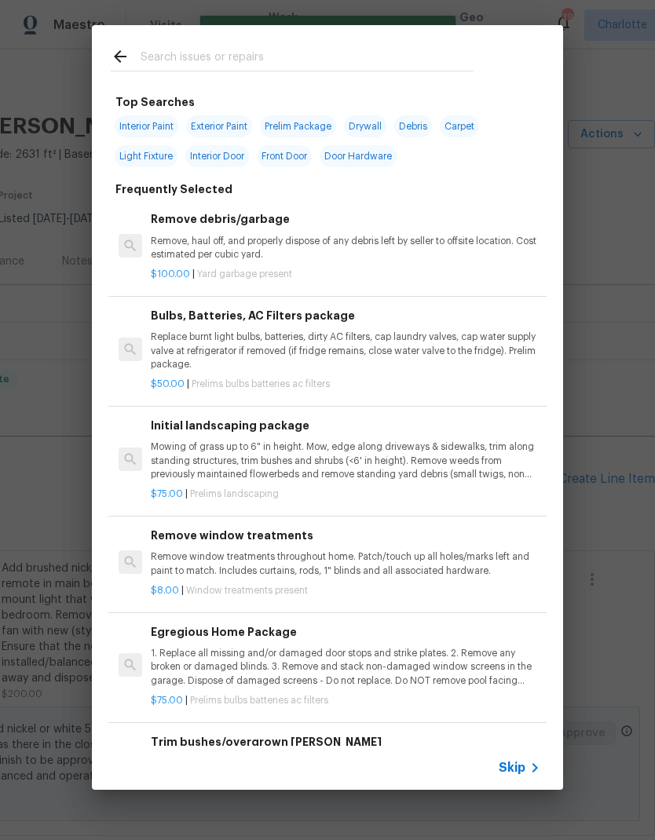
click at [276, 59] on input "text" at bounding box center [307, 59] width 333 height 24
type input "Shel"
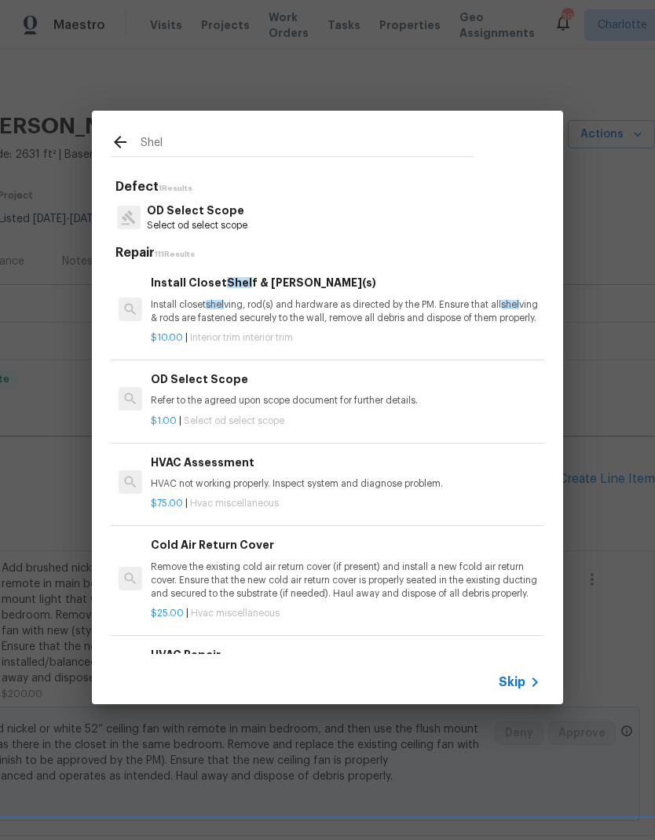
click at [414, 312] on p "Install closet shel ving, rod(s) and hardware as directed by the PM. Ensure tha…" at bounding box center [346, 311] width 390 height 27
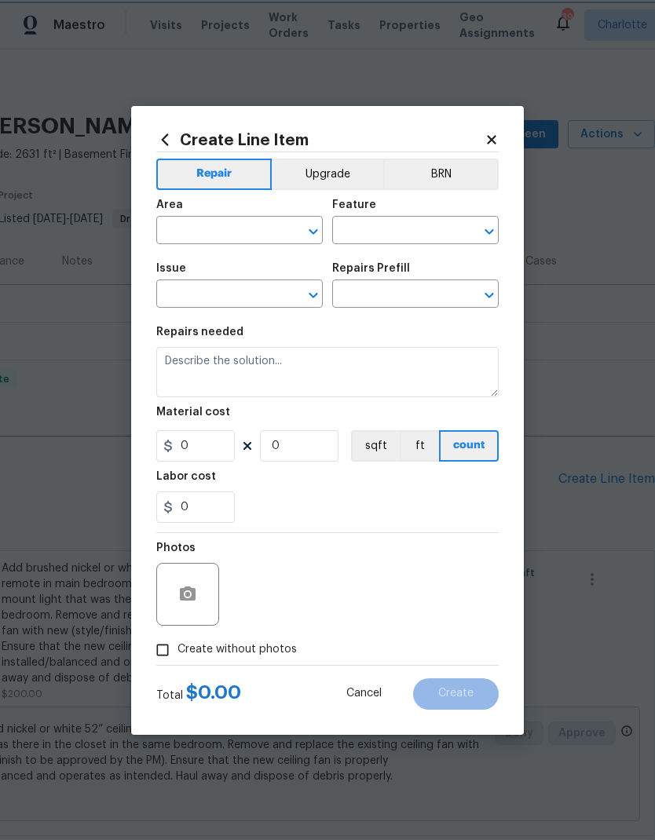
type input "Interior Trim"
type input "Install Closet Shelf & Rod(s) $10.00"
type textarea "Install closet shelving, rod(s) and hardware as directed by the PM. Ensure that…"
type input "10"
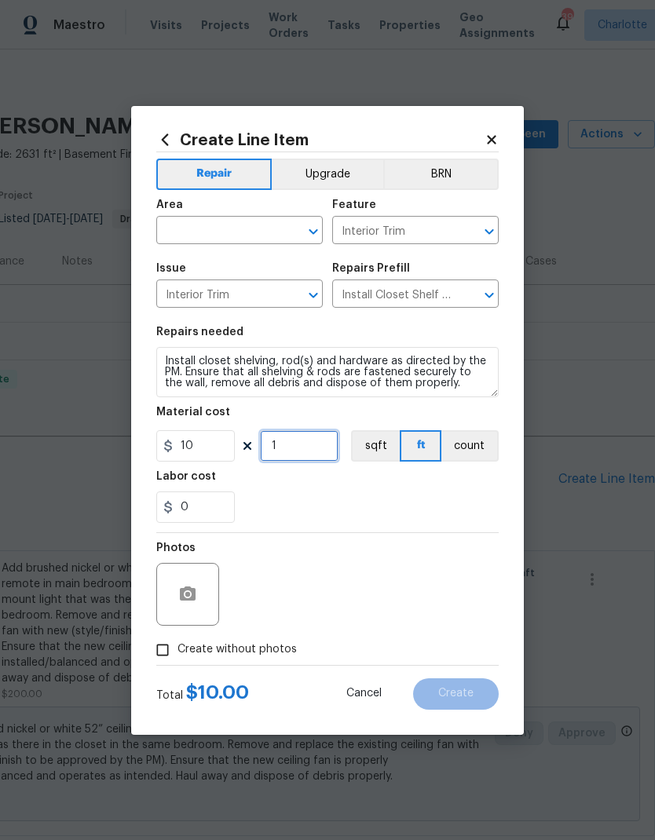
click at [321, 441] on input "1" at bounding box center [299, 445] width 79 height 31
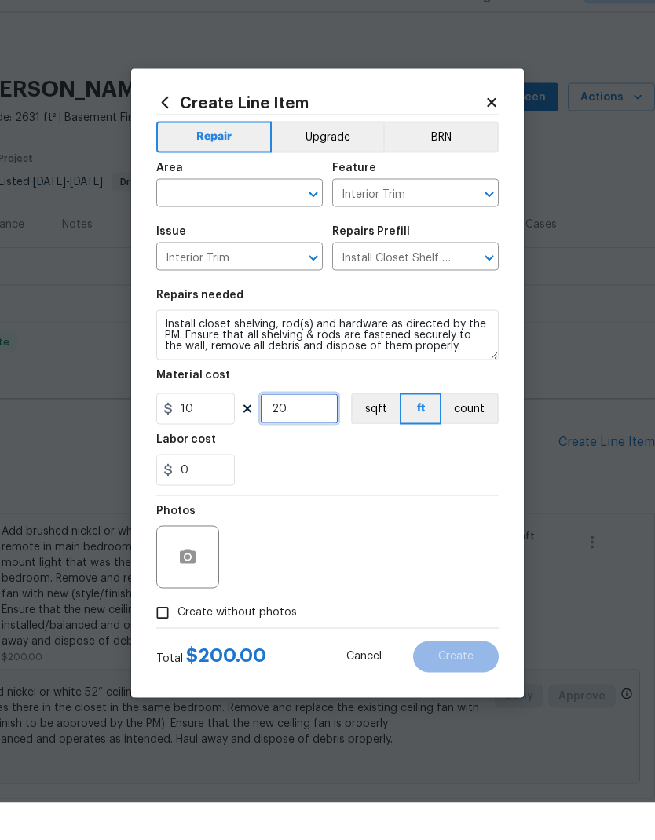
type input "20"
click at [258, 220] on input "text" at bounding box center [217, 232] width 123 height 24
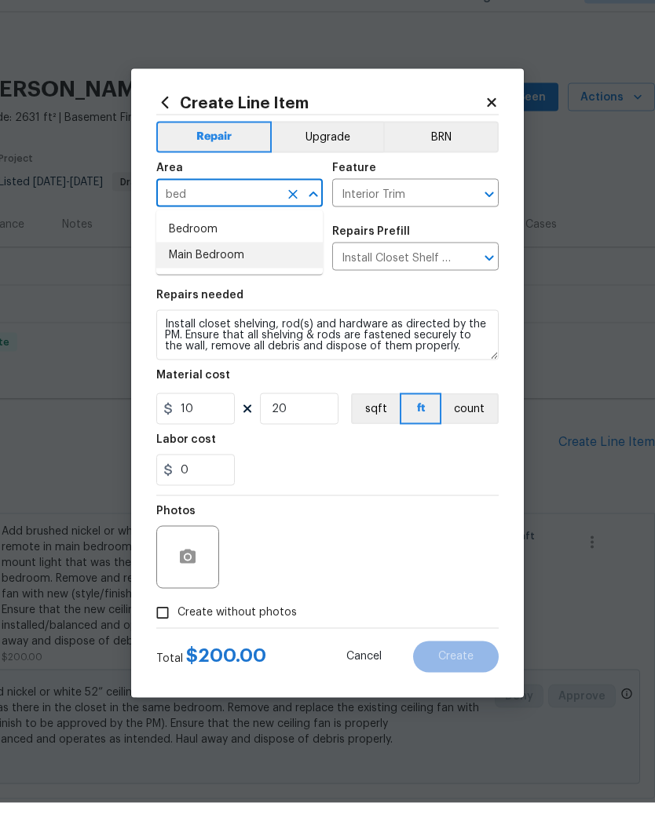
click at [247, 280] on li "Main Bedroom" at bounding box center [239, 293] width 167 height 26
type input "Main Bedroom"
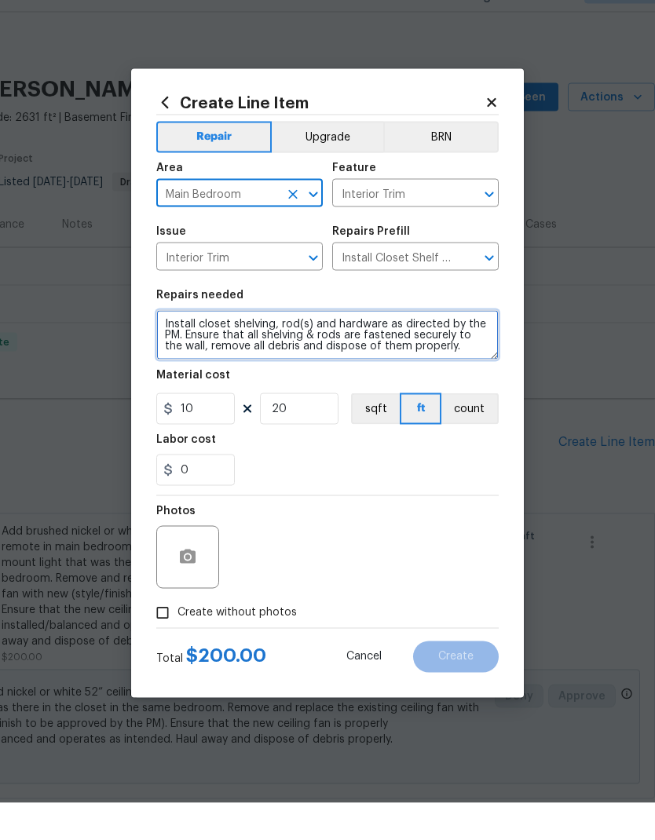
click at [167, 347] on textarea "Install closet shelving, rod(s) and hardware as directed by the PM. Ensure that…" at bounding box center [327, 372] width 342 height 50
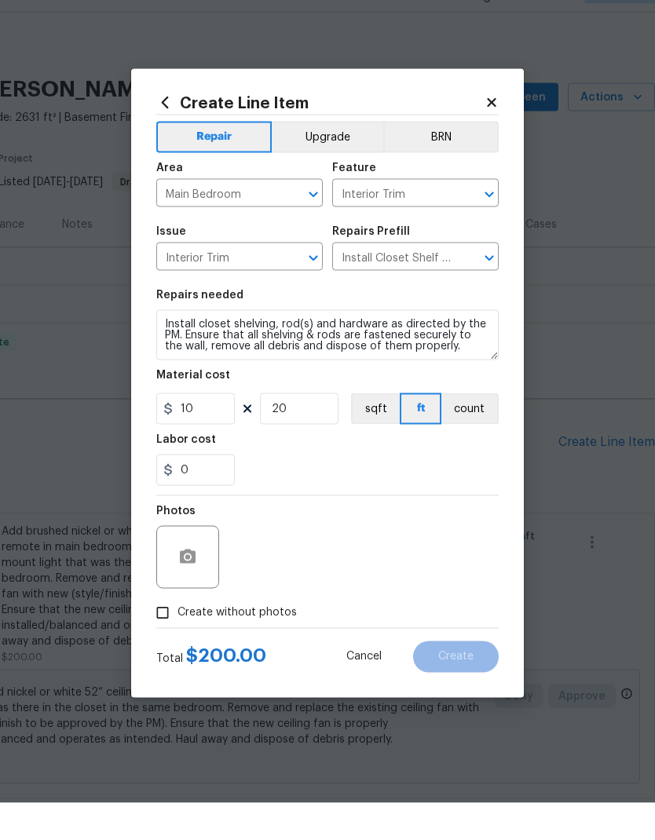
click at [408, 317] on section "Repairs needed Install closet shelving, rod(s) and hardware as directed by the …" at bounding box center [327, 424] width 342 height 215
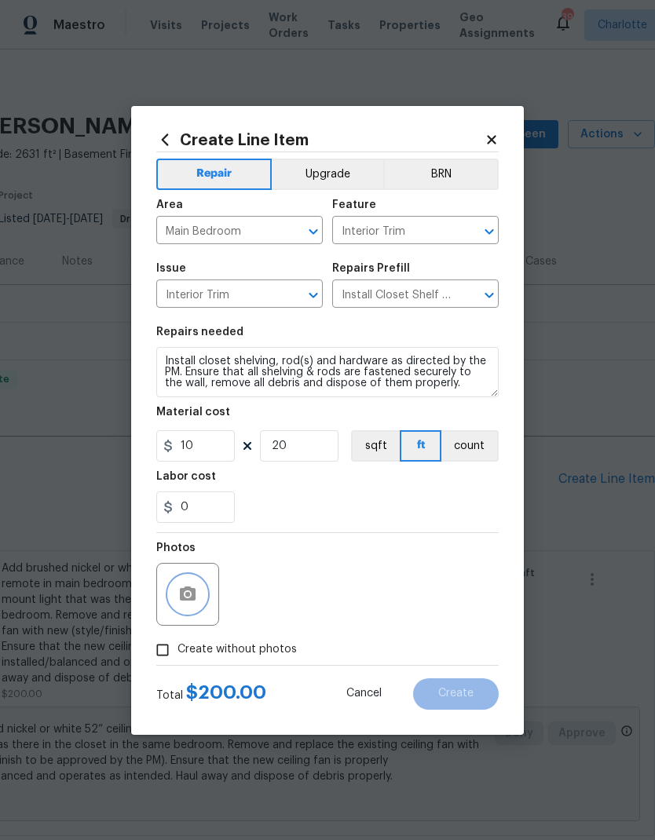
click at [197, 595] on button "button" at bounding box center [188, 595] width 38 height 38
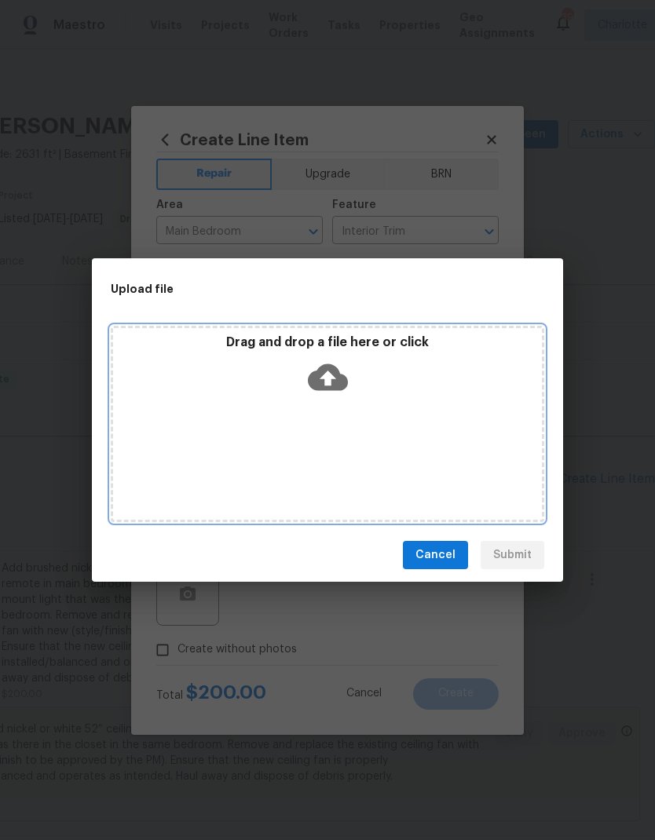
click at [339, 372] on icon at bounding box center [328, 377] width 40 height 27
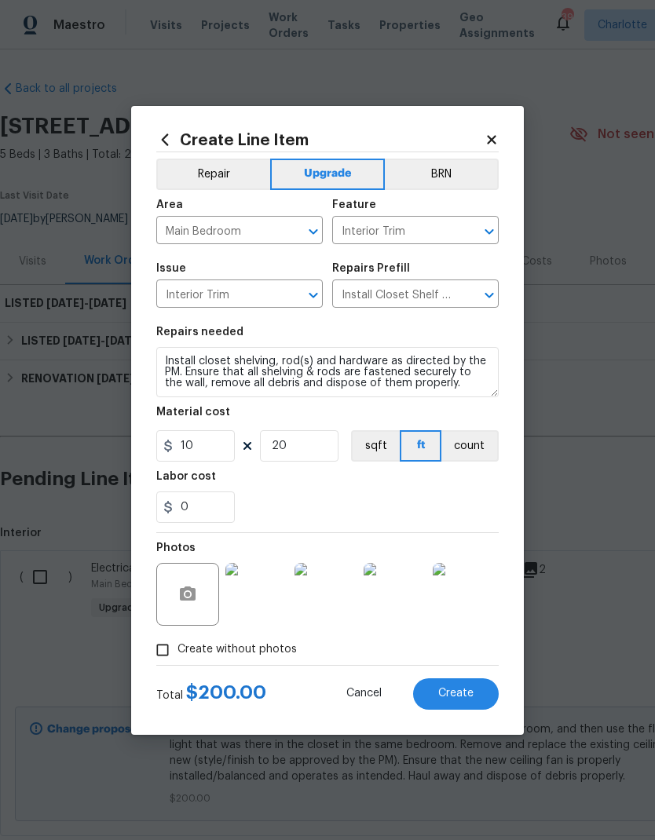
click at [465, 694] on span "Create" at bounding box center [455, 694] width 35 height 12
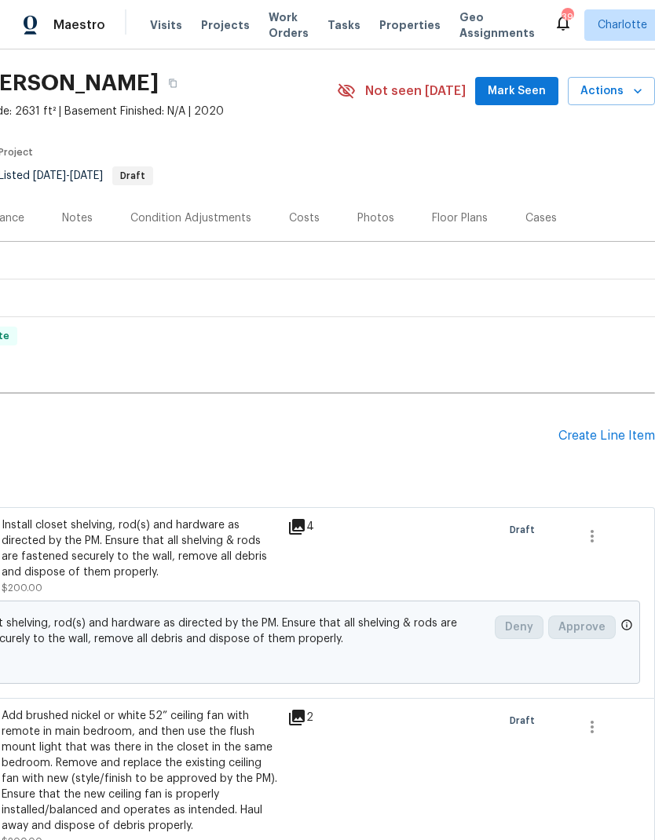
scroll to position [43, 232]
click at [621, 434] on div "Create Line Item" at bounding box center [606, 436] width 97 height 15
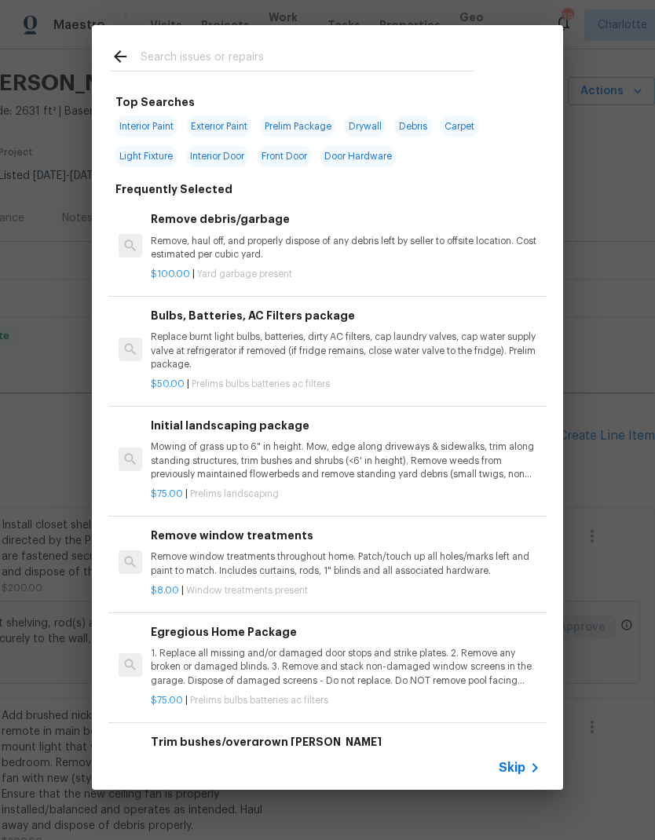
click at [227, 53] on input "text" at bounding box center [307, 59] width 333 height 24
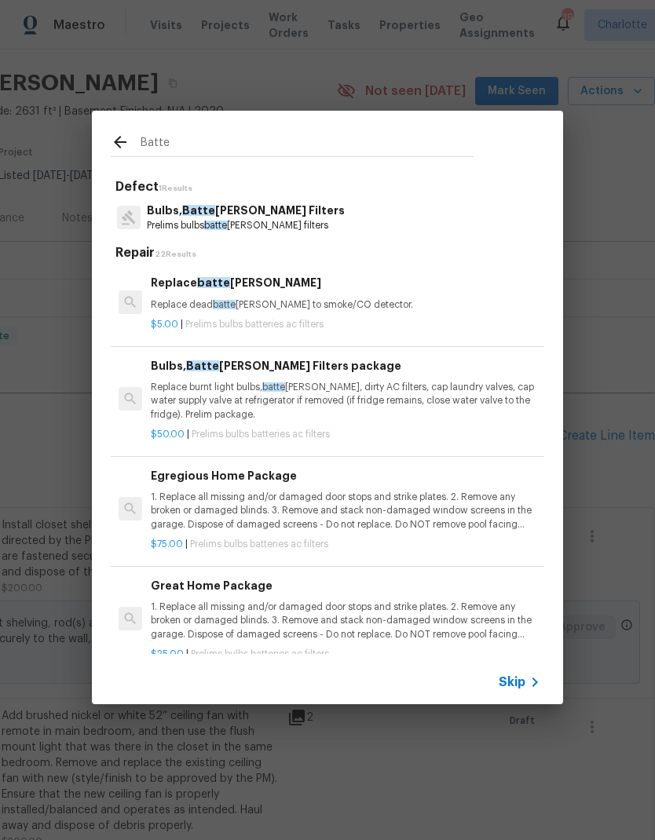
type input "Batte"
click at [298, 218] on div "Bulbs, Batte ries, AC Filters Prelims bulbs batte ries ac filters" at bounding box center [328, 217] width 434 height 42
click at [294, 203] on div "Bulbs, Batte ries, AC Filters Prelims bulbs batte ries ac filters" at bounding box center [328, 217] width 434 height 42
click at [273, 210] on p "Bulbs, Batte ries, AC Filters" at bounding box center [246, 211] width 198 height 16
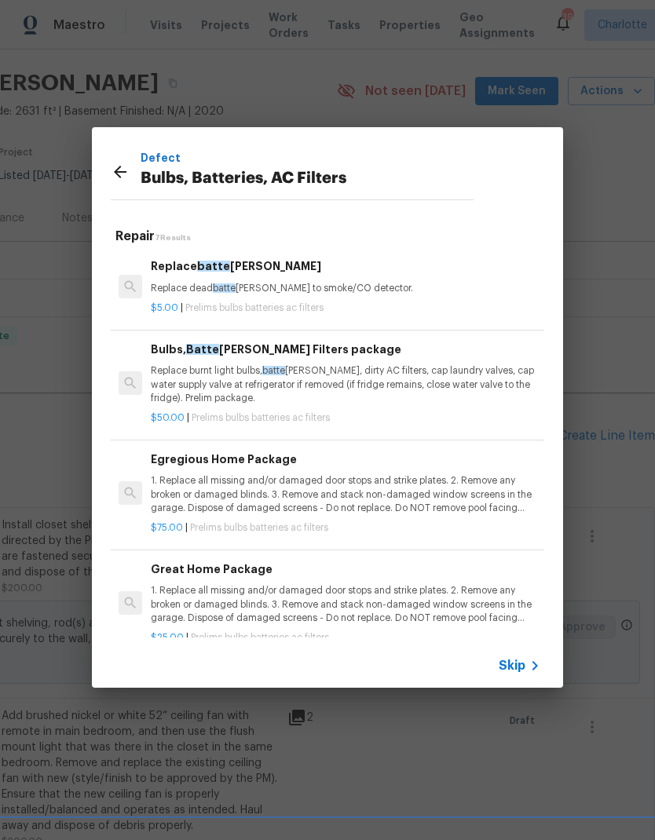
click at [348, 598] on p "1. Replace all missing and/or damaged door stops and strike plates. 2. Remove a…" at bounding box center [346, 604] width 390 height 40
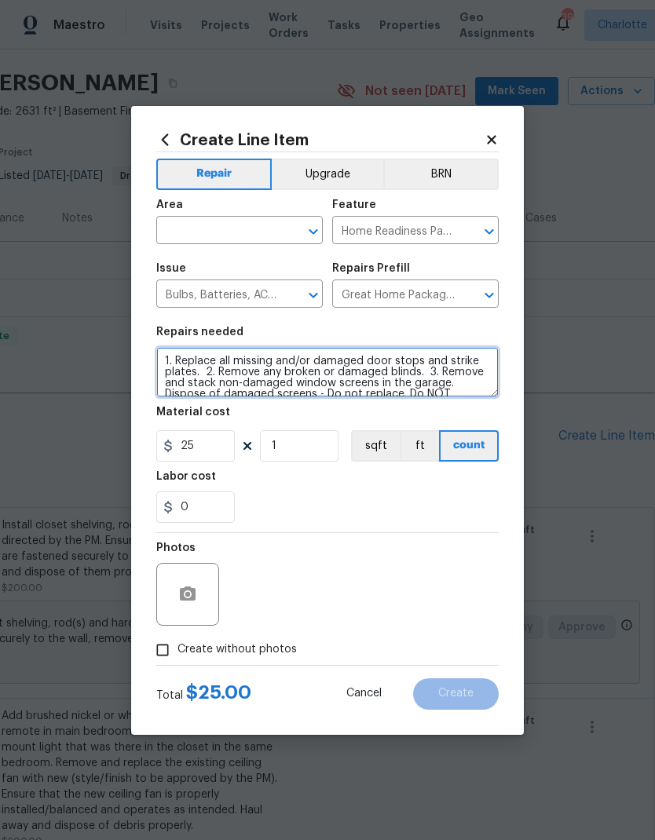
click at [163, 354] on textarea "1. Replace all missing and/or damaged door stops and strike plates. 2. Remove a…" at bounding box center [327, 372] width 342 height 50
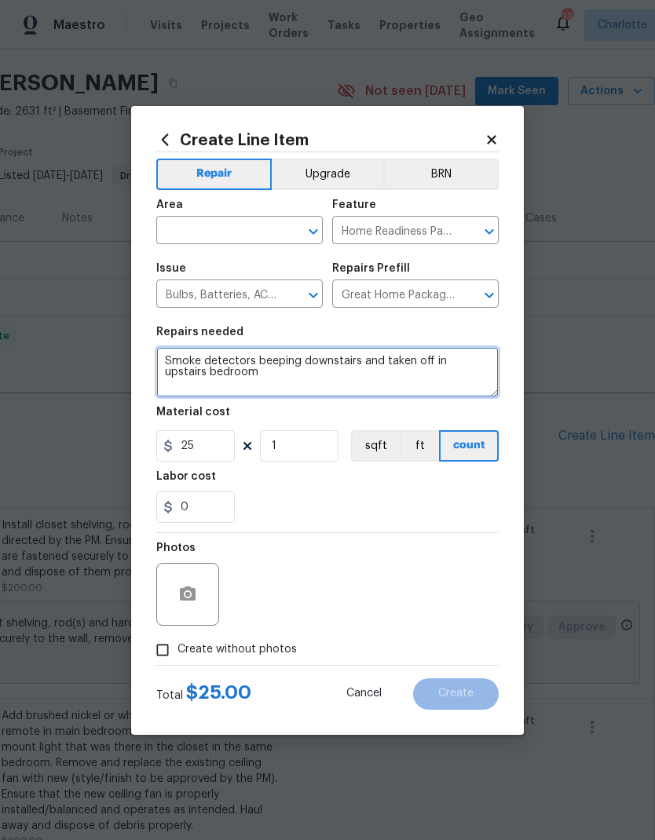
scroll to position [34, 0]
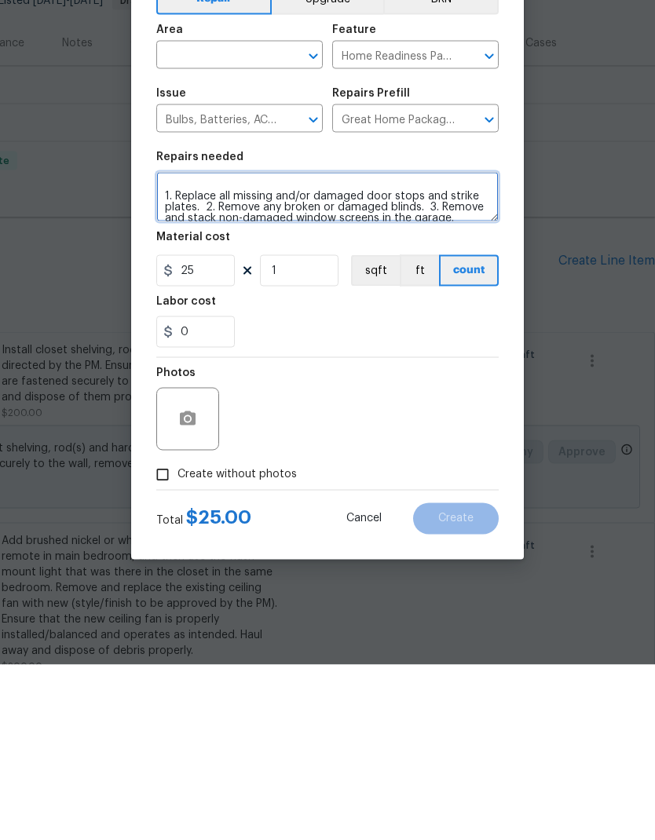
type textarea "Smoke detectors beeping downstairs and taken off in upstairs bedroom 1. Replace…"
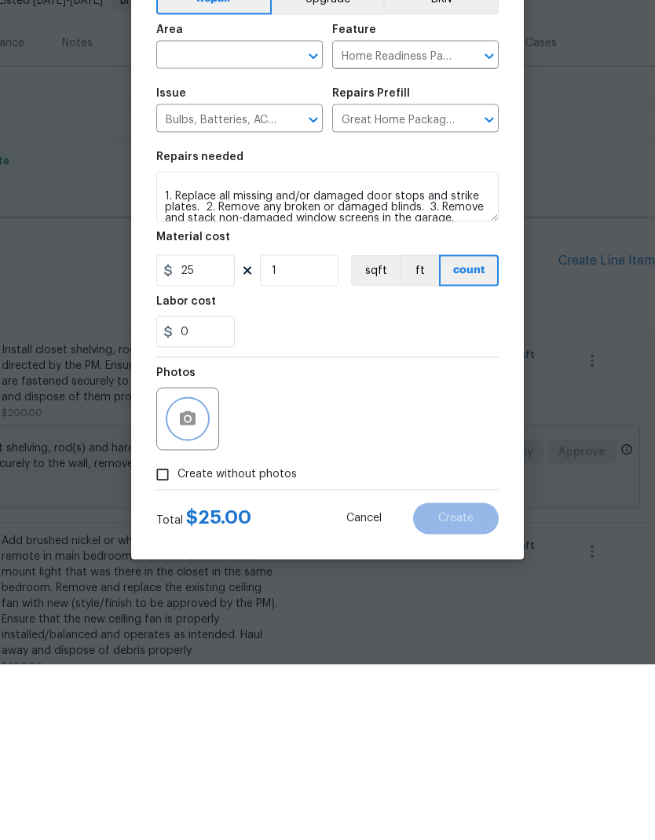
click at [197, 576] on button "button" at bounding box center [188, 595] width 38 height 38
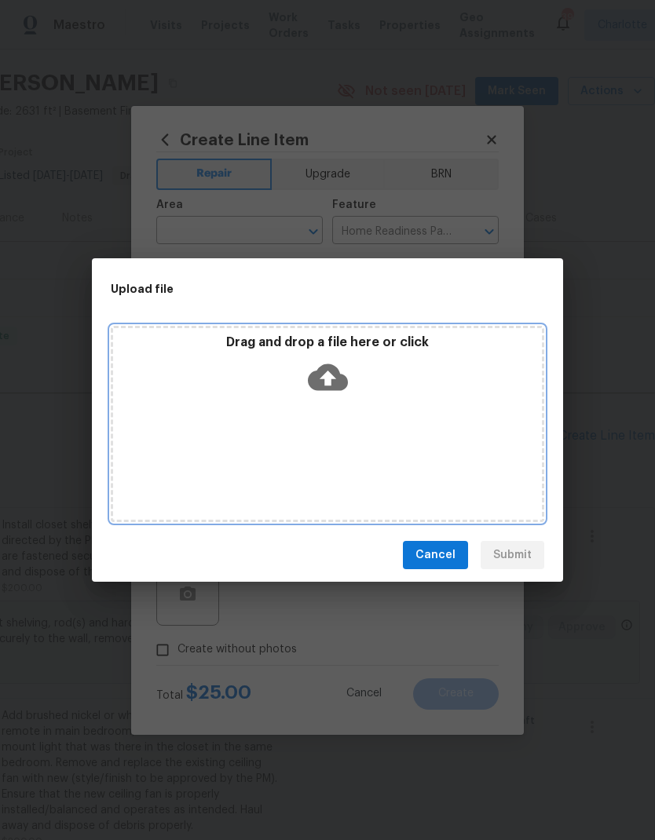
click at [340, 372] on icon at bounding box center [328, 377] width 40 height 40
click at [339, 388] on icon at bounding box center [328, 377] width 40 height 27
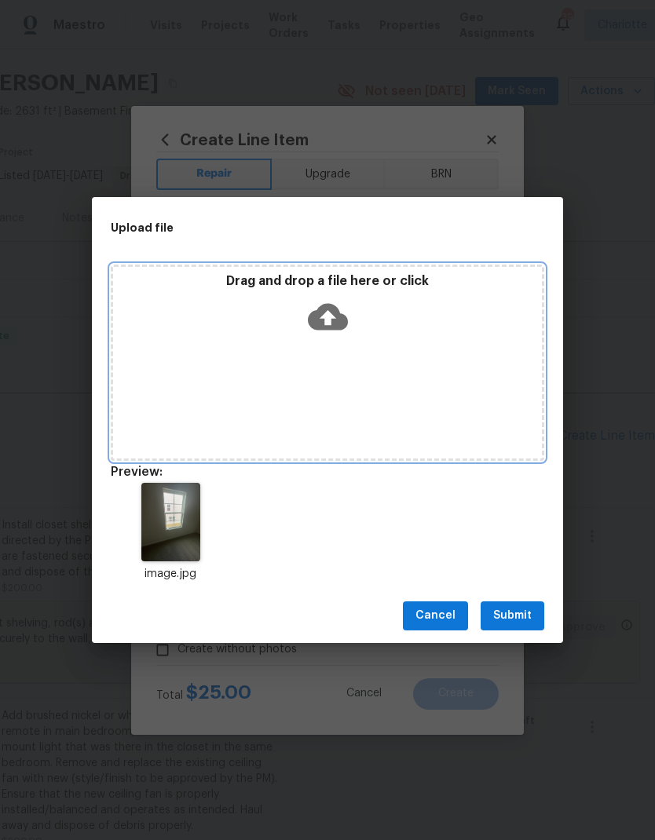
click at [339, 309] on icon at bounding box center [328, 316] width 40 height 27
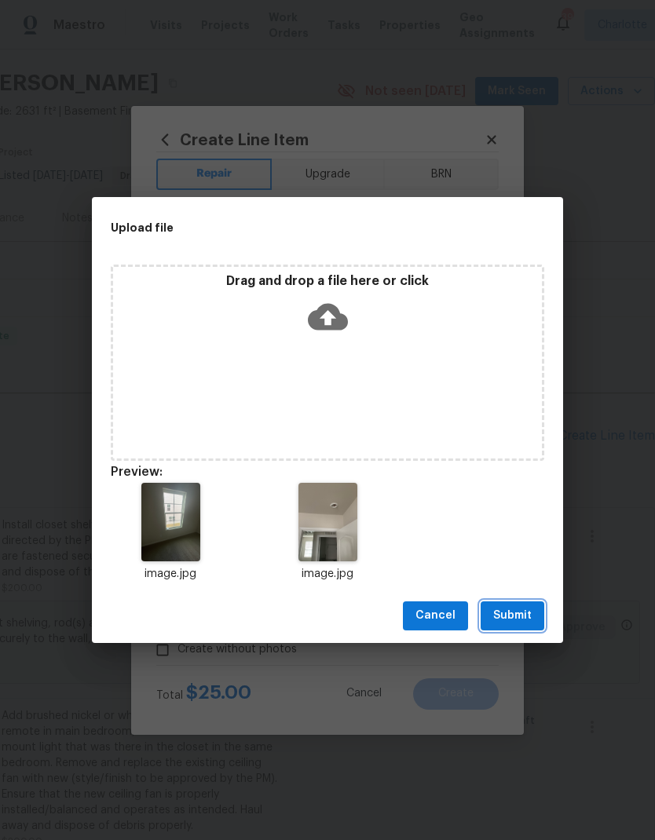
click at [519, 602] on button "Submit" at bounding box center [513, 616] width 64 height 29
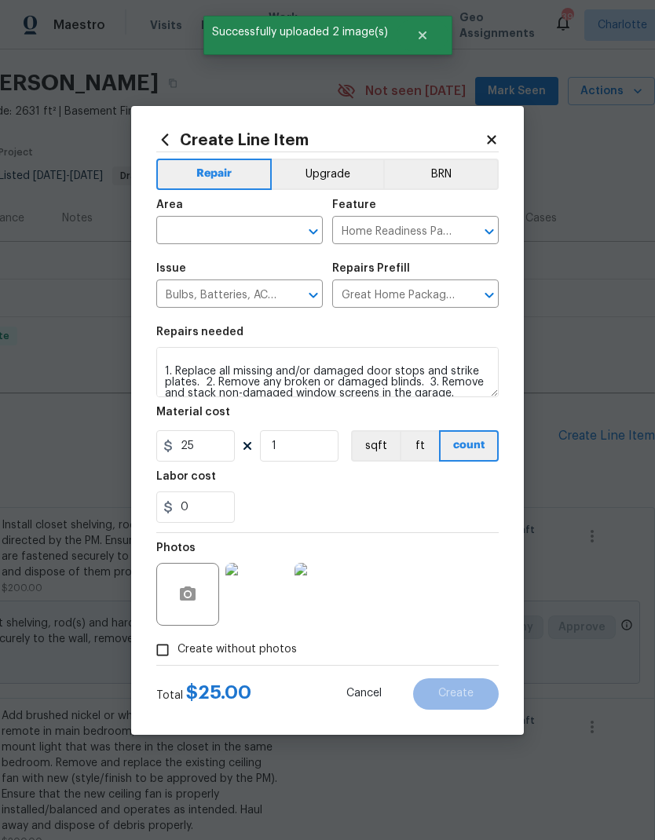
click at [243, 230] on input "text" at bounding box center [217, 232] width 123 height 24
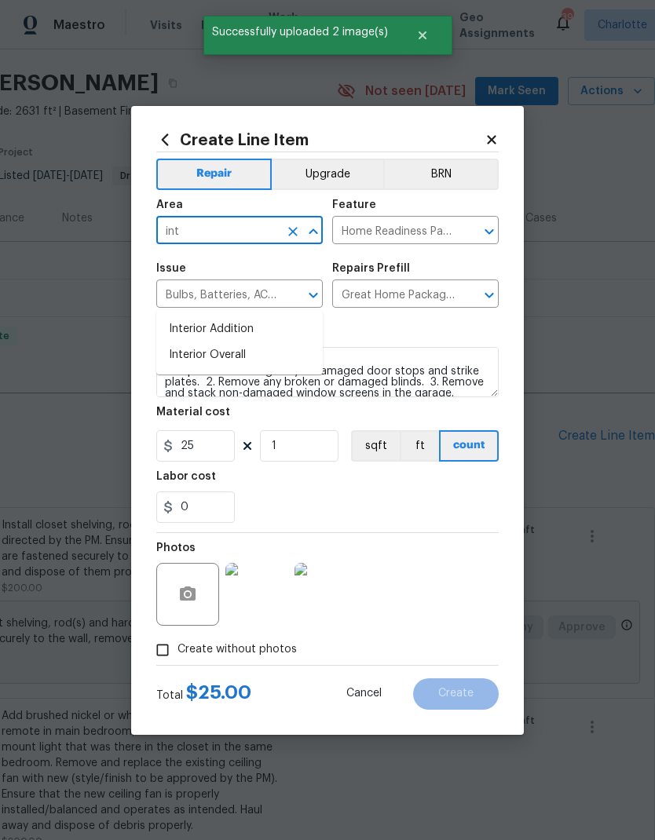
click at [267, 342] on li "Interior Overall" at bounding box center [239, 355] width 167 height 26
type input "Interior Overall"
click at [266, 289] on input "Bulbs, Batteries, AC Filters" at bounding box center [217, 296] width 123 height 24
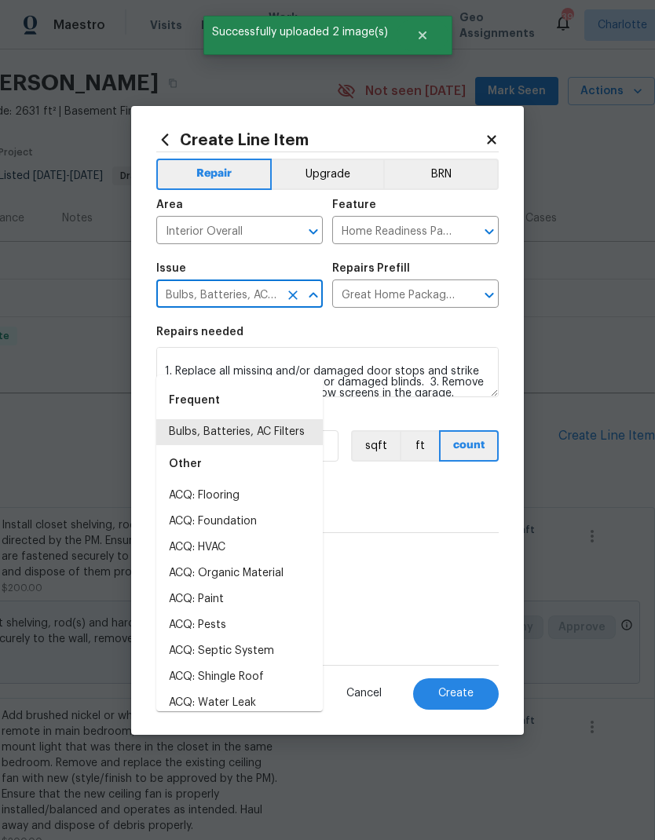
click at [452, 331] on div "Repairs needed" at bounding box center [327, 337] width 342 height 20
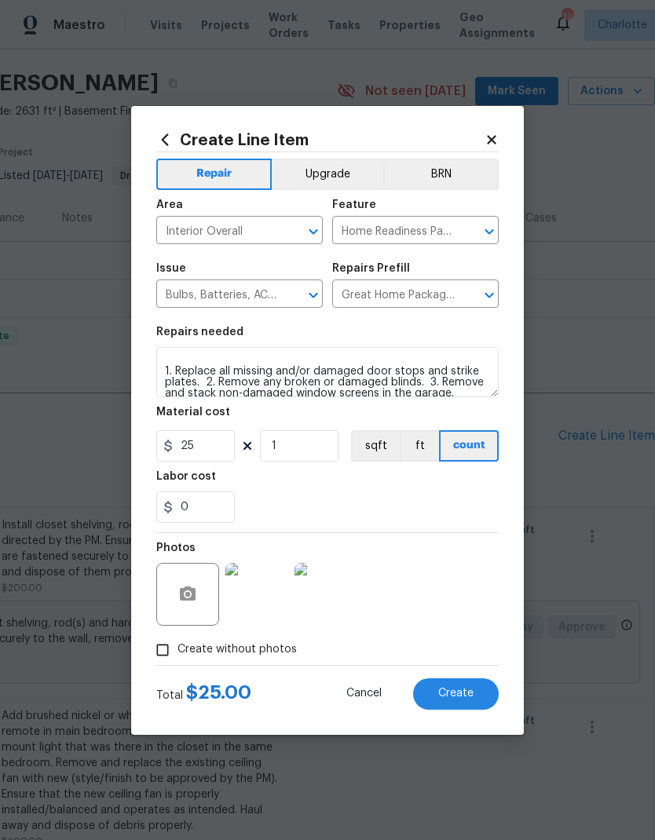
click at [476, 684] on button "Create" at bounding box center [456, 694] width 86 height 31
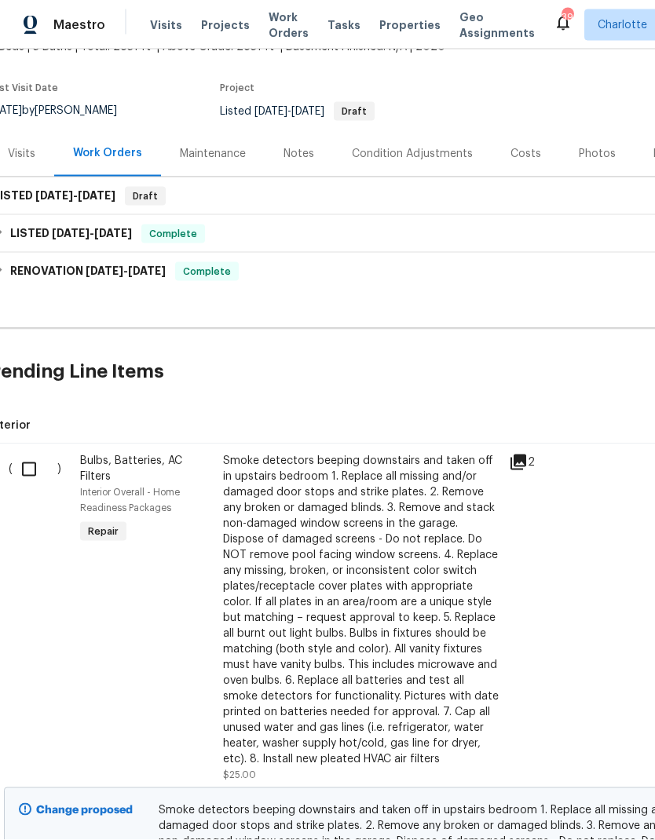
scroll to position [106, 16]
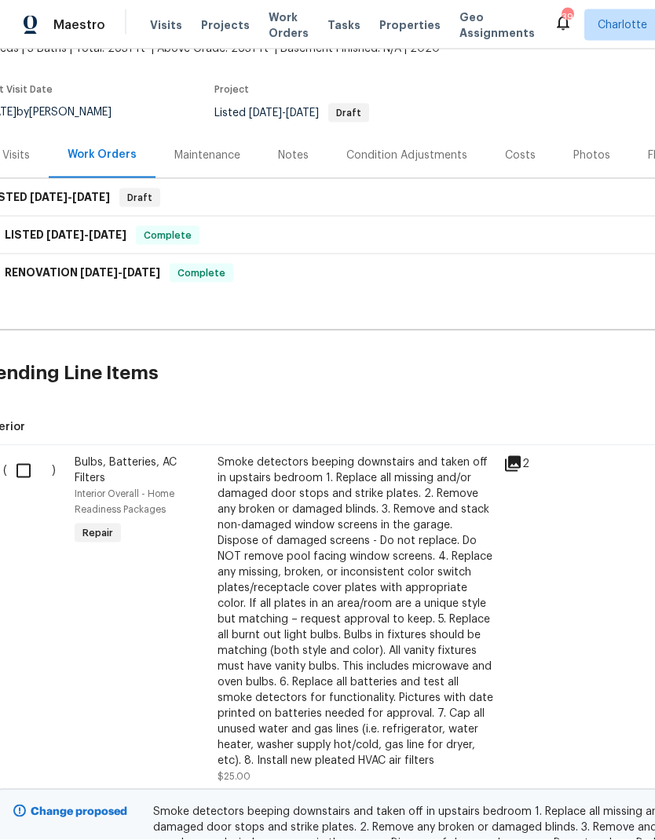
click at [29, 455] on input "checkbox" at bounding box center [29, 471] width 45 height 33
checkbox input "true"
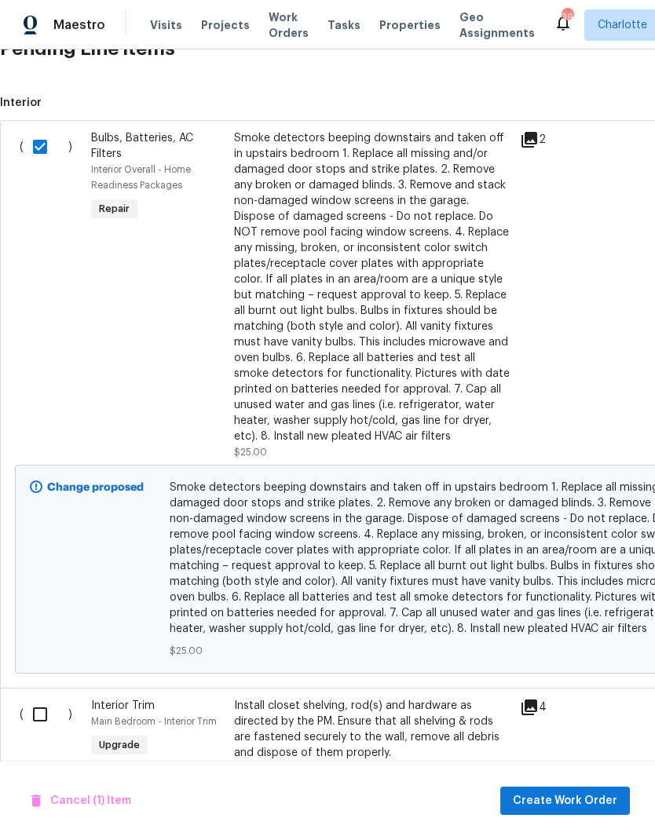
scroll to position [430, 0]
click at [51, 698] on input "checkbox" at bounding box center [46, 714] width 45 height 33
checkbox input "true"
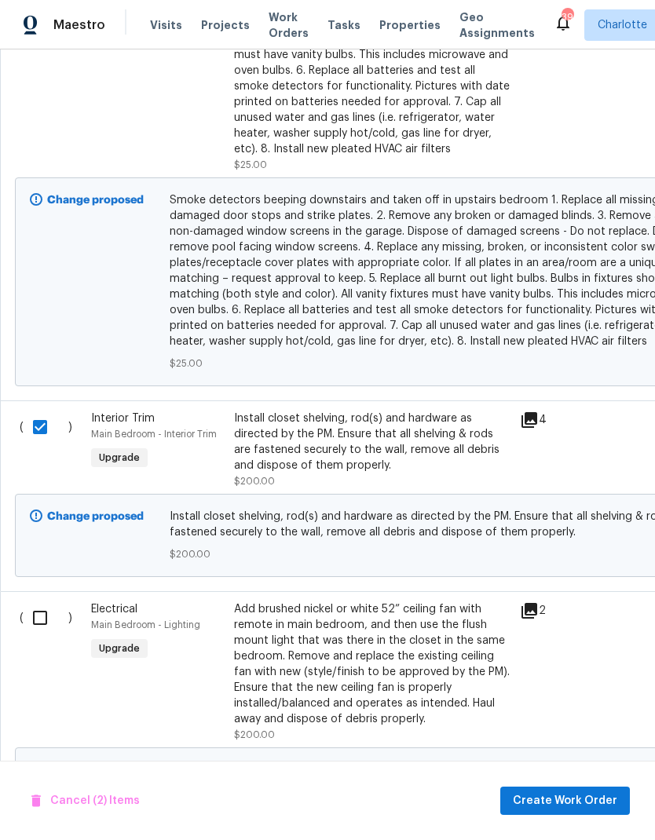
scroll to position [723, 0]
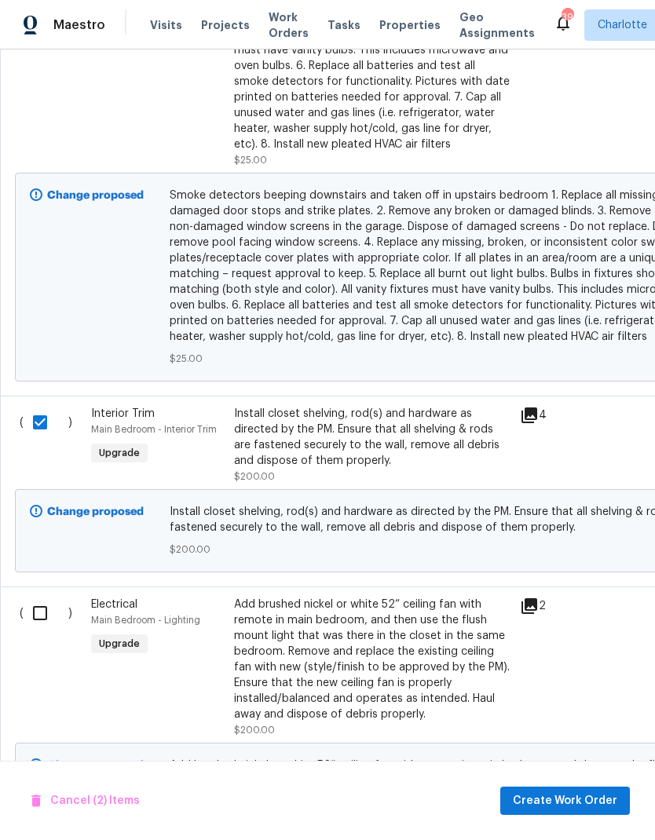
click at [49, 597] on input "checkbox" at bounding box center [46, 613] width 45 height 33
checkbox input "true"
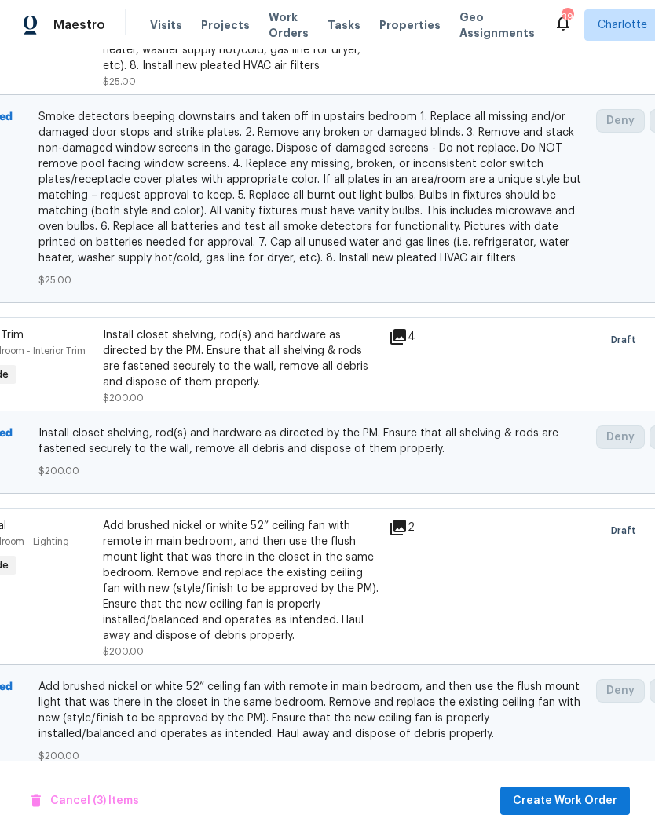
scroll to position [800, 131]
click at [589, 800] on span "Create Work Order" at bounding box center [565, 802] width 104 height 20
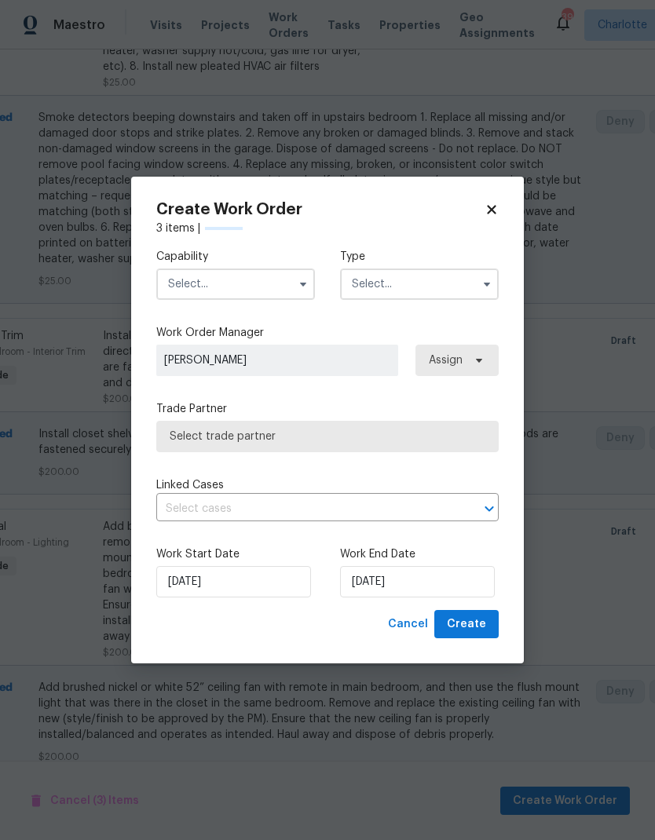
checkbox input "false"
click at [413, 578] on input "[DATE]" at bounding box center [417, 581] width 155 height 31
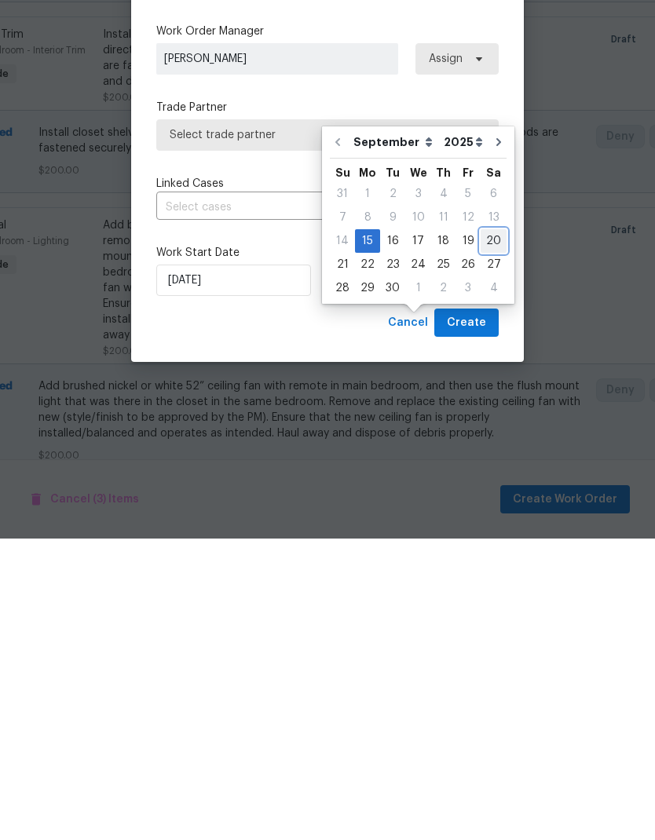
click at [491, 532] on div "20" at bounding box center [494, 543] width 26 height 22
type input "9/20/2025"
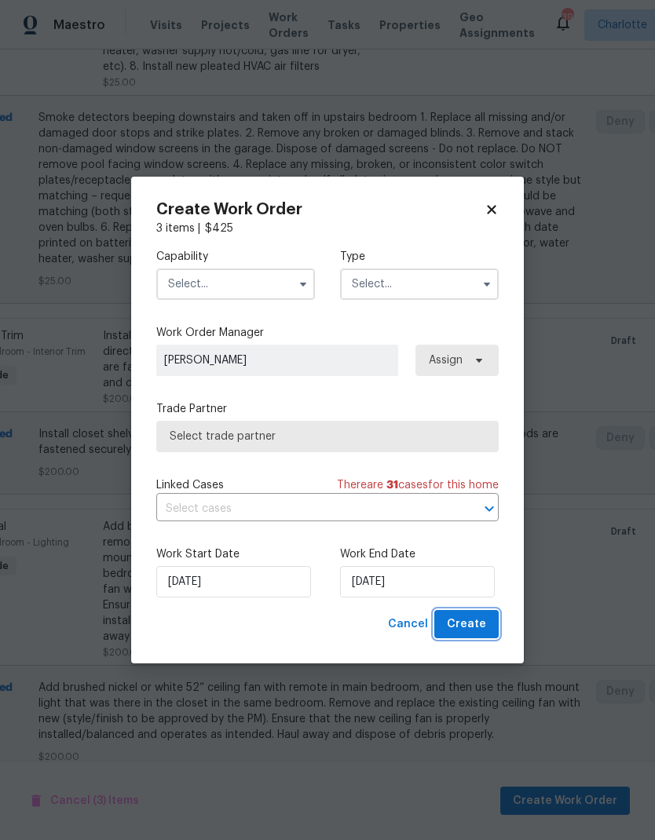
click at [476, 627] on span "Create" at bounding box center [466, 625] width 39 height 20
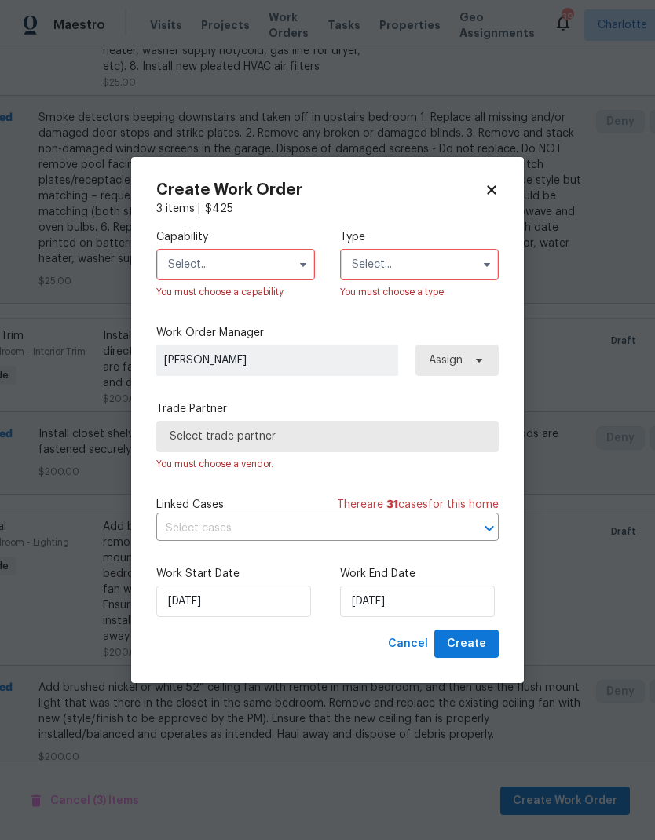
click at [284, 254] on input "text" at bounding box center [235, 264] width 159 height 31
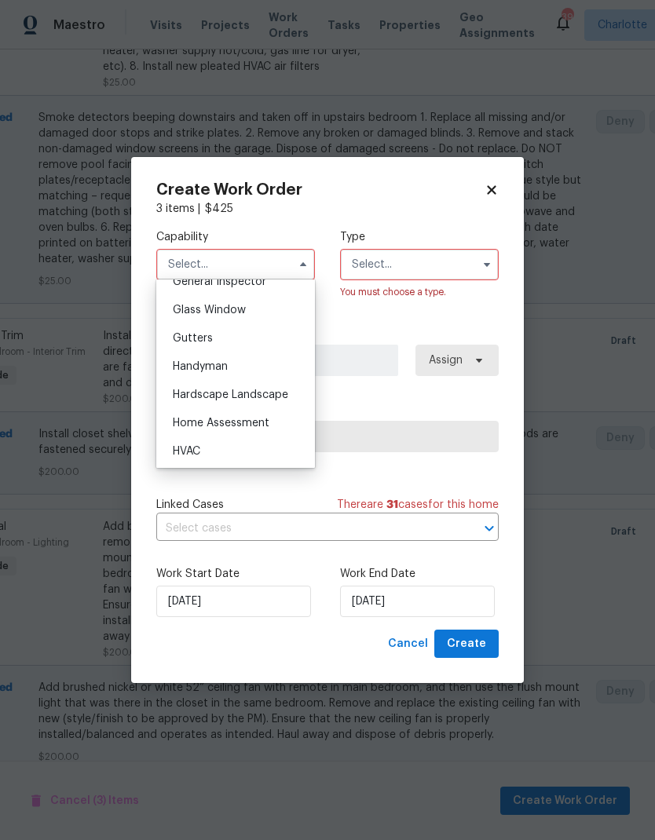
scroll to position [796, 0]
click at [242, 357] on div "Handyman" at bounding box center [235, 366] width 151 height 28
type input "Handyman"
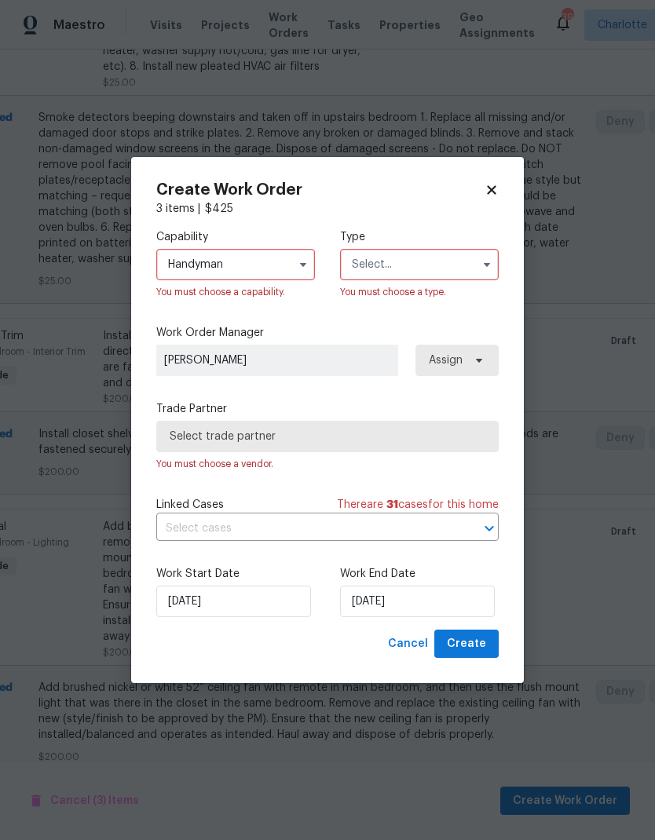
click at [452, 258] on input "text" at bounding box center [419, 264] width 159 height 31
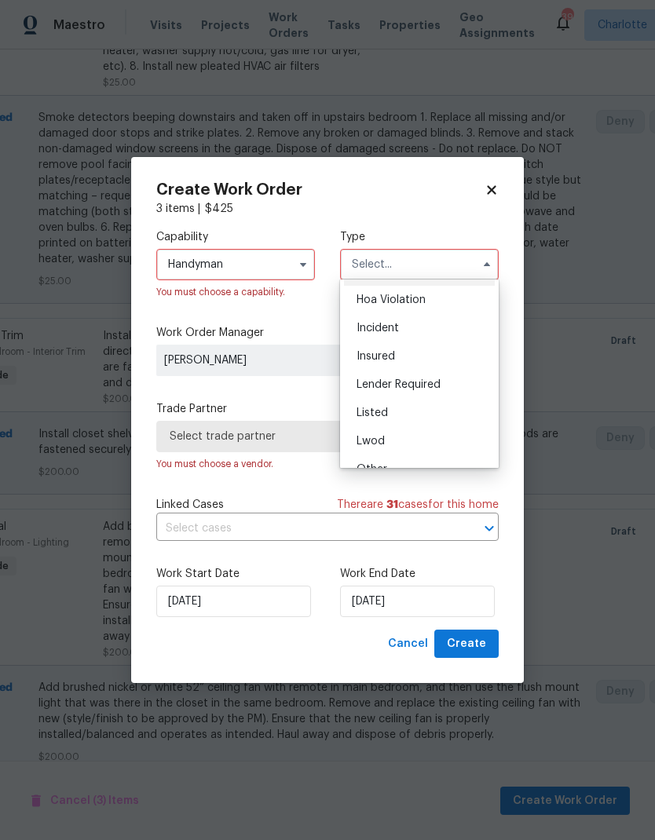
scroll to position [38, 0]
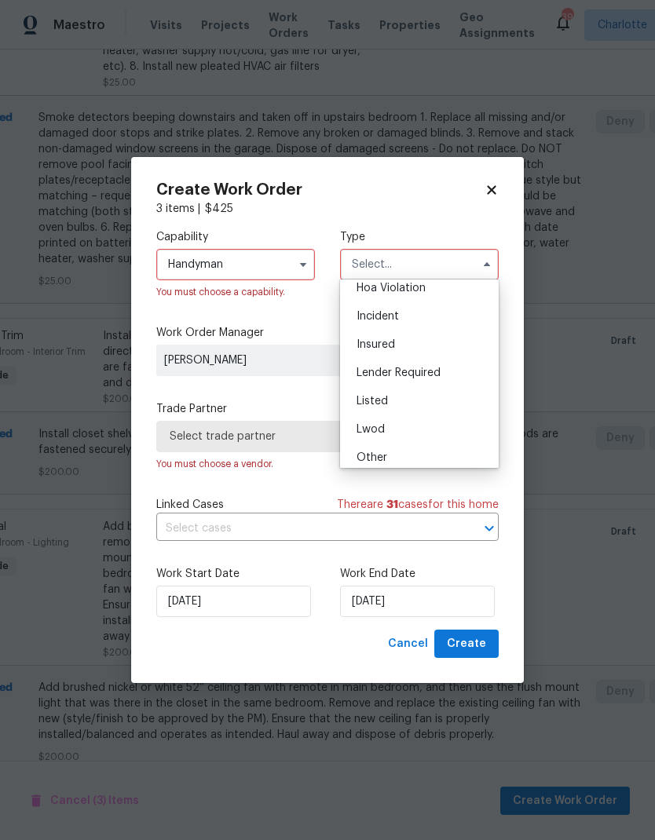
click at [442, 393] on div "Listed" at bounding box center [419, 401] width 151 height 28
type input "Listed"
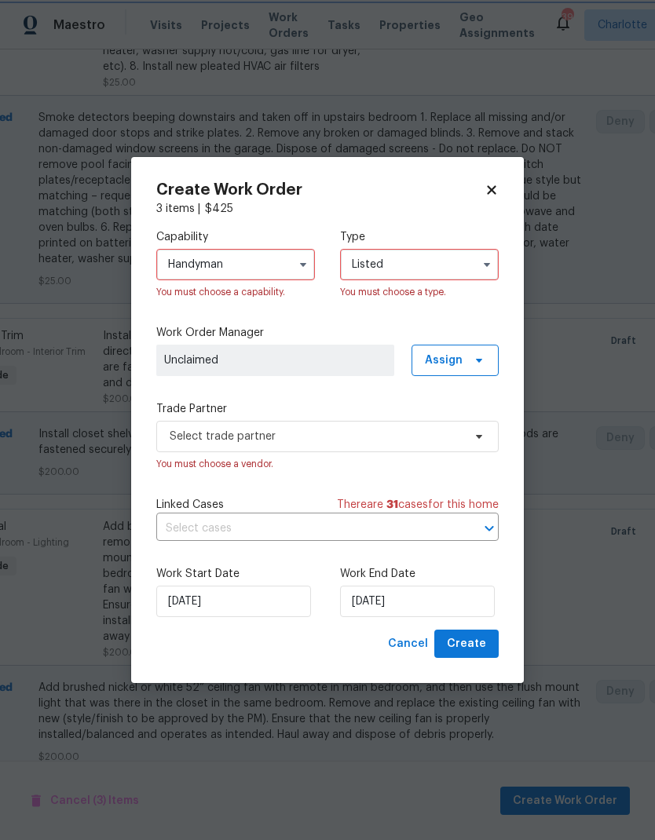
scroll to position [0, 0]
click at [472, 357] on span at bounding box center [476, 360] width 17 height 13
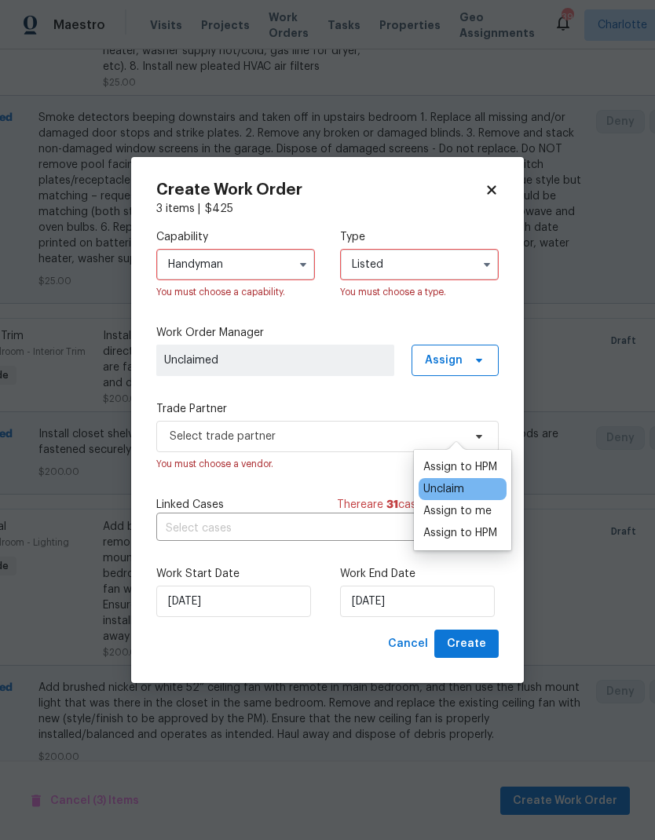
click at [492, 459] on div "Assign to HPM" at bounding box center [460, 467] width 74 height 16
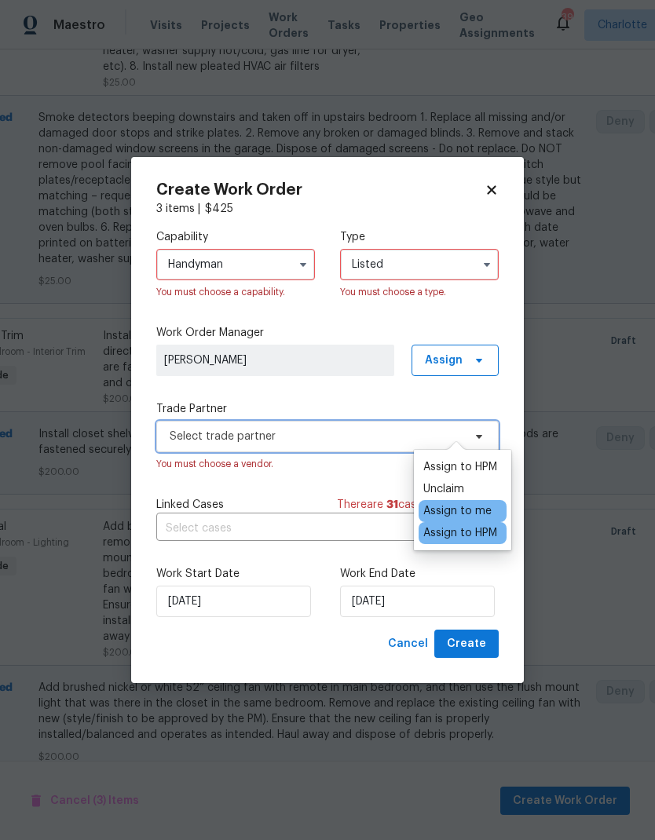
click at [343, 434] on span "Select trade partner" at bounding box center [316, 437] width 293 height 16
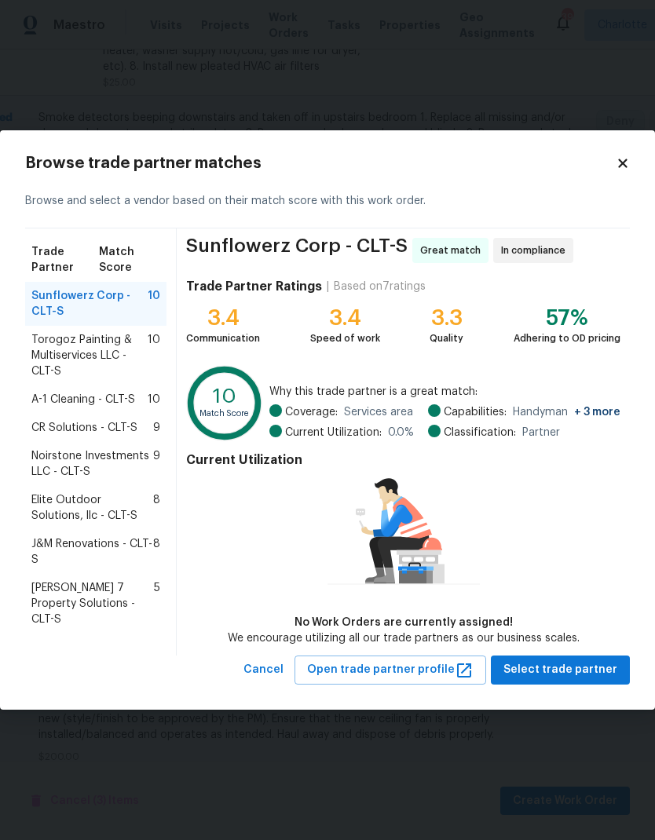
click at [93, 398] on span "A-1 Cleaning - CLT-S" at bounding box center [83, 400] width 104 height 16
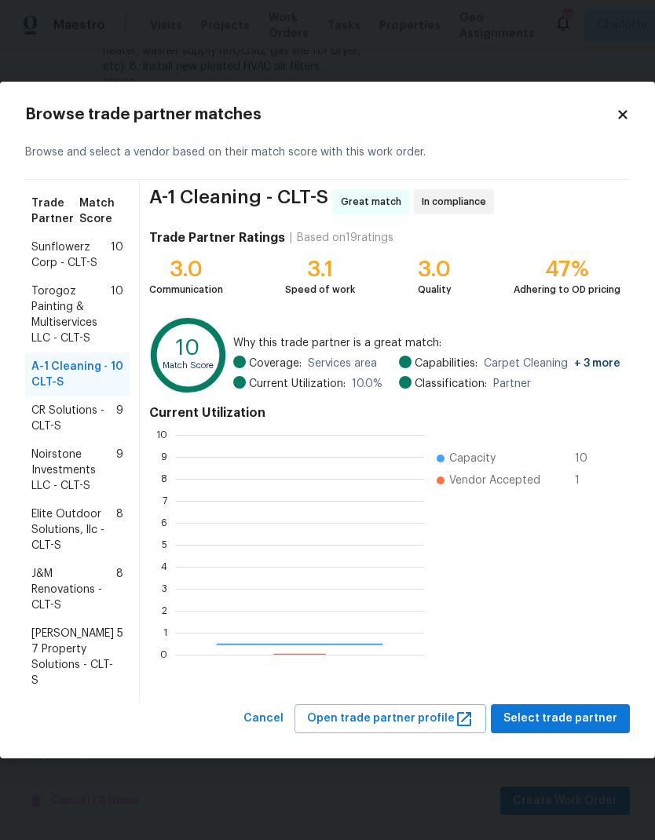
scroll to position [220, 249]
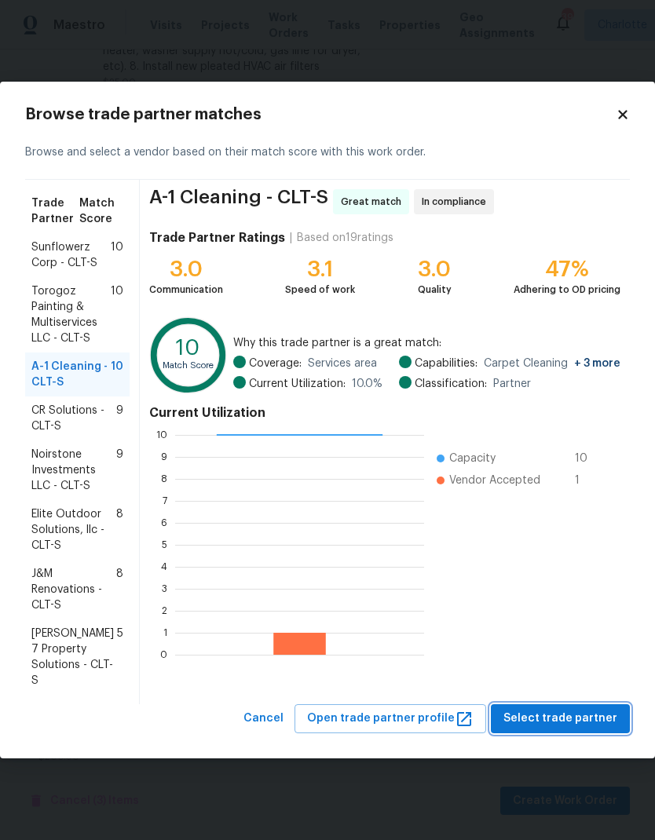
click at [575, 715] on span "Select trade partner" at bounding box center [560, 719] width 114 height 20
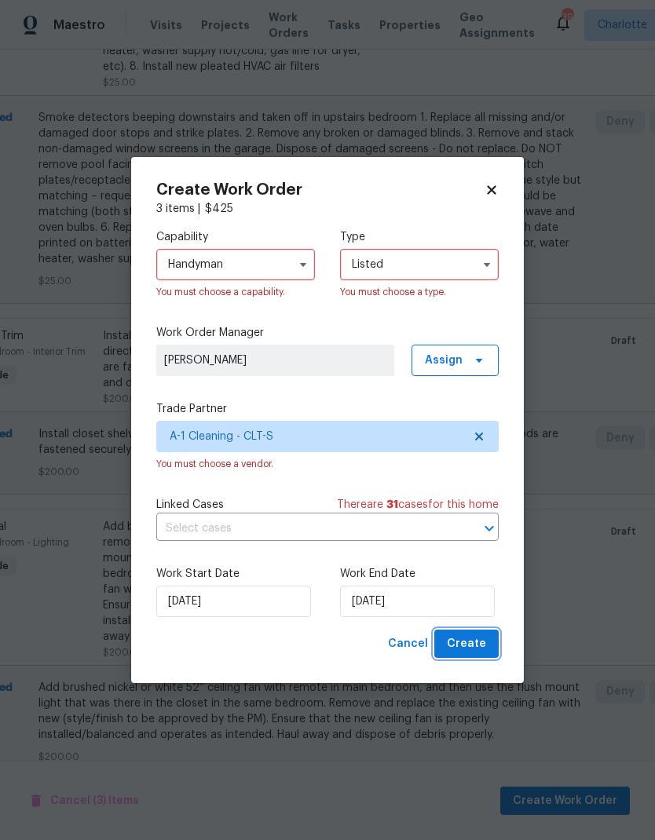
click at [474, 641] on span "Create" at bounding box center [466, 645] width 39 height 20
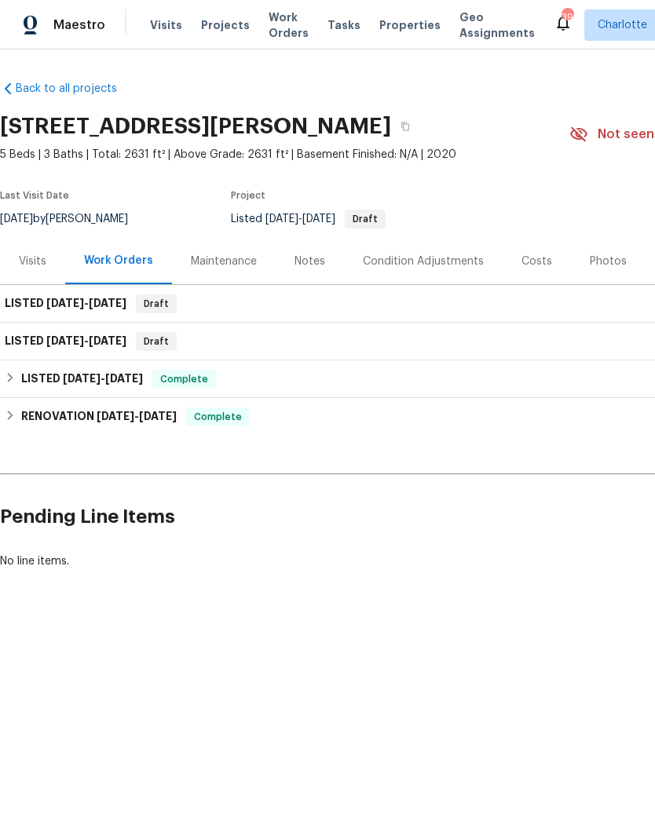
scroll to position [0, 0]
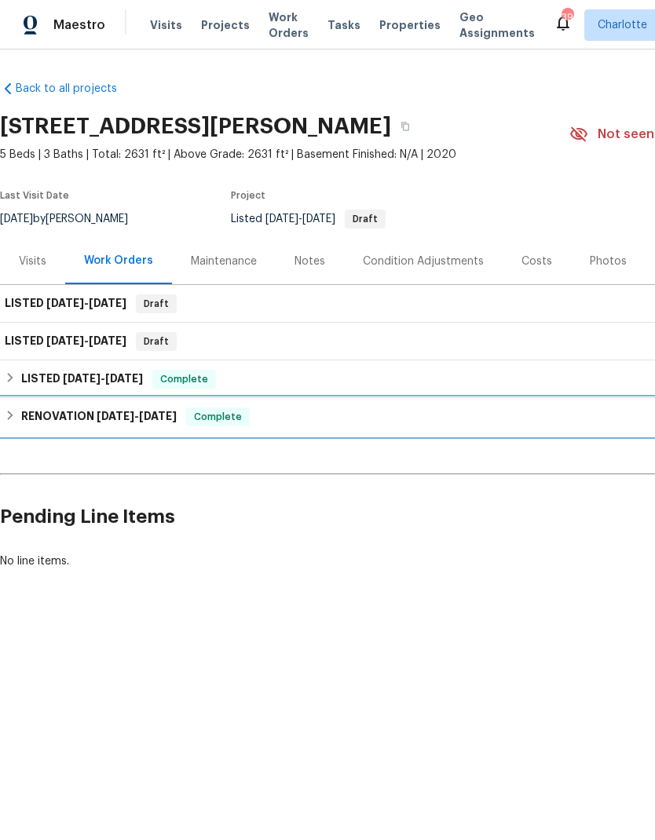
click at [101, 420] on span "11/19/24" at bounding box center [116, 416] width 38 height 11
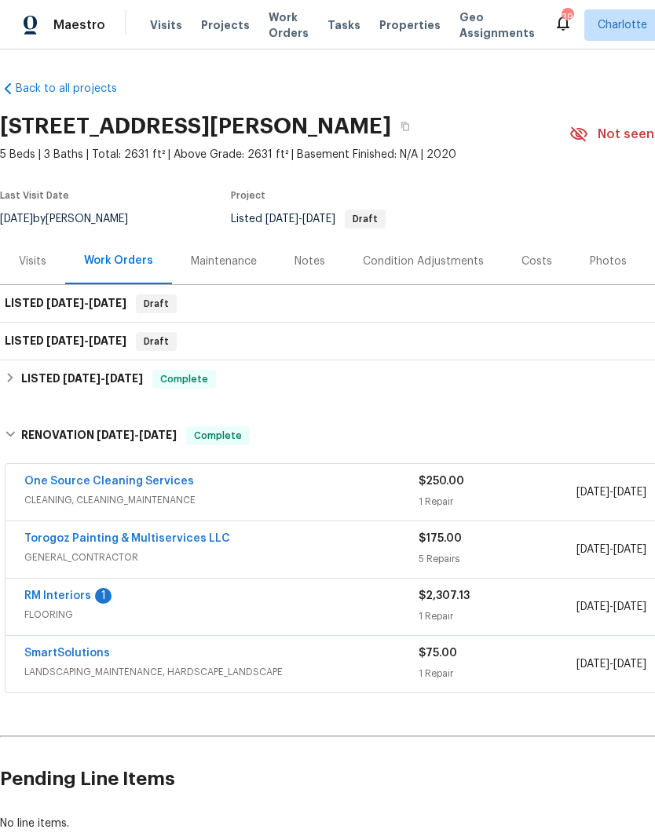
click at [340, 602] on div "RM Interiors 1" at bounding box center [221, 597] width 394 height 19
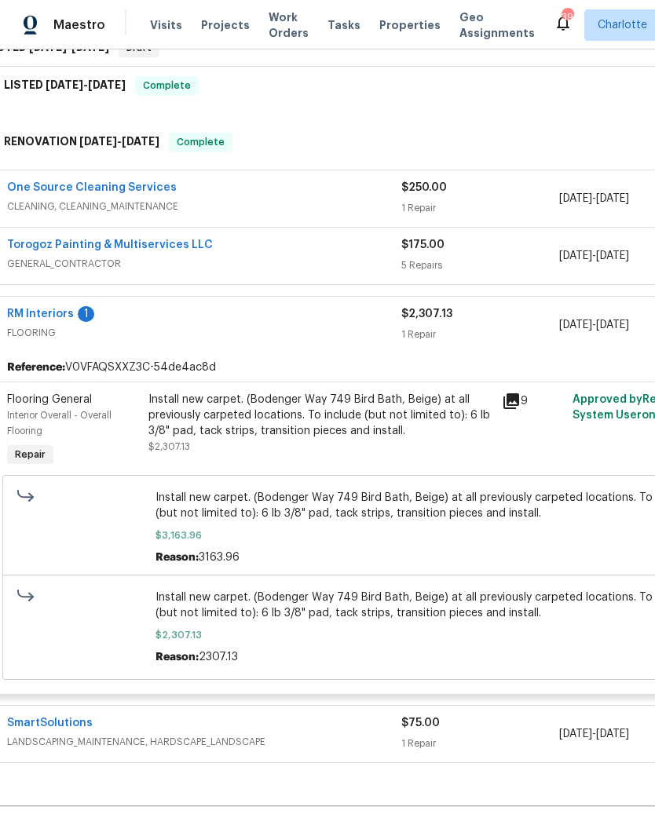
scroll to position [294, 20]
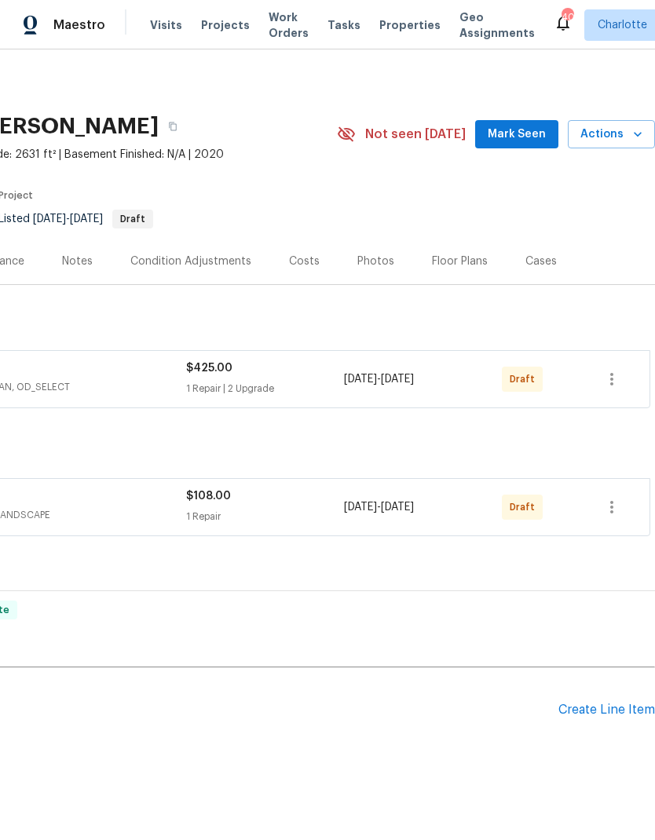
scroll to position [0, 232]
click at [618, 372] on icon "button" at bounding box center [611, 379] width 19 height 19
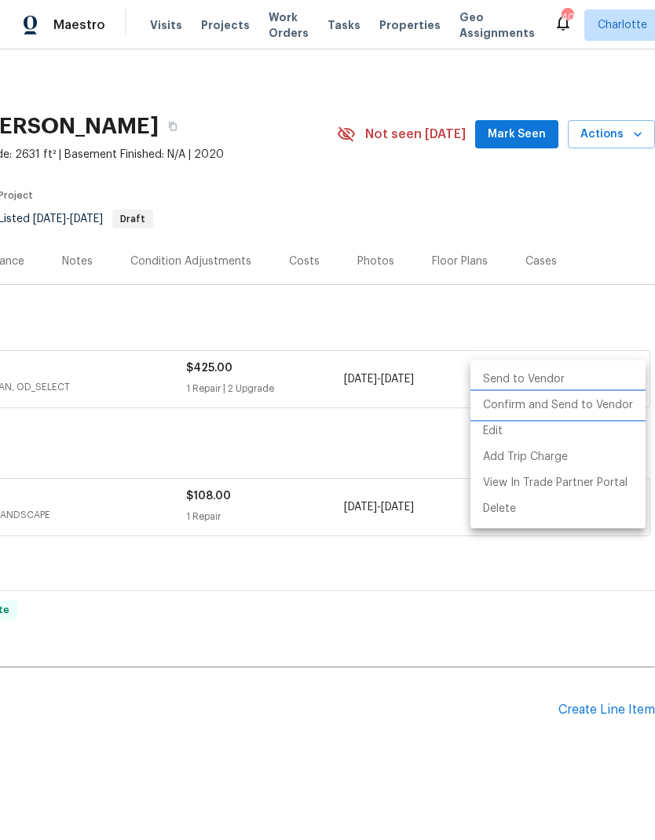
click at [597, 404] on li "Confirm and Send to Vendor" at bounding box center [557, 406] width 175 height 26
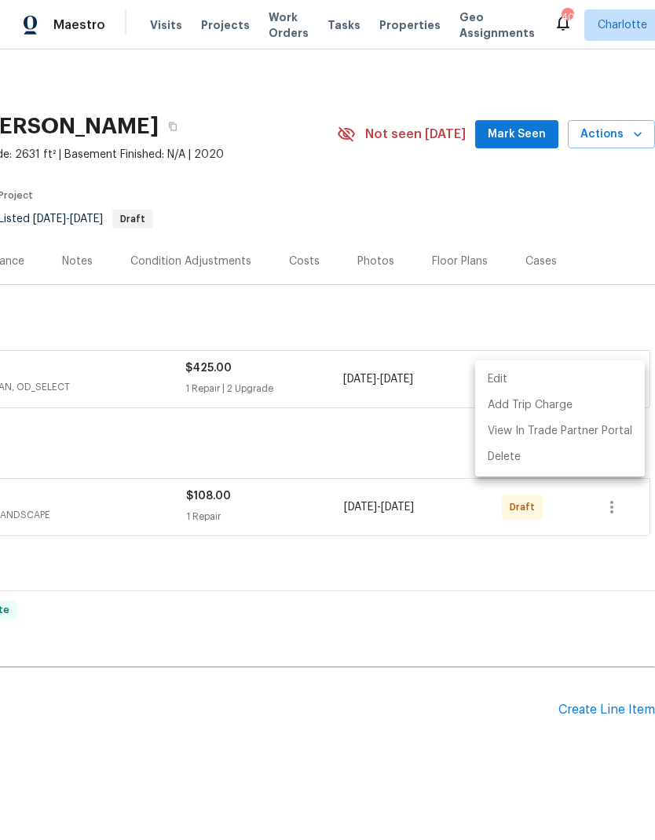
click at [617, 511] on div at bounding box center [327, 420] width 655 height 840
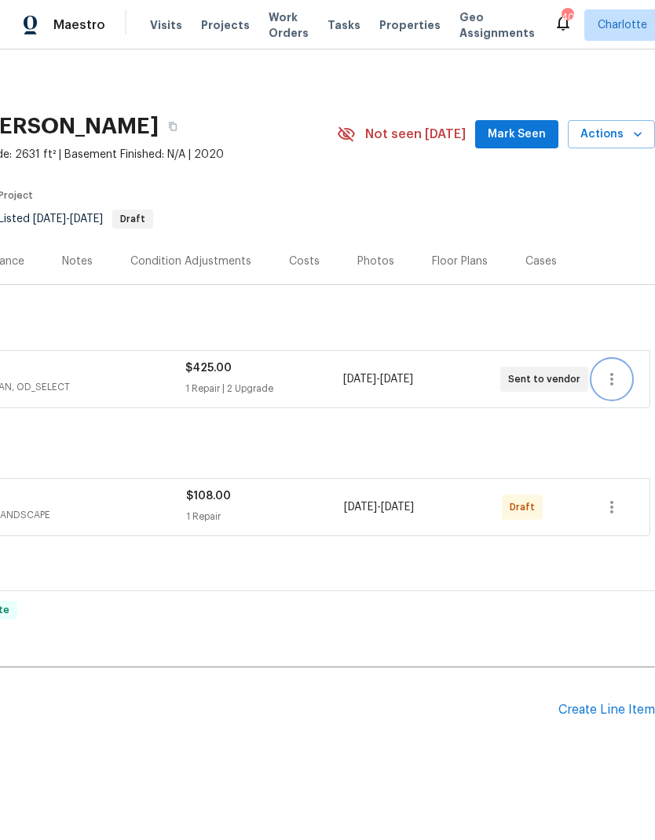
click at [613, 508] on icon "button" at bounding box center [611, 507] width 19 height 19
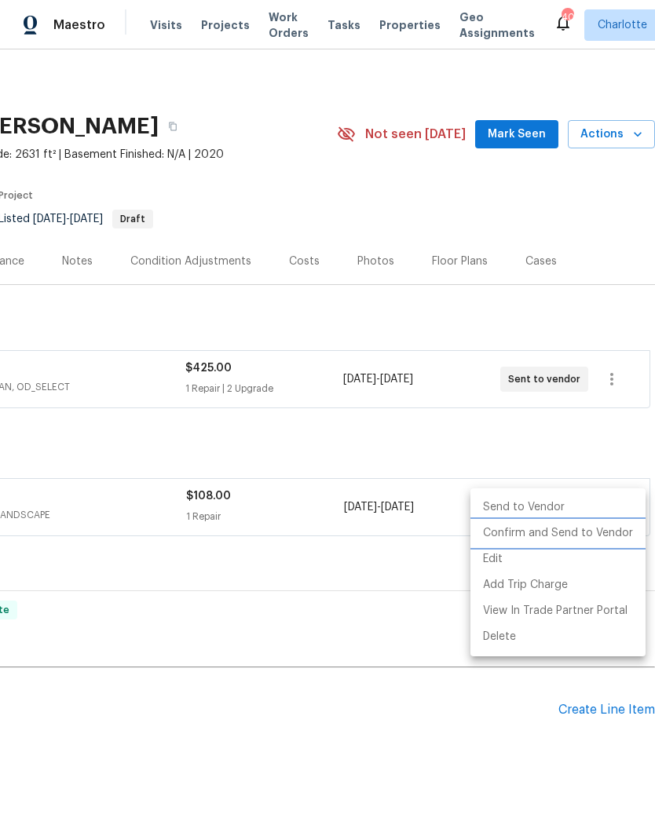
click at [594, 530] on li "Confirm and Send to Vendor" at bounding box center [557, 534] width 175 height 26
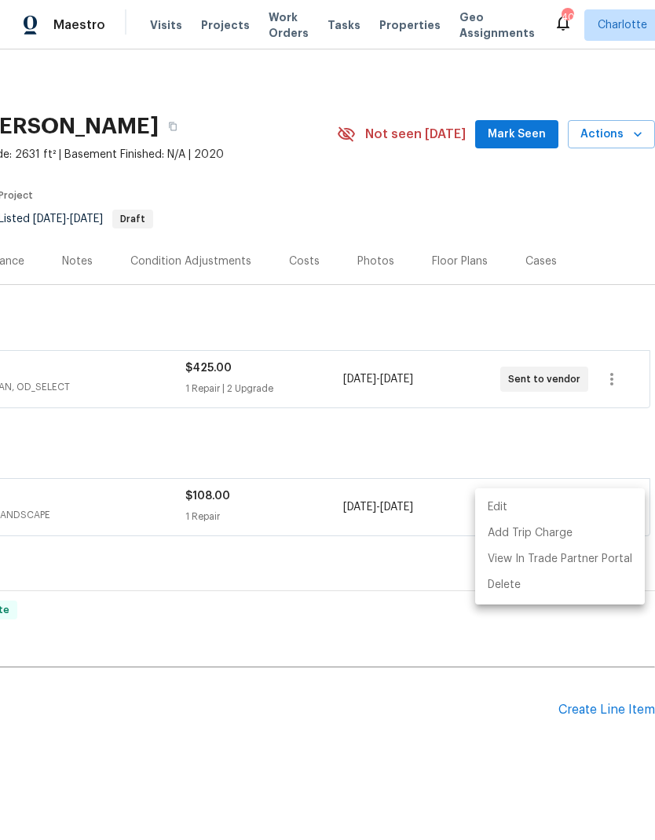
click at [402, 742] on div at bounding box center [327, 420] width 655 height 840
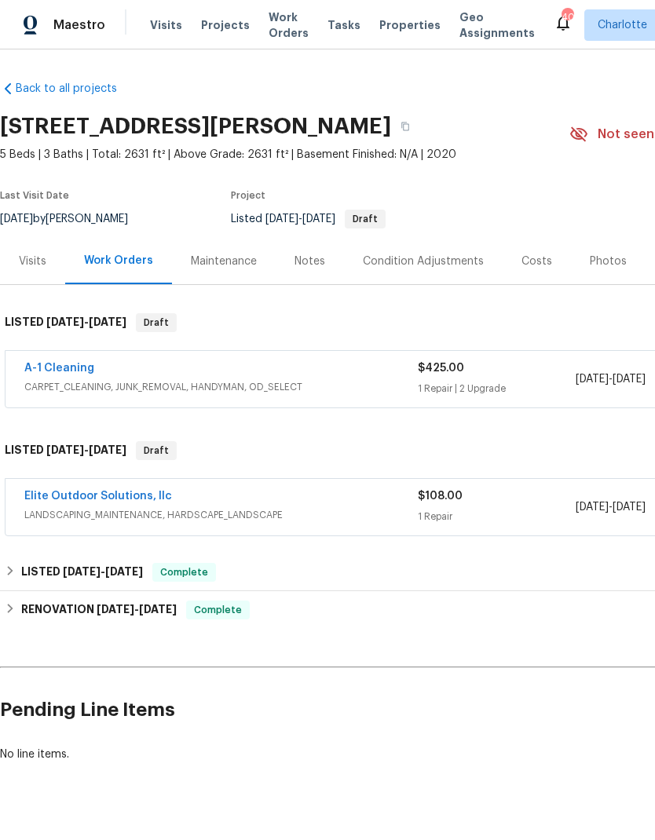
scroll to position [0, 0]
click at [401, 126] on icon "button" at bounding box center [405, 127] width 8 height 9
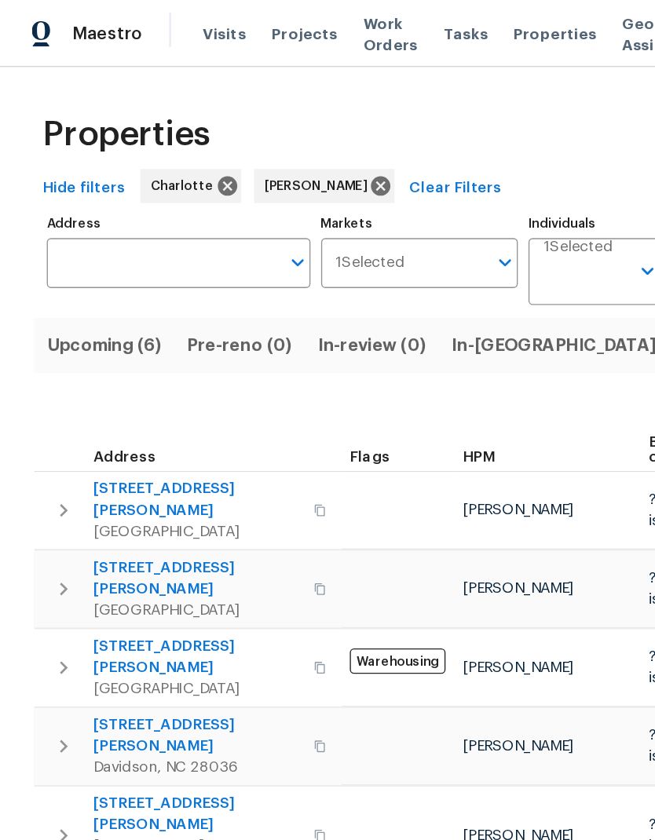
scroll to position [0, 28]
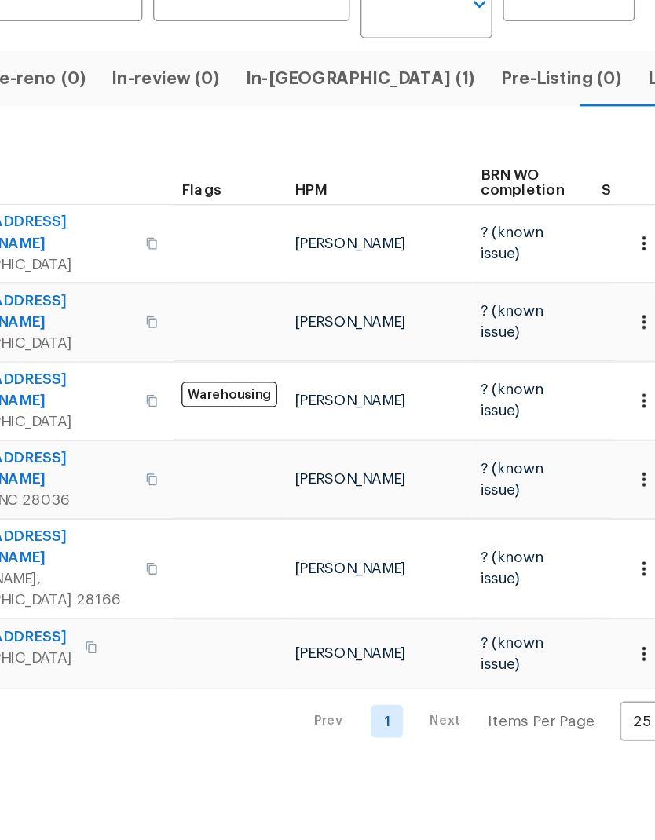
click at [593, 235] on button "Listed (13)" at bounding box center [634, 255] width 83 height 41
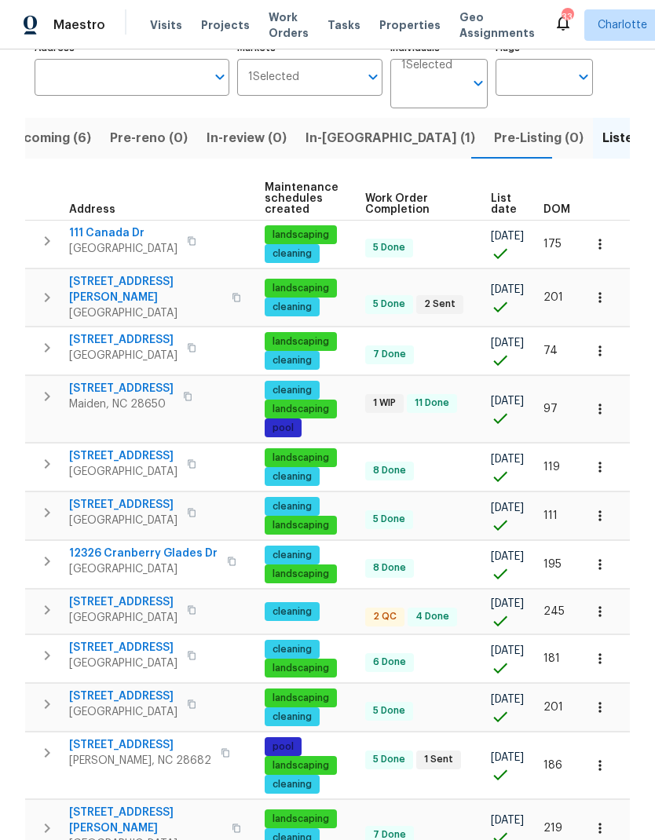
scroll to position [0, 220]
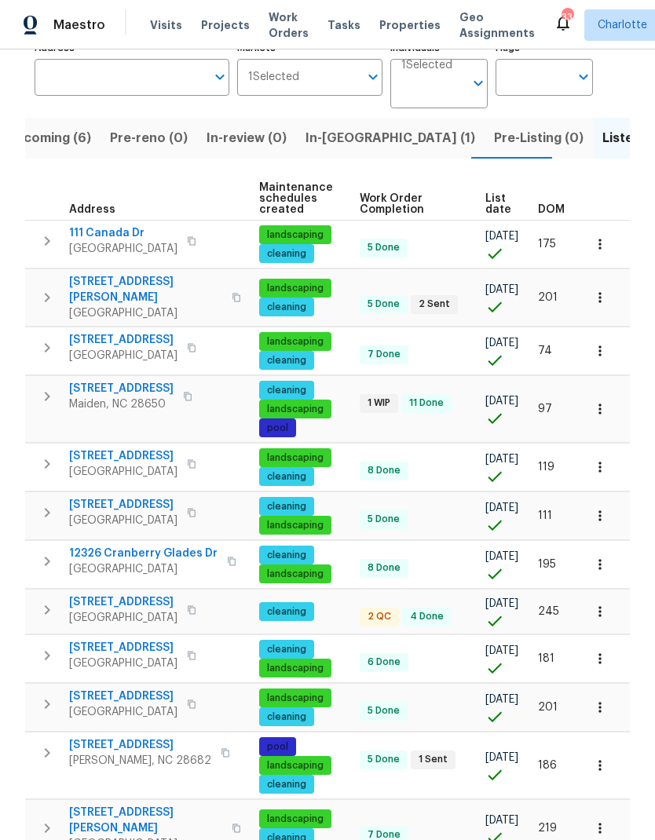
click at [597, 758] on icon "button" at bounding box center [600, 766] width 16 height 16
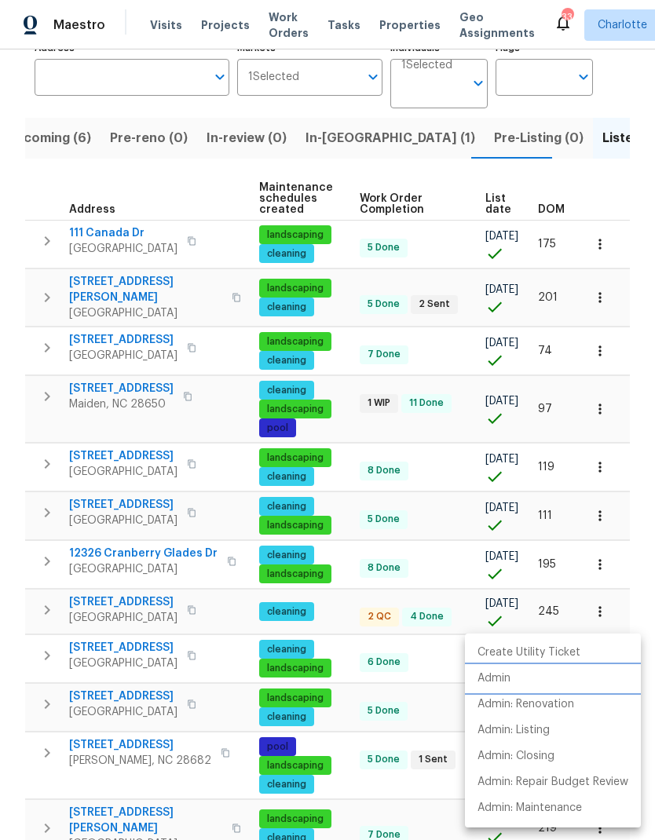
click at [499, 674] on p "Admin" at bounding box center [494, 679] width 33 height 16
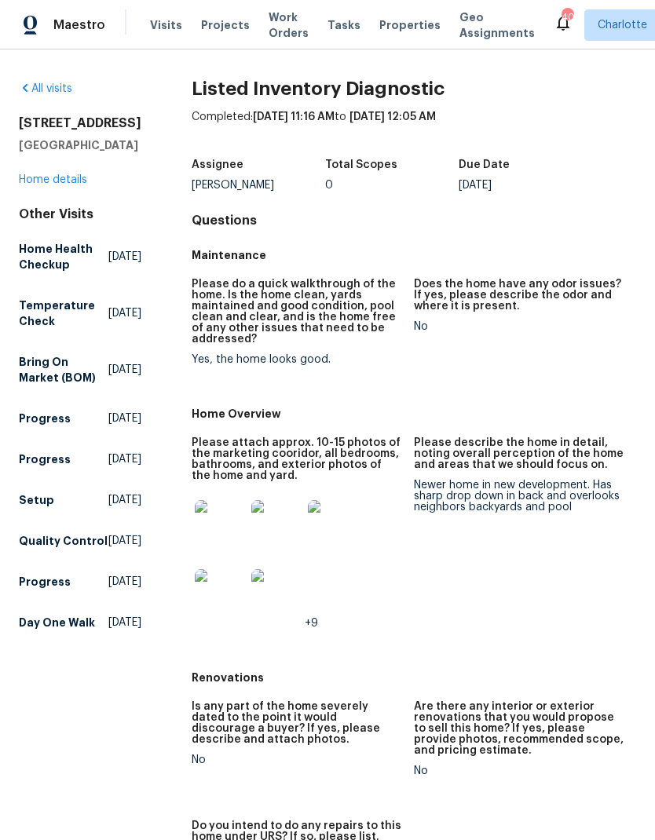
click at [48, 185] on link "Home details" at bounding box center [53, 179] width 68 height 11
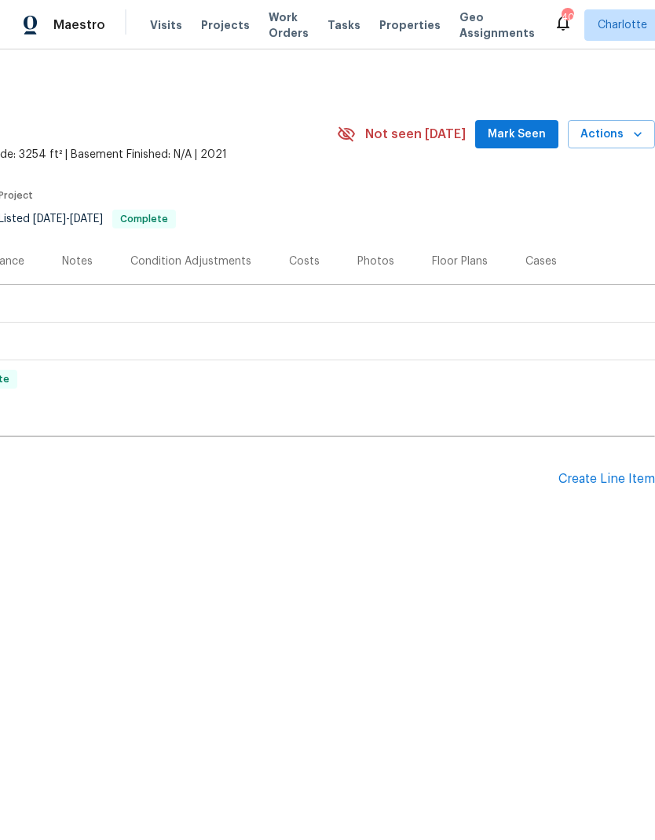
scroll to position [0, 232]
click at [630, 136] on icon "button" at bounding box center [638, 134] width 16 height 16
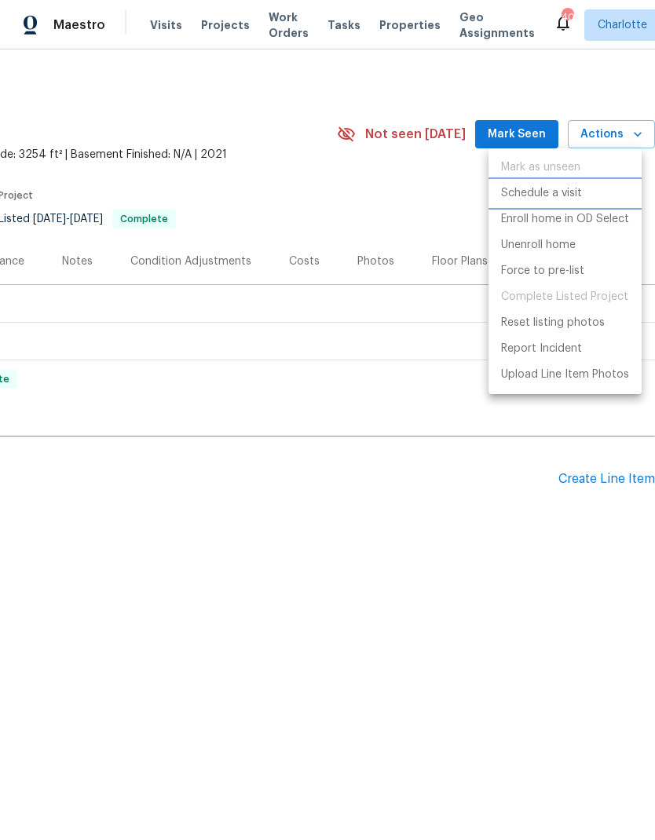
click at [568, 193] on p "Schedule a visit" at bounding box center [541, 193] width 81 height 16
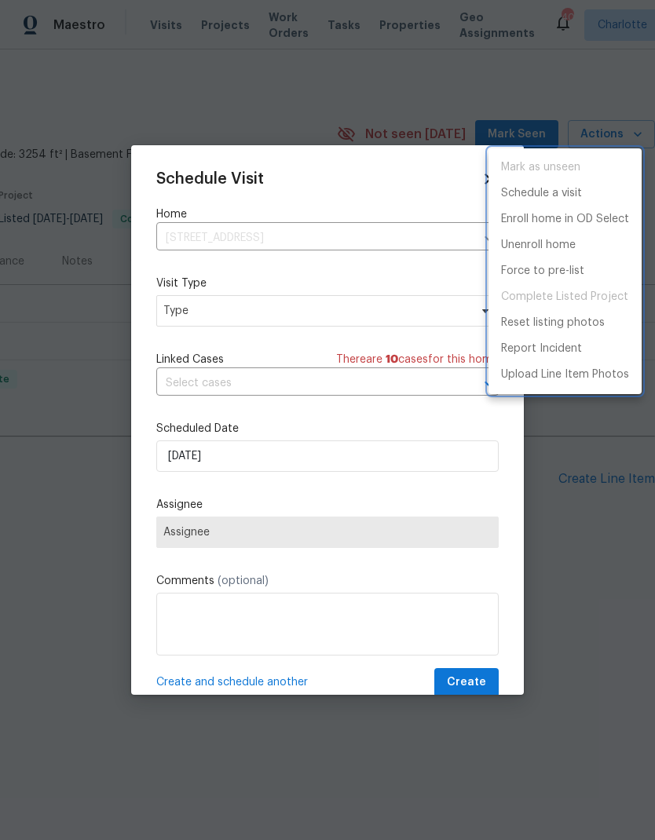
click at [335, 312] on div at bounding box center [327, 420] width 655 height 840
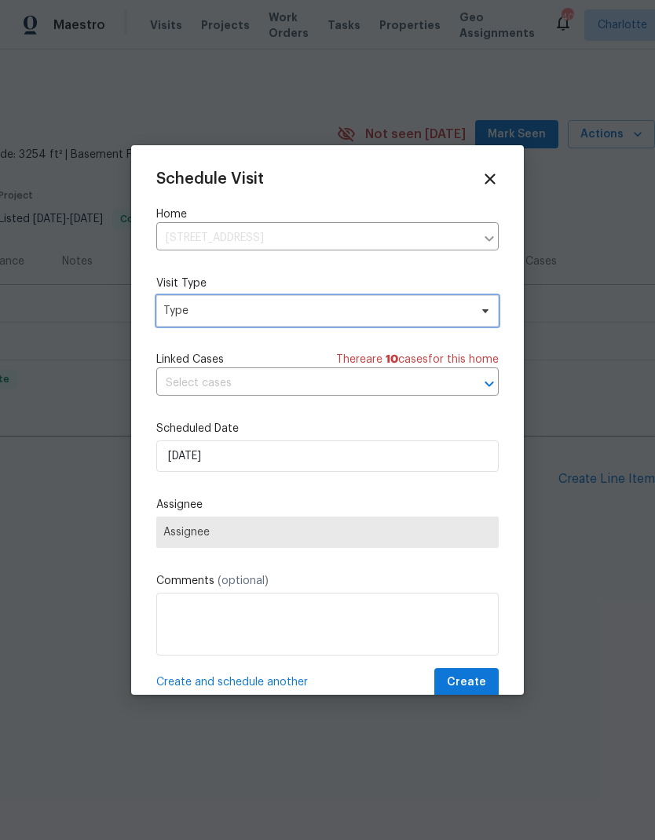
click at [462, 317] on span "Type" at bounding box center [316, 311] width 306 height 16
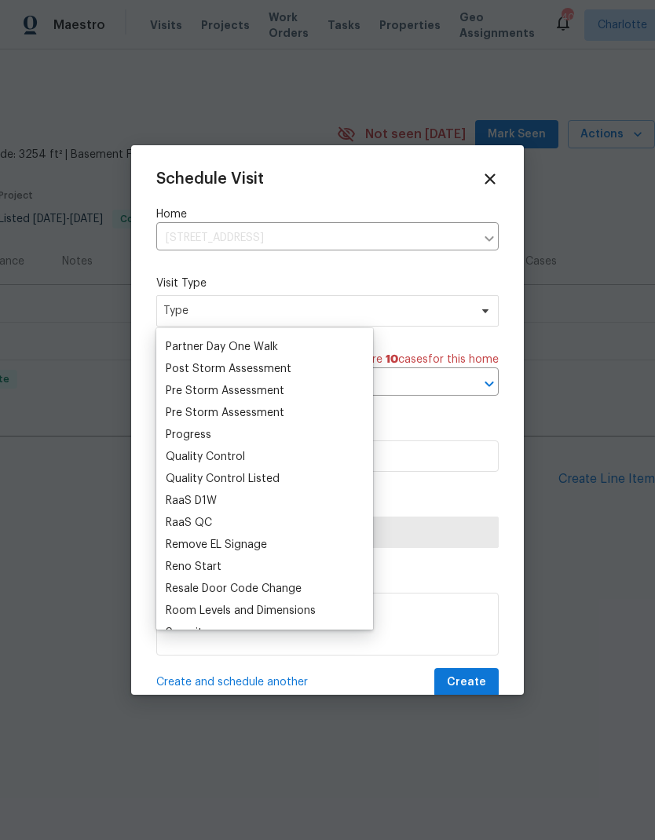
scroll to position [964, 0]
click at [264, 434] on div "Progress" at bounding box center [264, 434] width 207 height 22
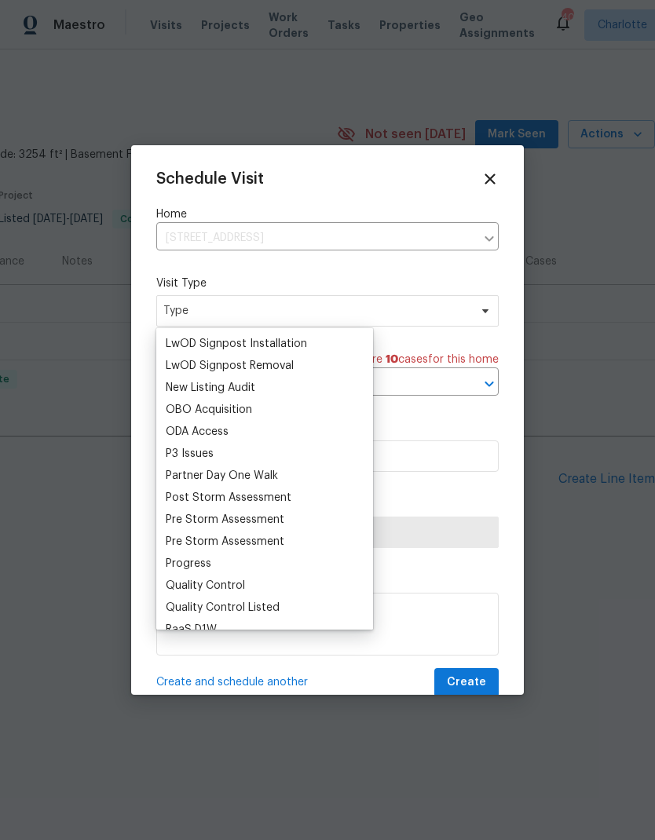
scroll to position [836, 0]
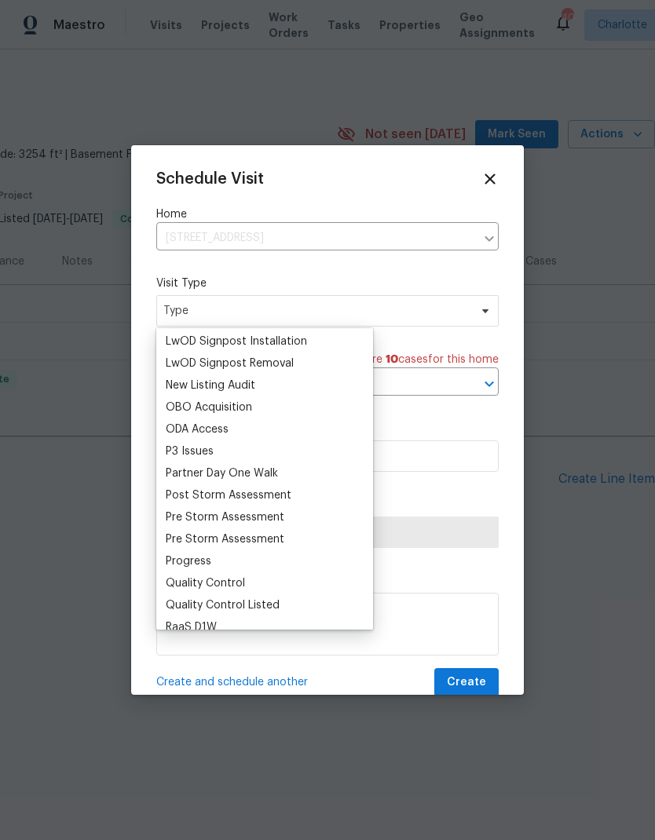
click at [235, 545] on div "Pre Storm Assessment" at bounding box center [225, 540] width 119 height 16
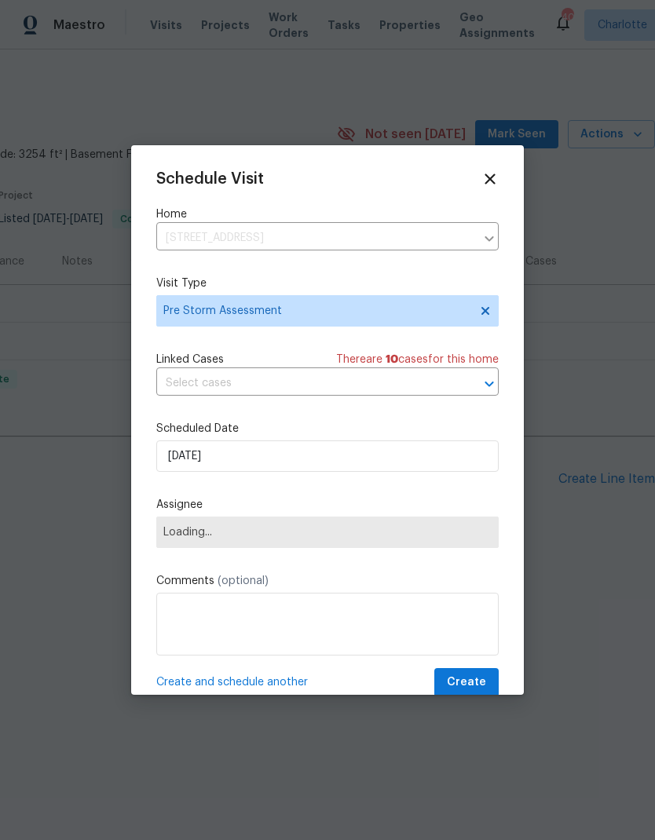
click at [234, 545] on span "Loading..." at bounding box center [327, 532] width 342 height 31
click at [357, 313] on span "Pre Storm Assessment" at bounding box center [316, 311] width 306 height 16
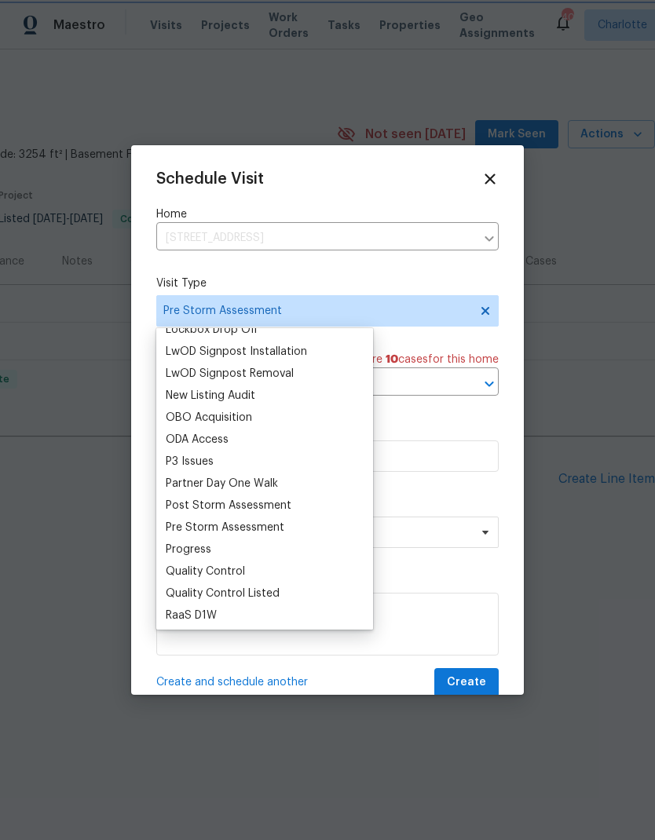
scroll to position [869, 0]
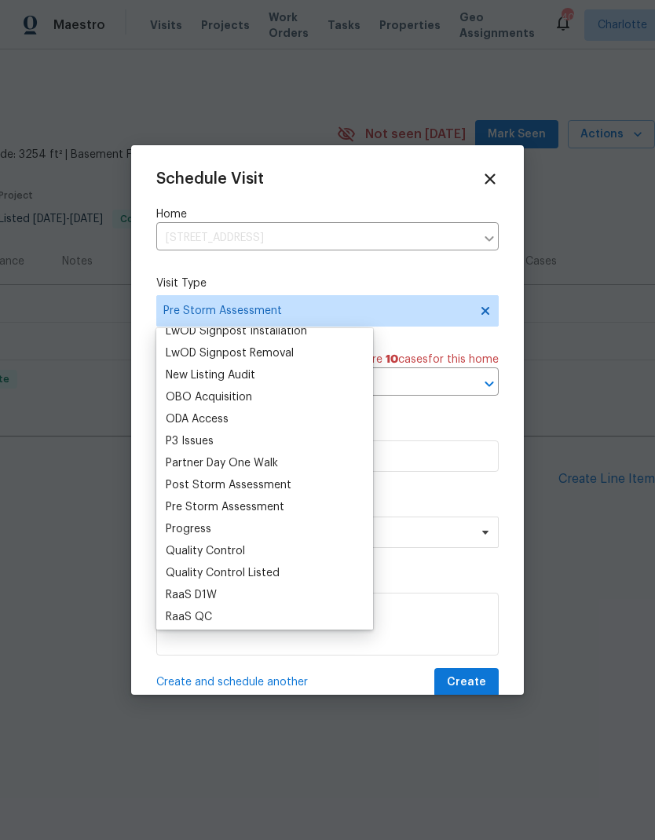
click at [225, 535] on div "Progress" at bounding box center [264, 529] width 207 height 22
click at [207, 533] on div "Progress" at bounding box center [189, 530] width 46 height 16
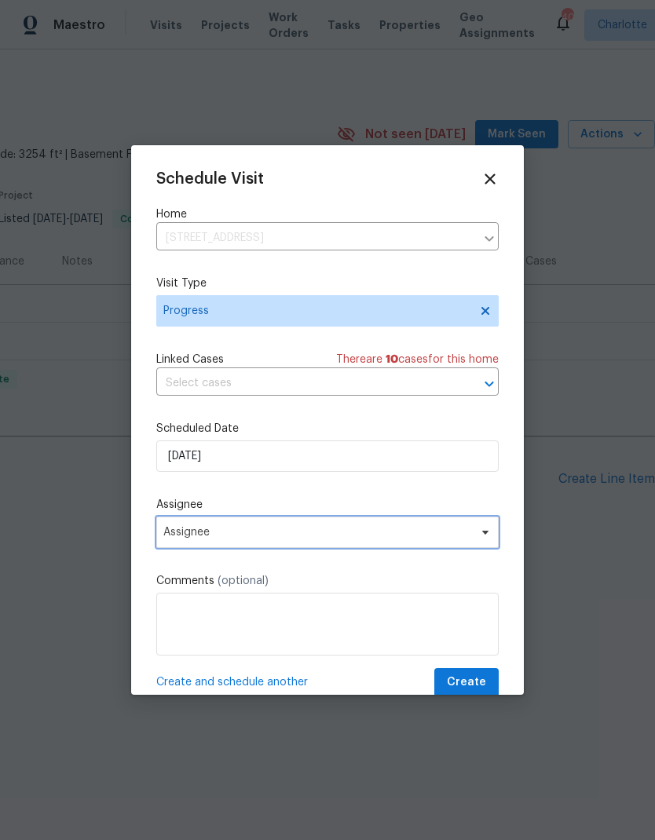
click at [296, 534] on span "Assignee" at bounding box center [317, 532] width 308 height 13
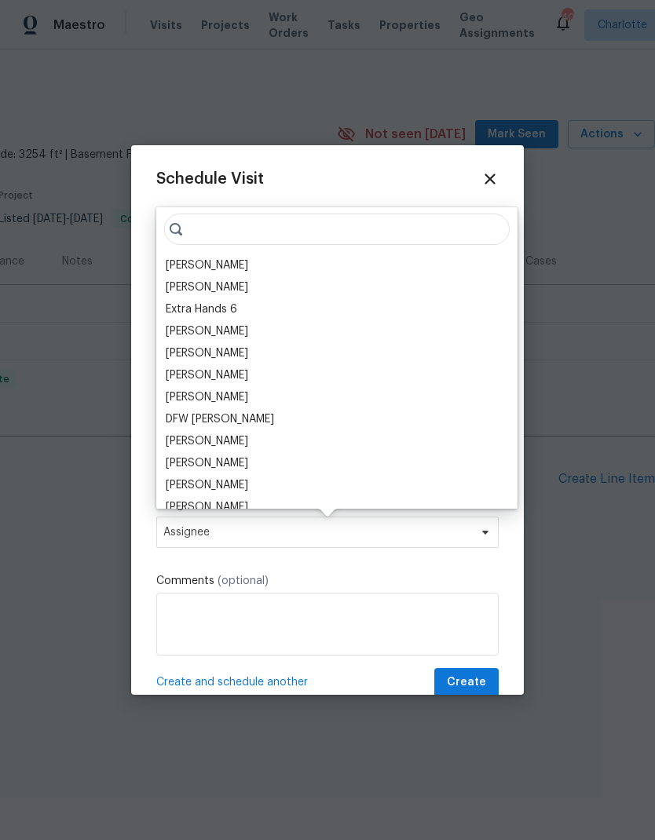
click at [214, 265] on div "[PERSON_NAME]" at bounding box center [207, 266] width 82 height 16
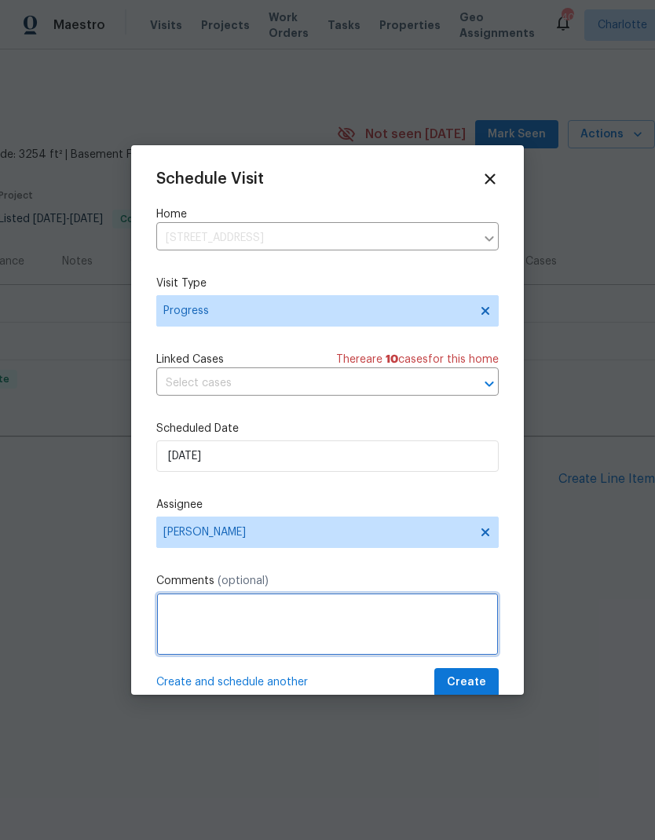
click at [262, 627] on textarea at bounding box center [327, 624] width 342 height 63
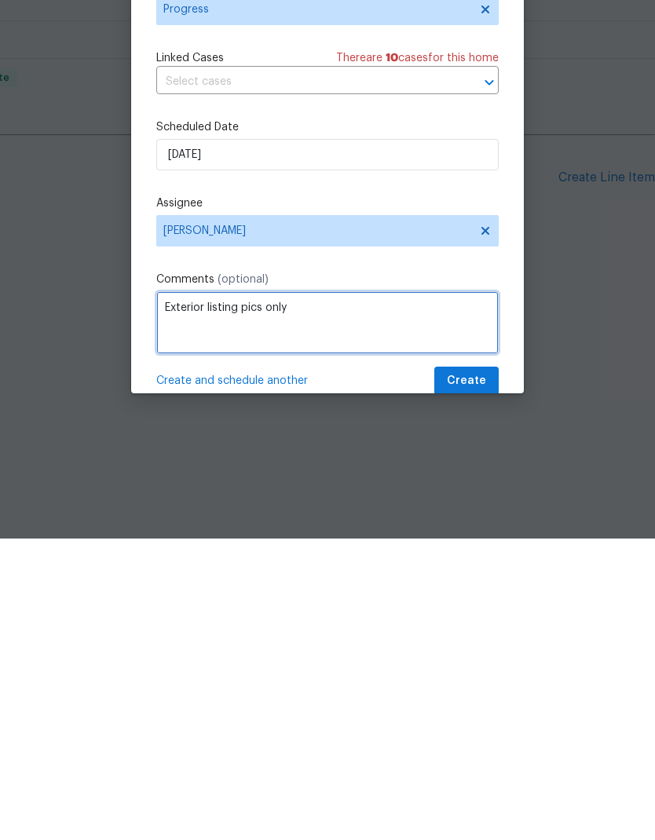
type textarea "Exterior listing pics only"
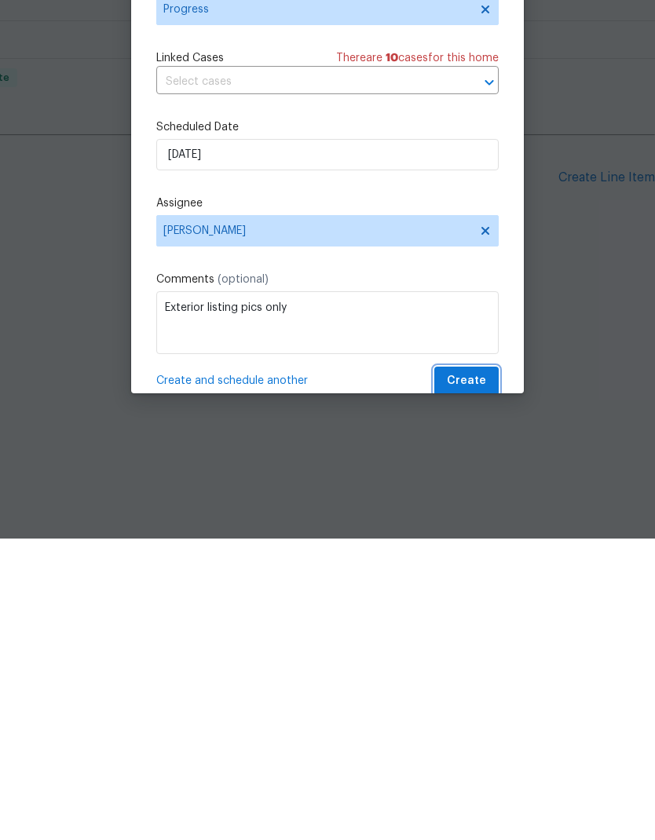
click at [470, 673] on span "Create" at bounding box center [466, 683] width 39 height 20
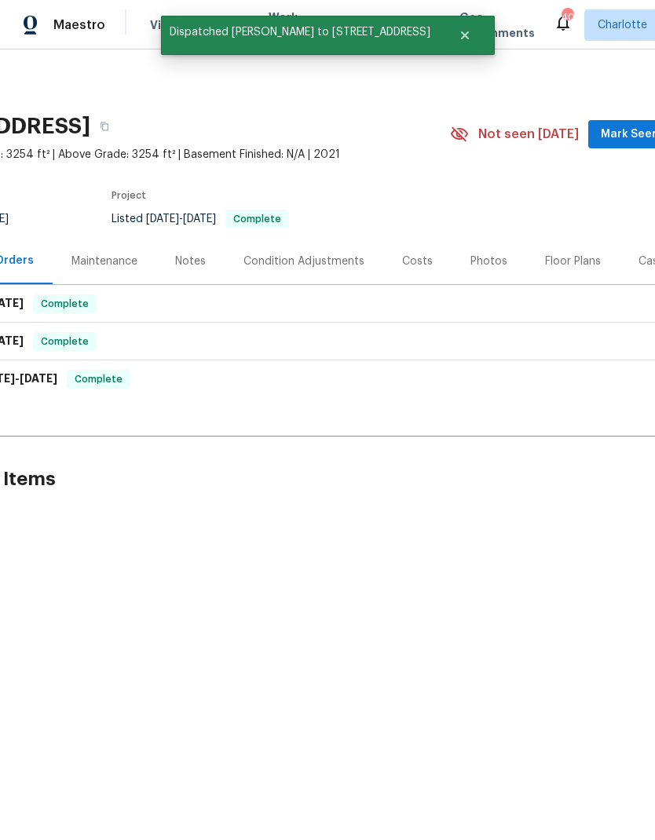
scroll to position [0, 118]
click at [500, 269] on div "Photos" at bounding box center [490, 262] width 37 height 16
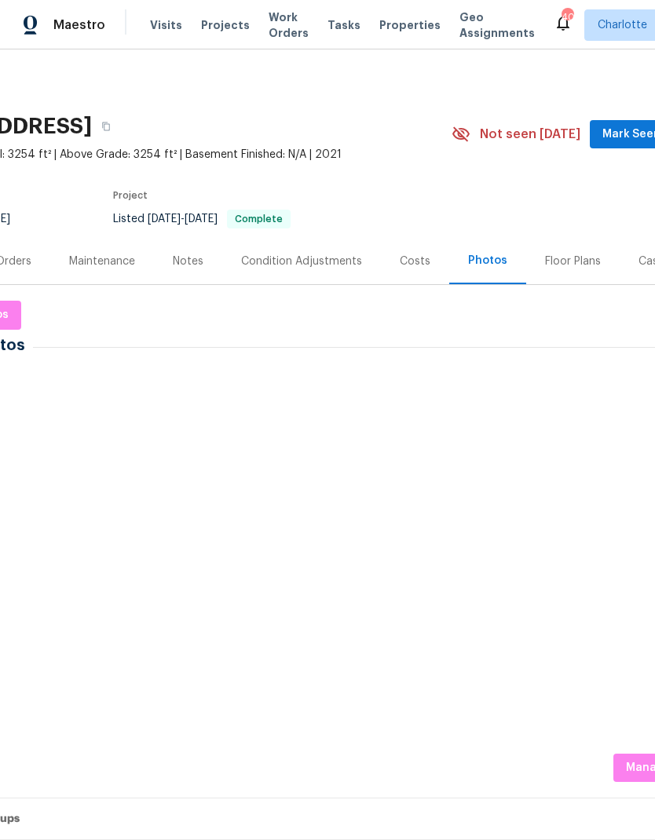
click at [211, 419] on img at bounding box center [214, 412] width 79 height 79
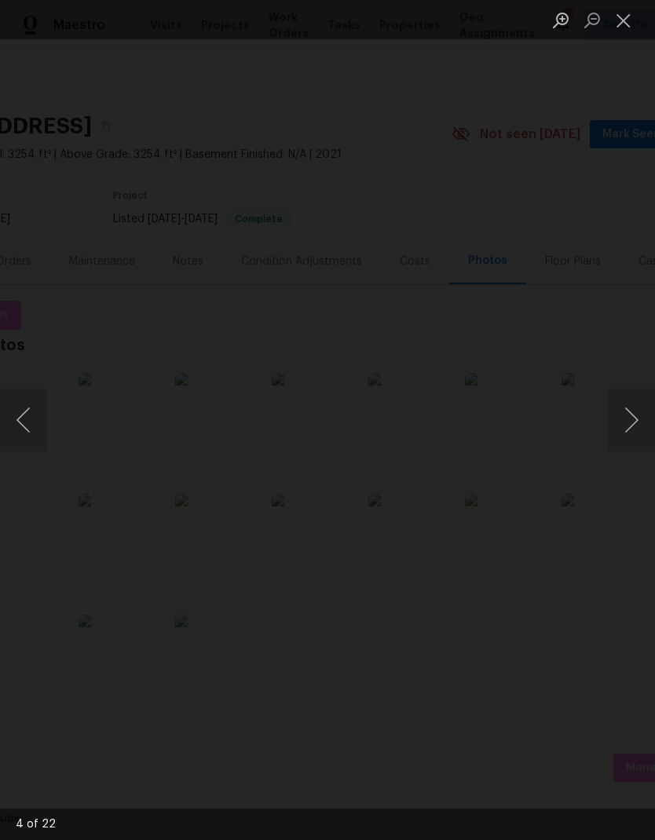
click at [620, 423] on button "Next image" at bounding box center [631, 420] width 47 height 63
click at [37, 419] on button "Previous image" at bounding box center [23, 420] width 47 height 63
click at [32, 423] on button "Previous image" at bounding box center [23, 420] width 47 height 63
click at [26, 418] on button "Previous image" at bounding box center [23, 420] width 47 height 63
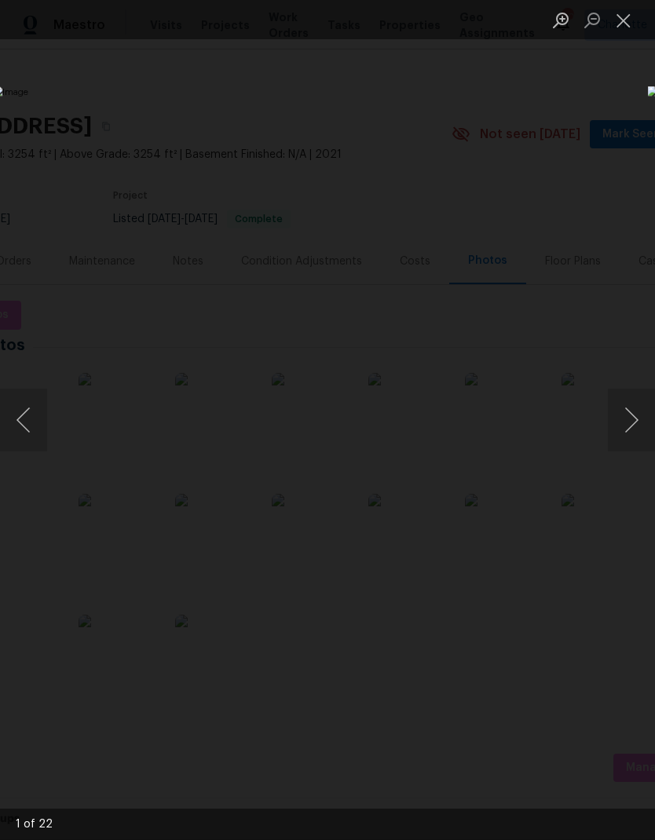
click at [29, 417] on button "Previous image" at bounding box center [23, 420] width 47 height 63
click at [28, 419] on button "Previous image" at bounding box center [23, 420] width 47 height 63
click at [25, 416] on button "Previous image" at bounding box center [23, 420] width 47 height 63
click at [27, 419] on button "Previous image" at bounding box center [23, 420] width 47 height 63
click at [27, 448] on button "Previous image" at bounding box center [23, 420] width 47 height 63
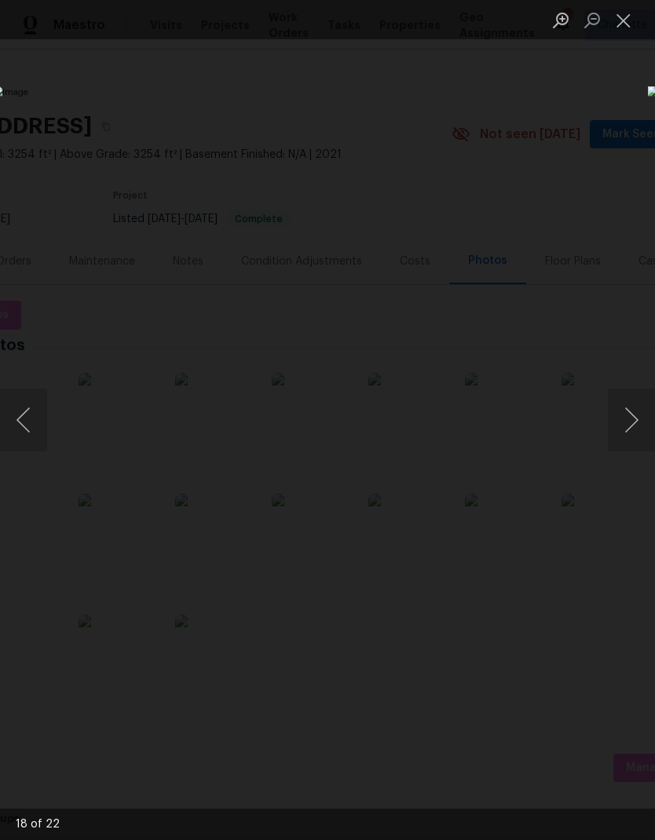
click at [28, 446] on button "Previous image" at bounding box center [23, 420] width 47 height 63
click at [35, 419] on button "Previous image" at bounding box center [23, 420] width 47 height 63
click at [29, 400] on button "Previous image" at bounding box center [23, 420] width 47 height 63
click at [33, 406] on button "Previous image" at bounding box center [23, 420] width 47 height 63
click at [35, 412] on button "Previous image" at bounding box center [23, 420] width 47 height 63
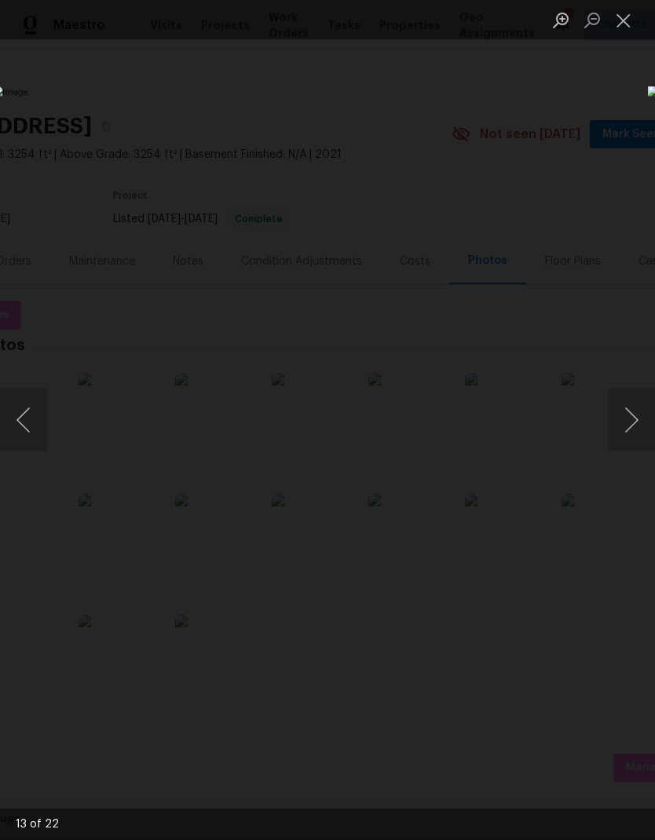
click at [31, 418] on button "Previous image" at bounding box center [23, 420] width 47 height 63
click at [26, 418] on button "Previous image" at bounding box center [23, 420] width 47 height 63
click at [620, 29] on button "Close lightbox" at bounding box center [623, 19] width 31 height 27
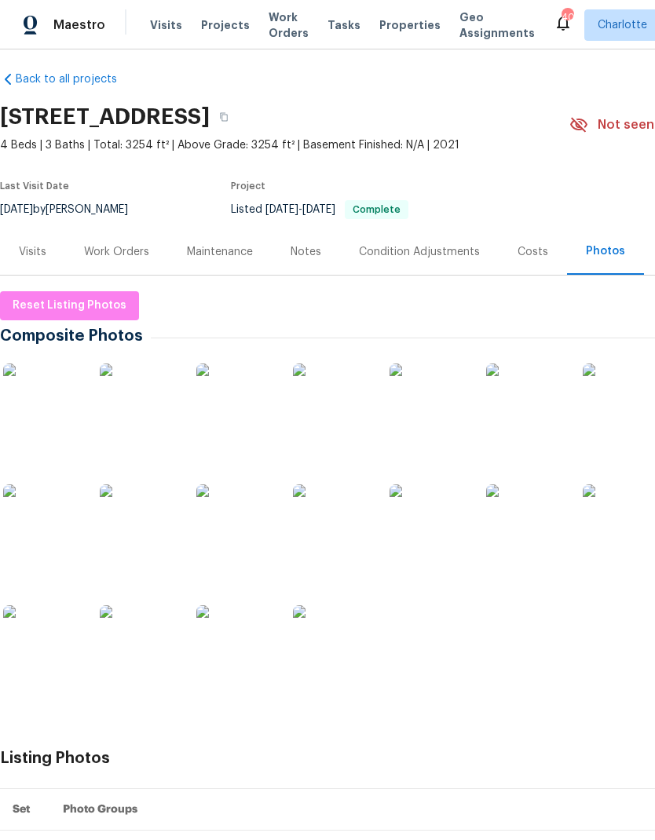
scroll to position [9, 0]
click at [46, 250] on div "Visits" at bounding box center [32, 252] width 27 height 16
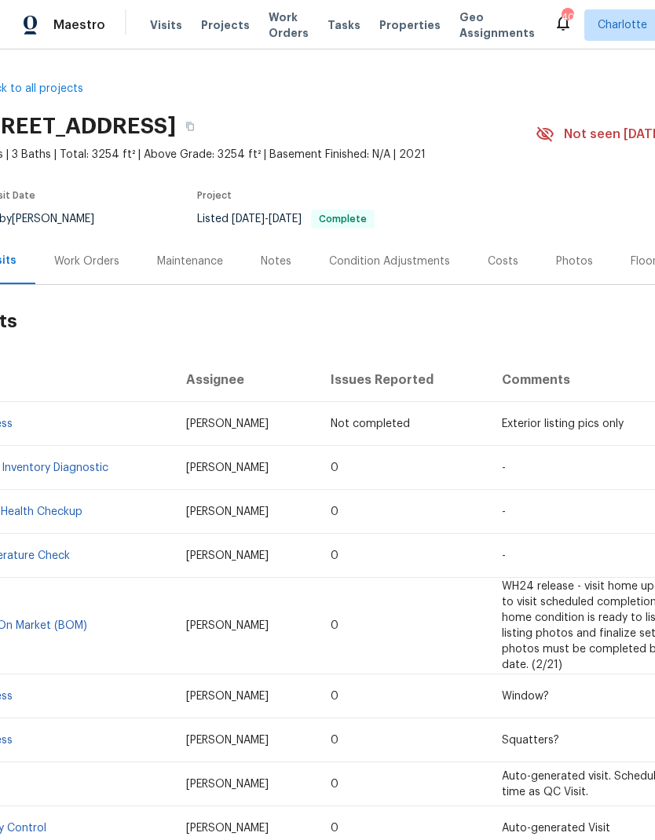
scroll to position [0, 33]
